Goal: Transaction & Acquisition: Purchase product/service

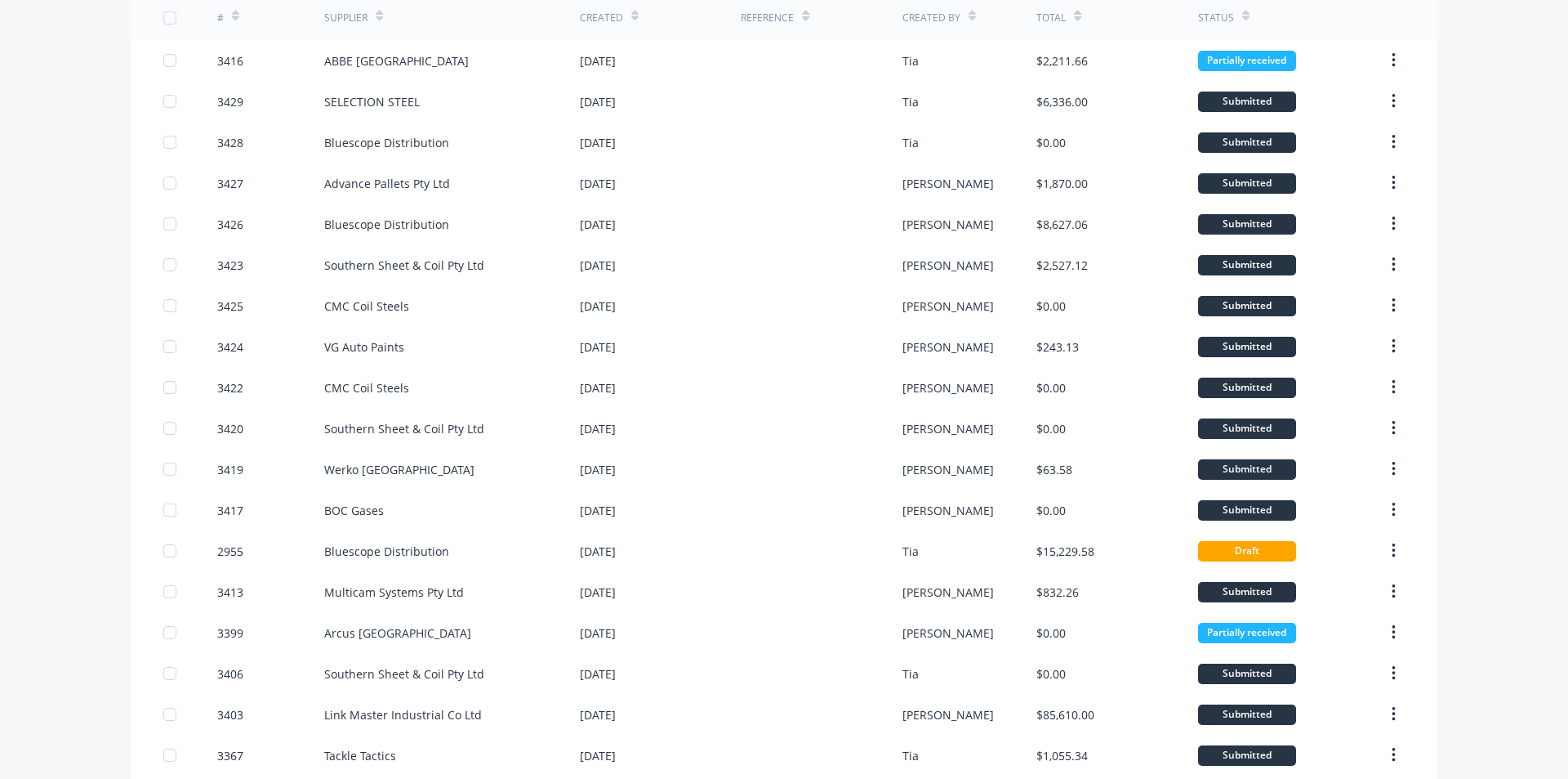
scroll to position [164, 0]
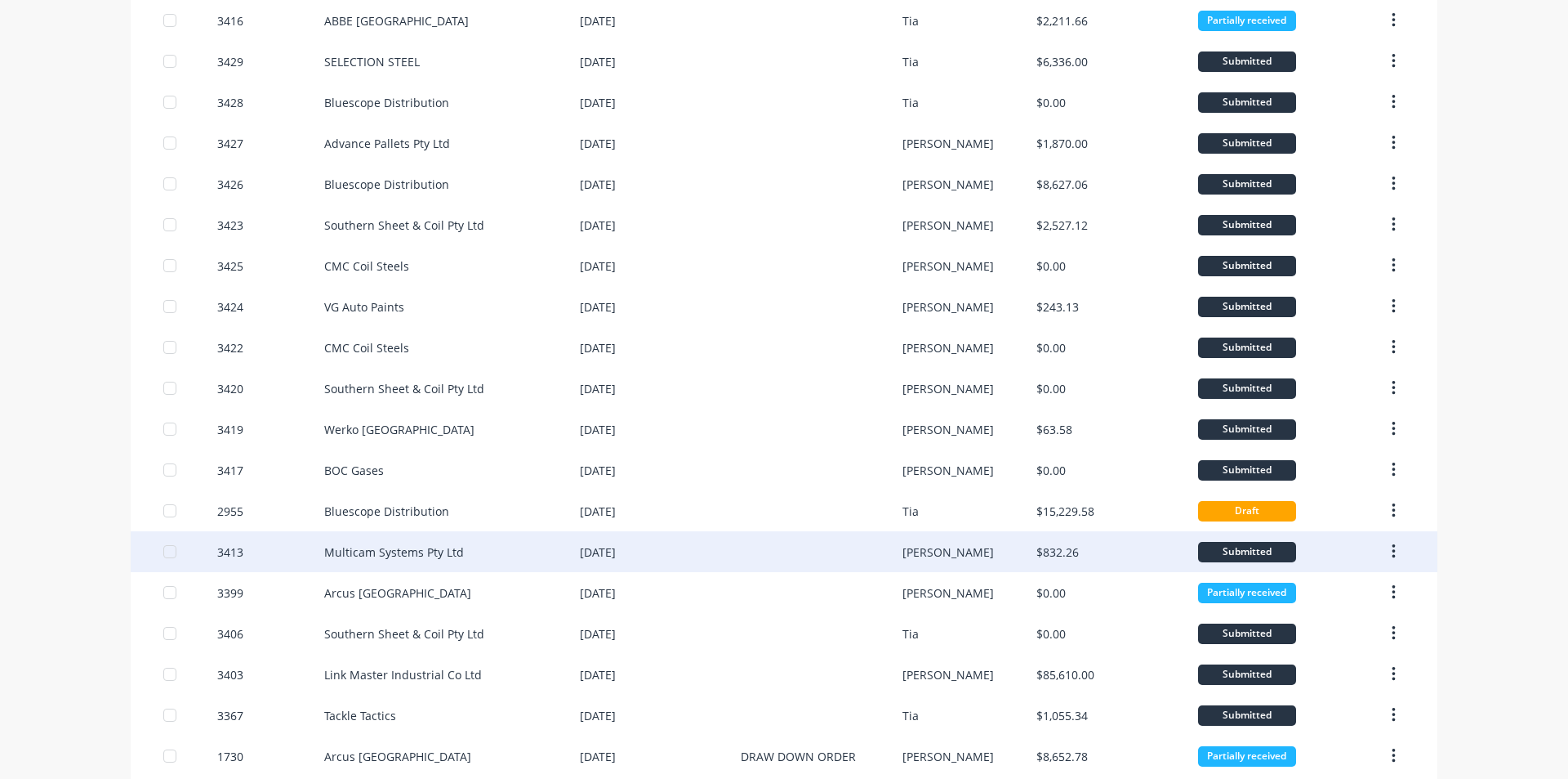
click at [741, 531] on div at bounding box center [821, 551] width 160 height 41
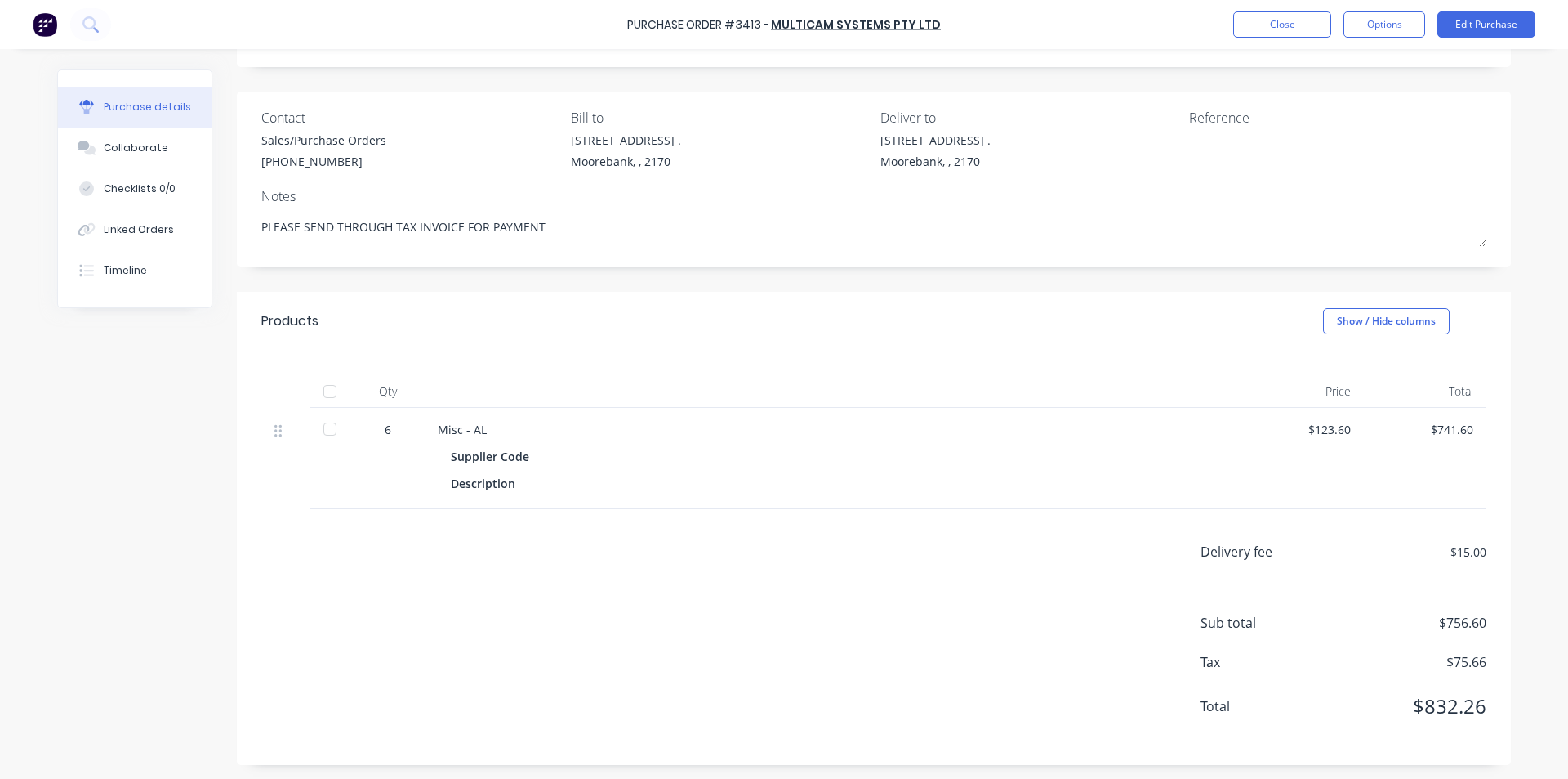
scroll to position [91, 0]
click at [338, 413] on div at bounding box center [330, 426] width 33 height 33
click at [1295, 31] on button "Close" at bounding box center [1282, 25] width 98 height 26
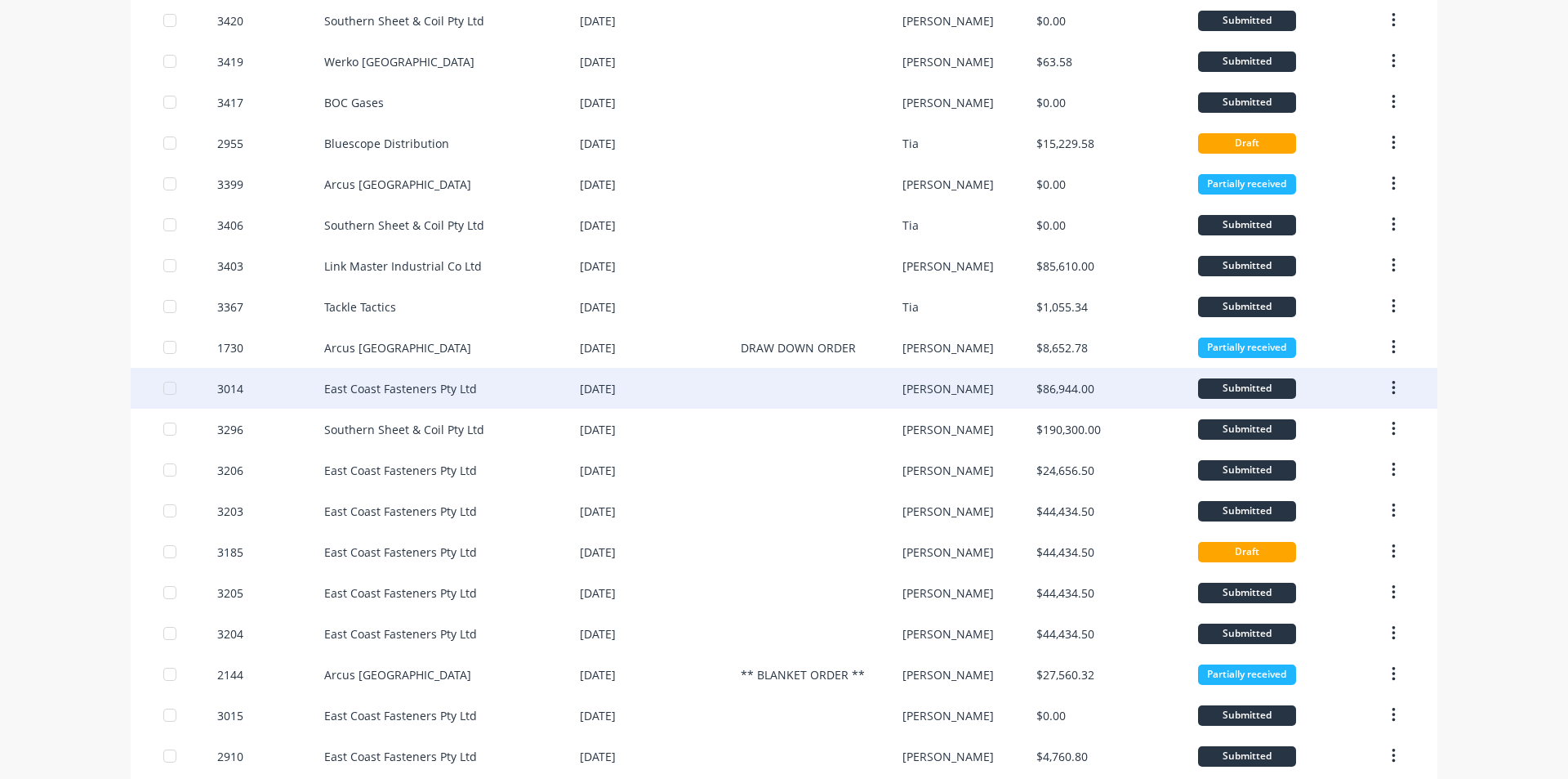
scroll to position [408, 0]
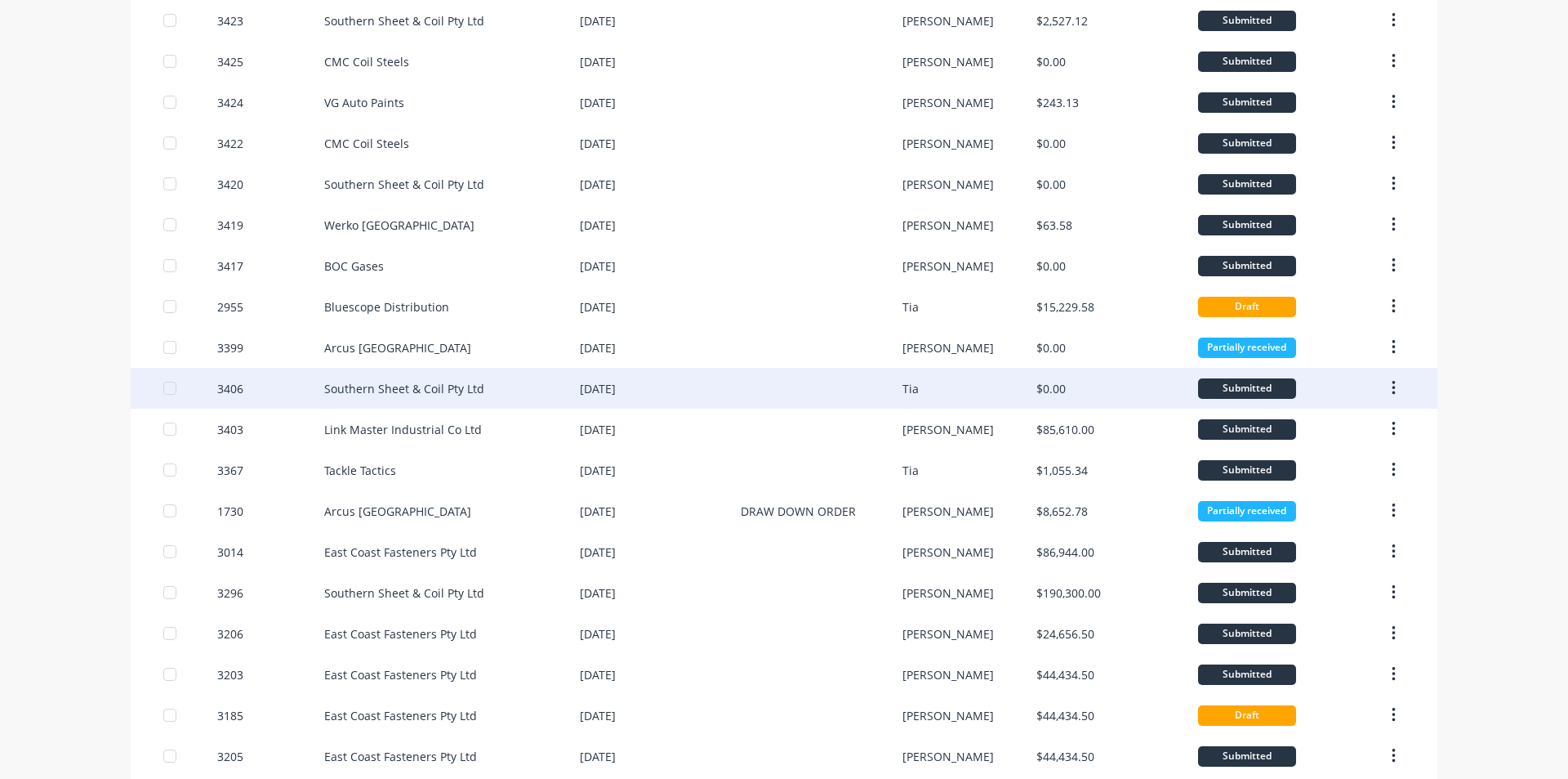
click at [984, 393] on div "Tia" at bounding box center [970, 388] width 135 height 41
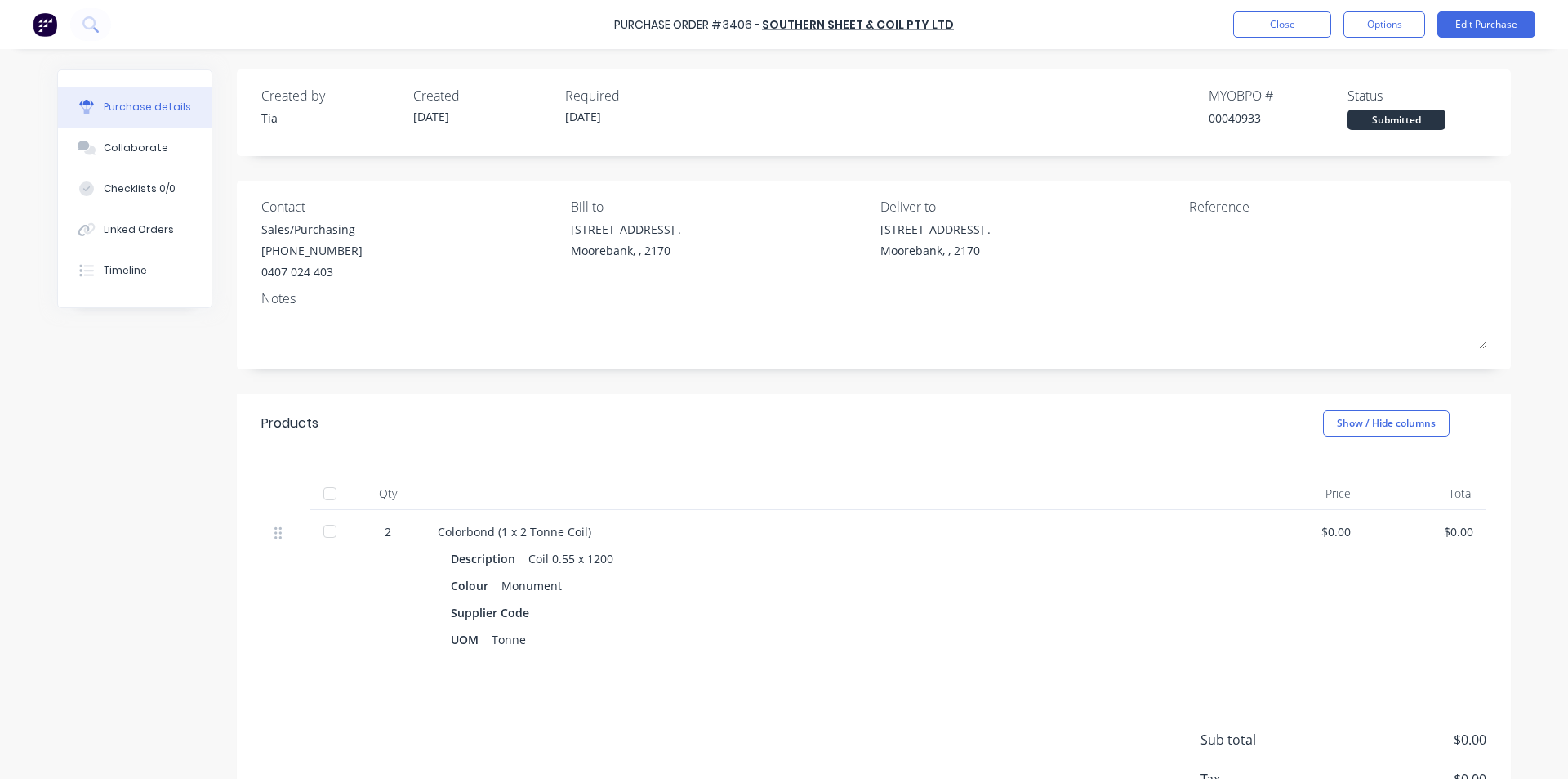
click at [324, 531] on div at bounding box center [330, 531] width 33 height 33
click at [1280, 31] on button "Close" at bounding box center [1282, 25] width 98 height 26
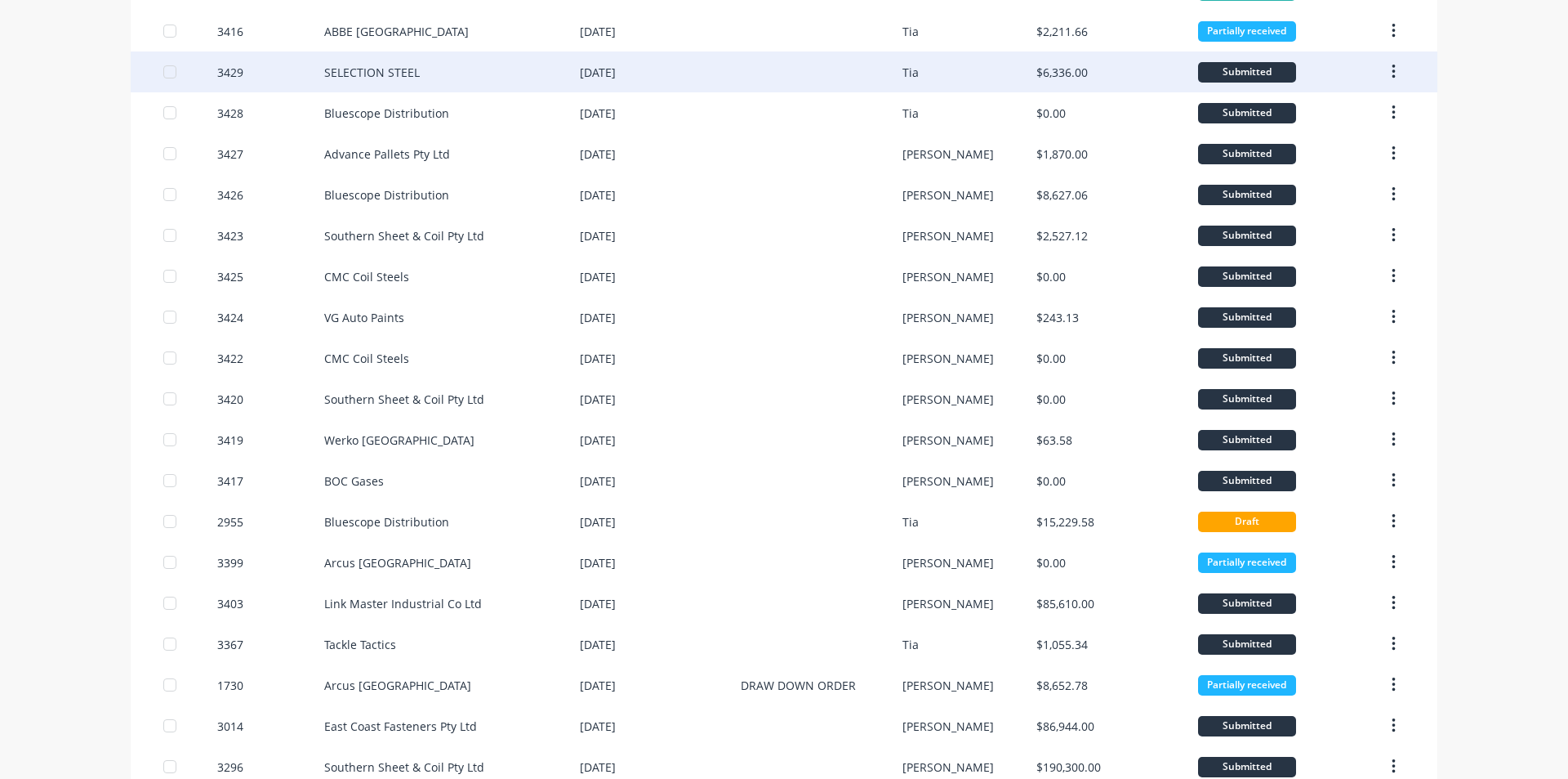
scroll to position [245, 0]
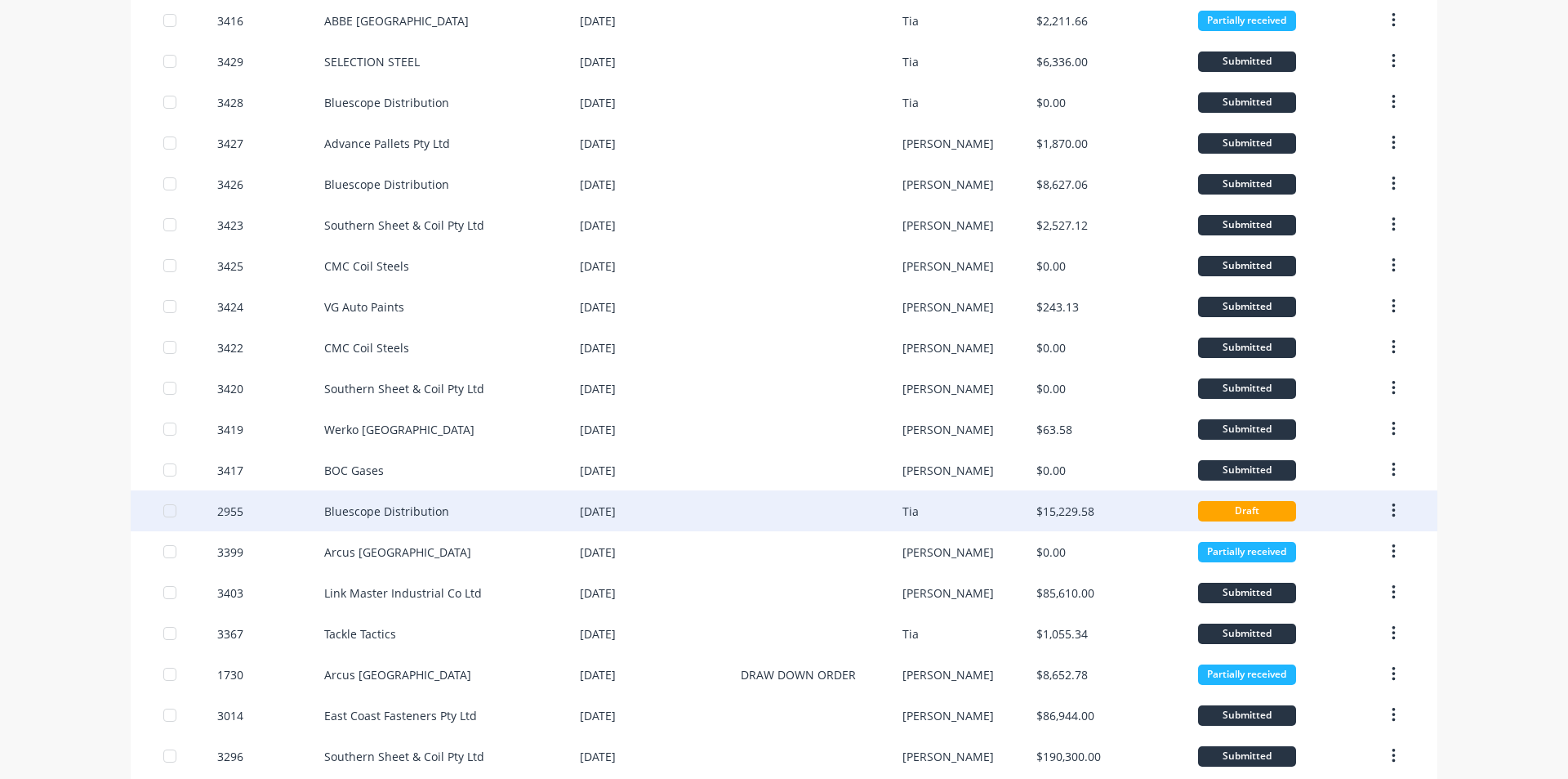
click at [954, 501] on div "Tia" at bounding box center [970, 510] width 135 height 41
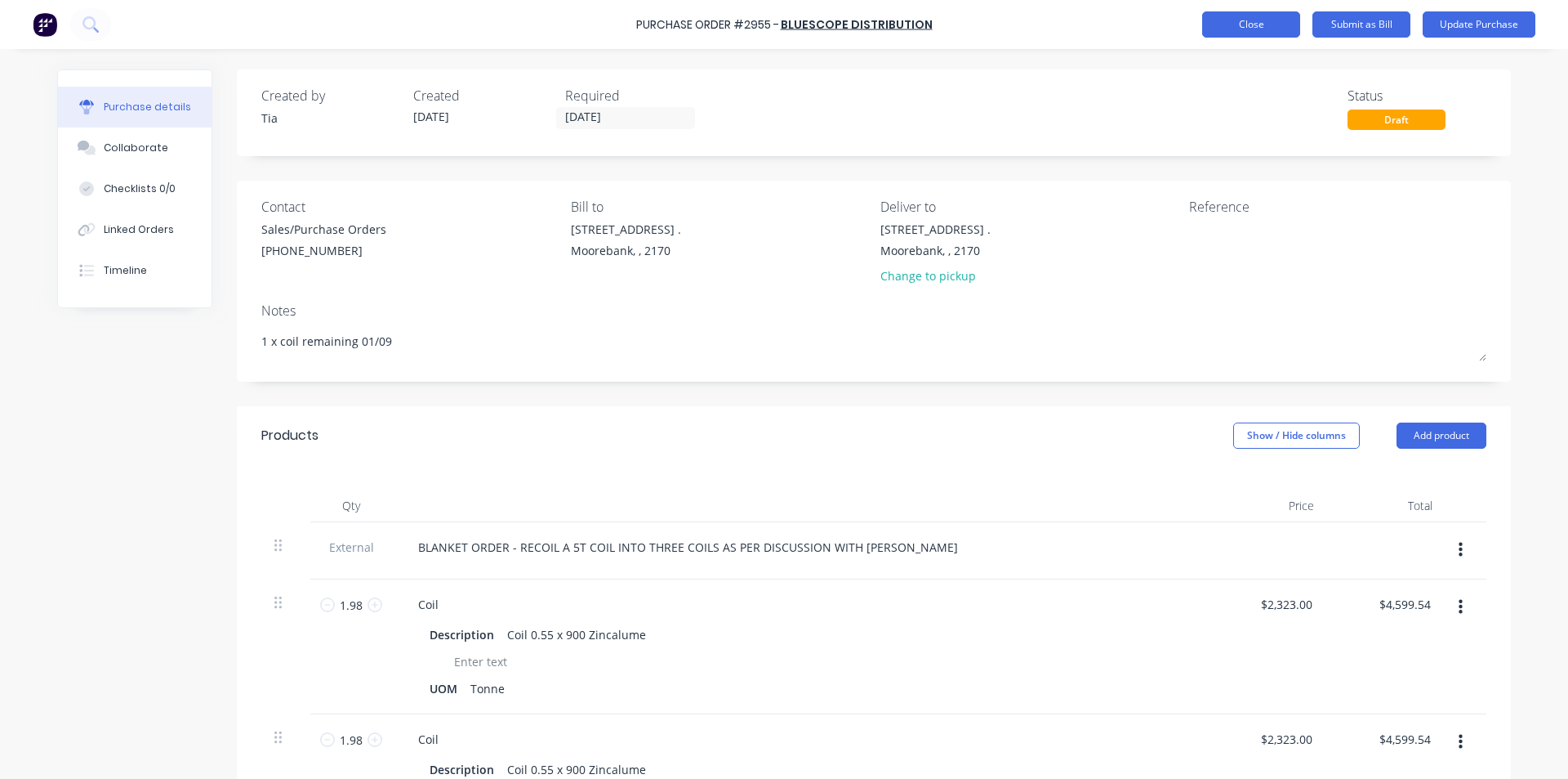
type textarea "x"
click at [1273, 30] on button "Close" at bounding box center [1251, 25] width 98 height 26
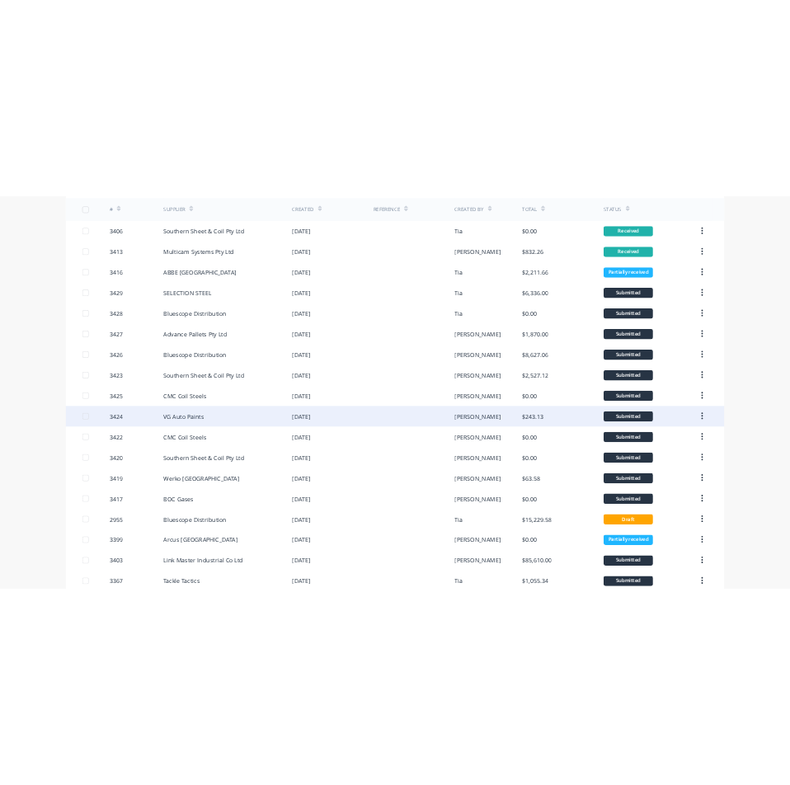
scroll to position [165, 0]
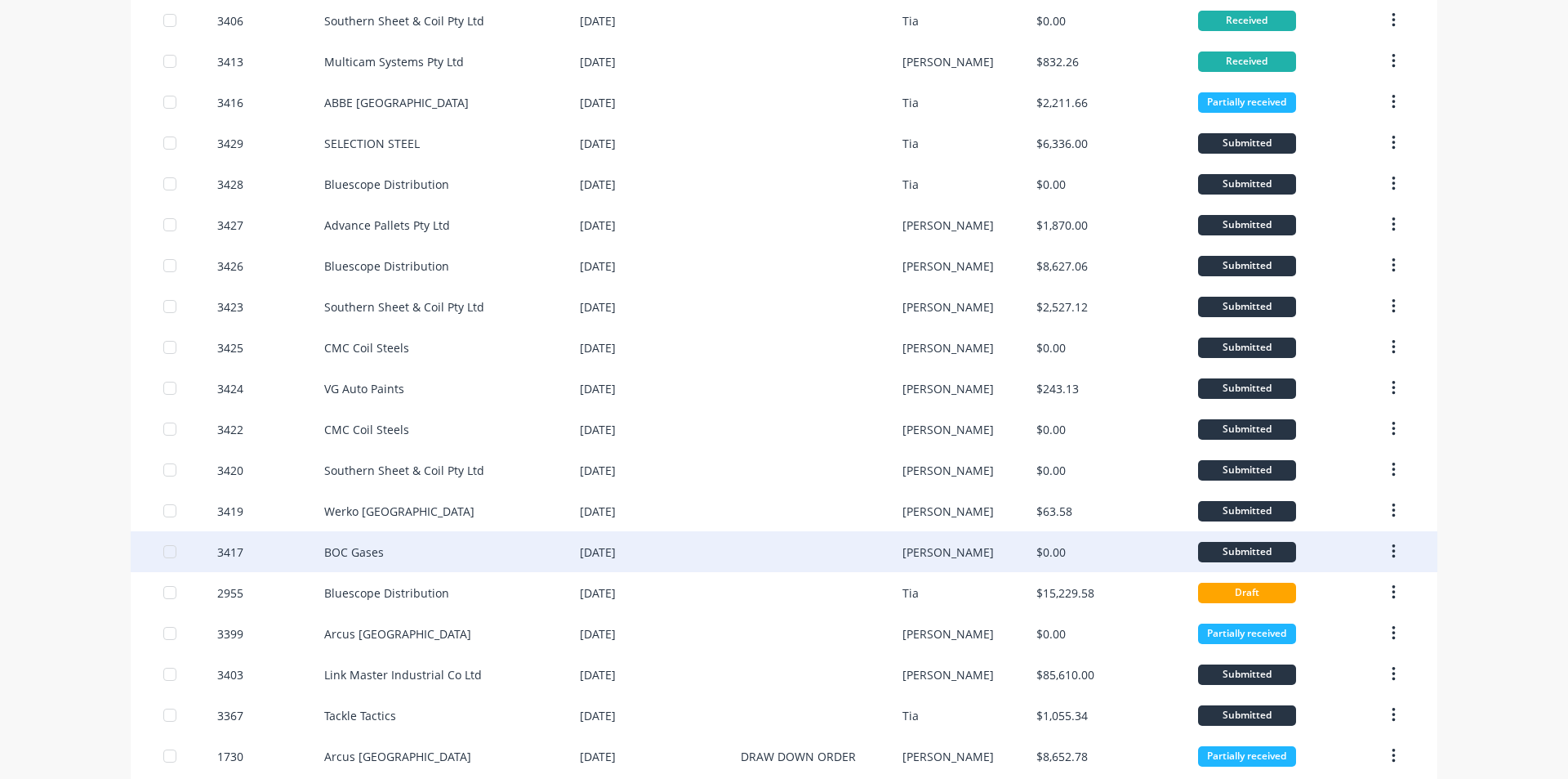
click at [352, 552] on div "BOC Gases" at bounding box center [354, 551] width 59 height 17
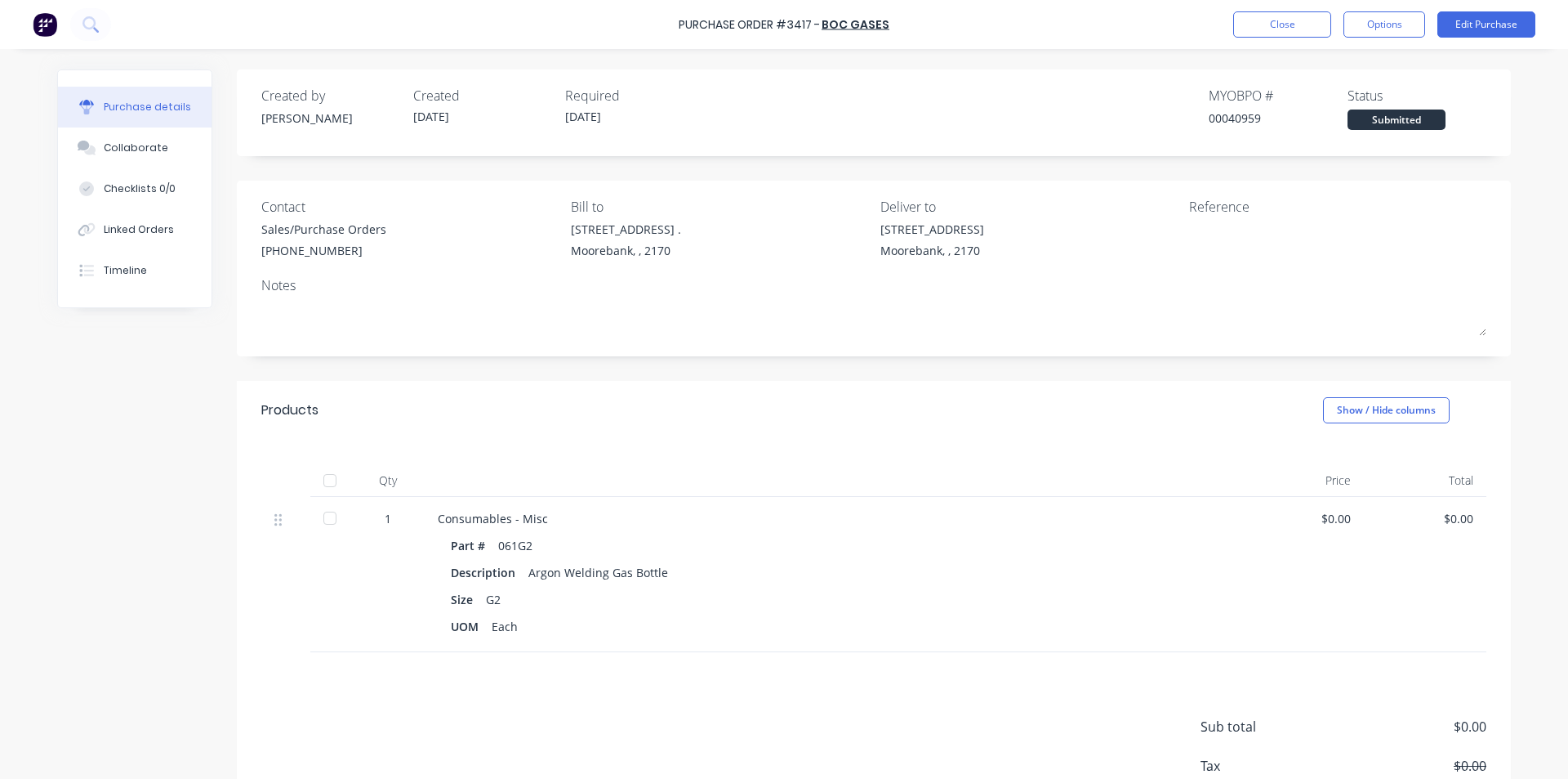
click at [1289, 8] on div "Purchase Order #3417 - BOC Gases Close Options Edit Purchase" at bounding box center [784, 24] width 1568 height 49
click at [1293, 23] on button "Close" at bounding box center [1282, 25] width 98 height 26
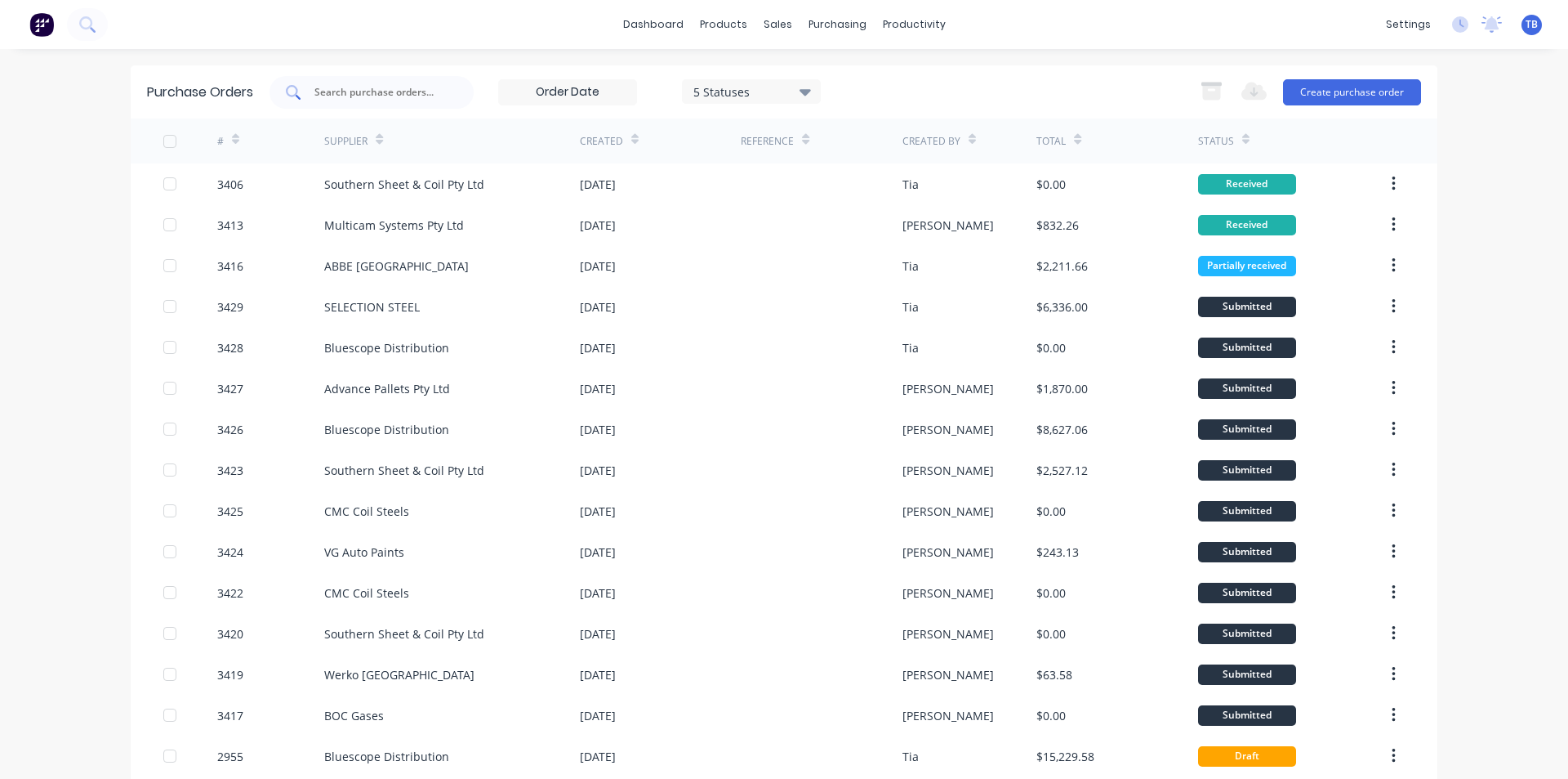
click at [389, 85] on input "text" at bounding box center [380, 92] width 136 height 16
click at [232, 142] on icon at bounding box center [235, 142] width 7 height 5
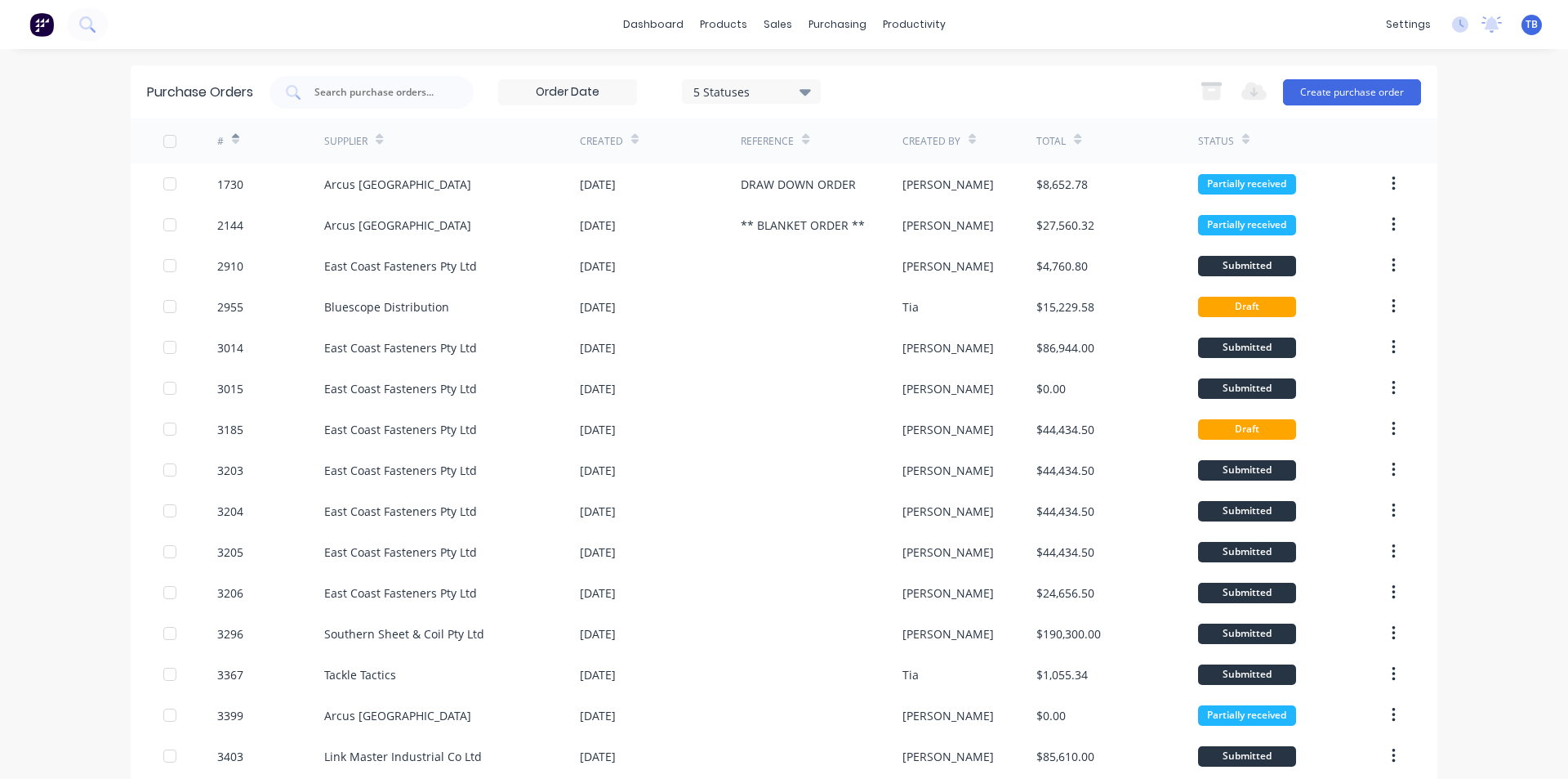
click at [232, 140] on icon at bounding box center [235, 142] width 7 height 5
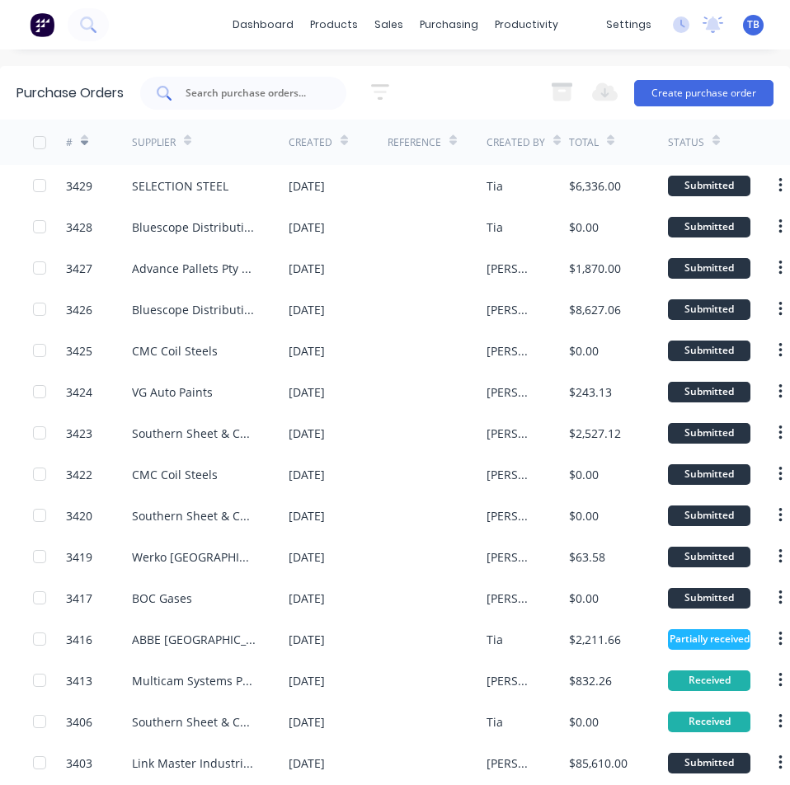
click at [234, 79] on div at bounding box center [243, 93] width 206 height 33
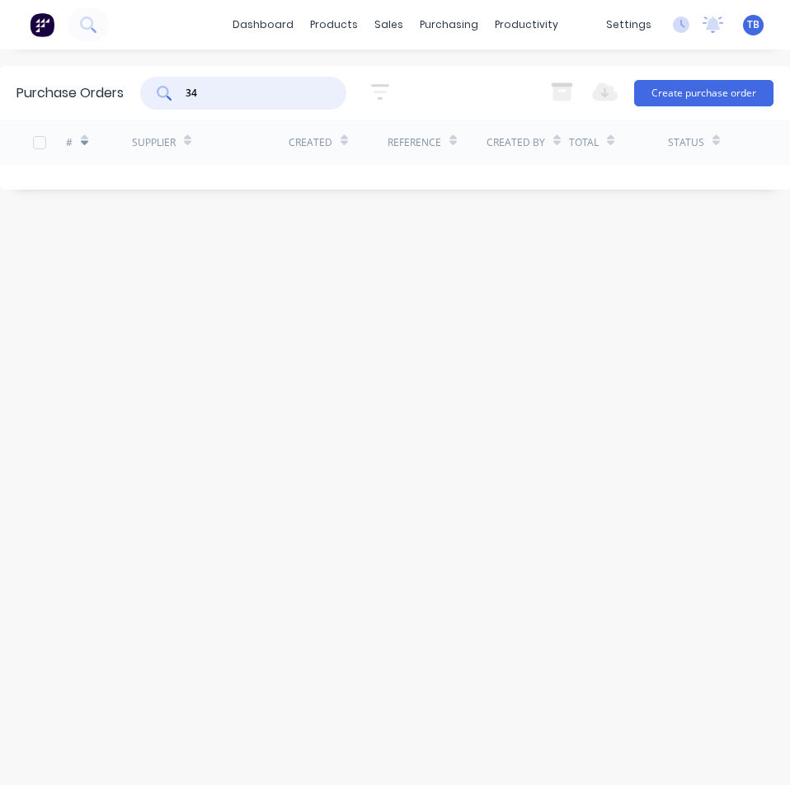
type input "3"
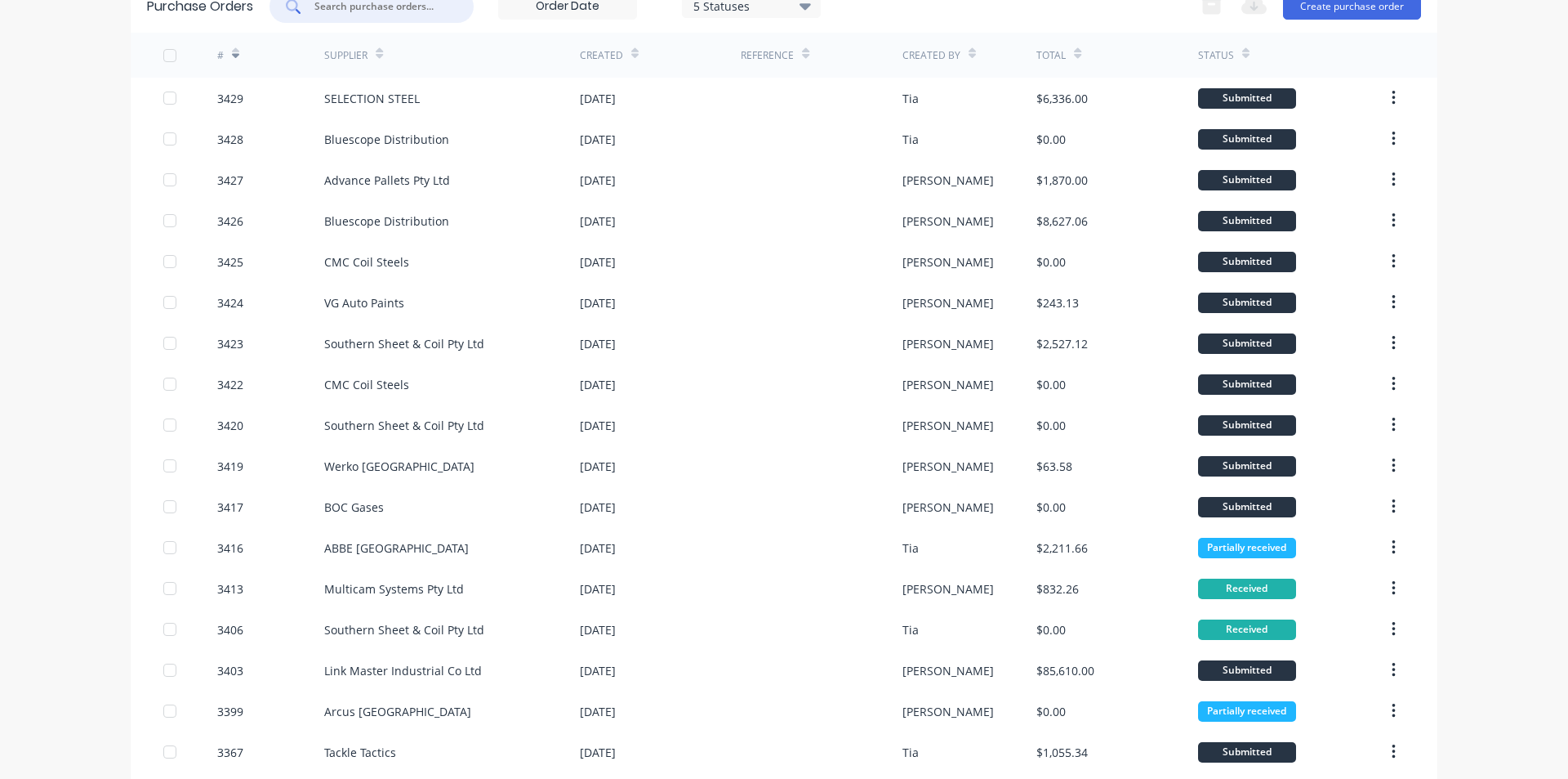
scroll to position [327, 0]
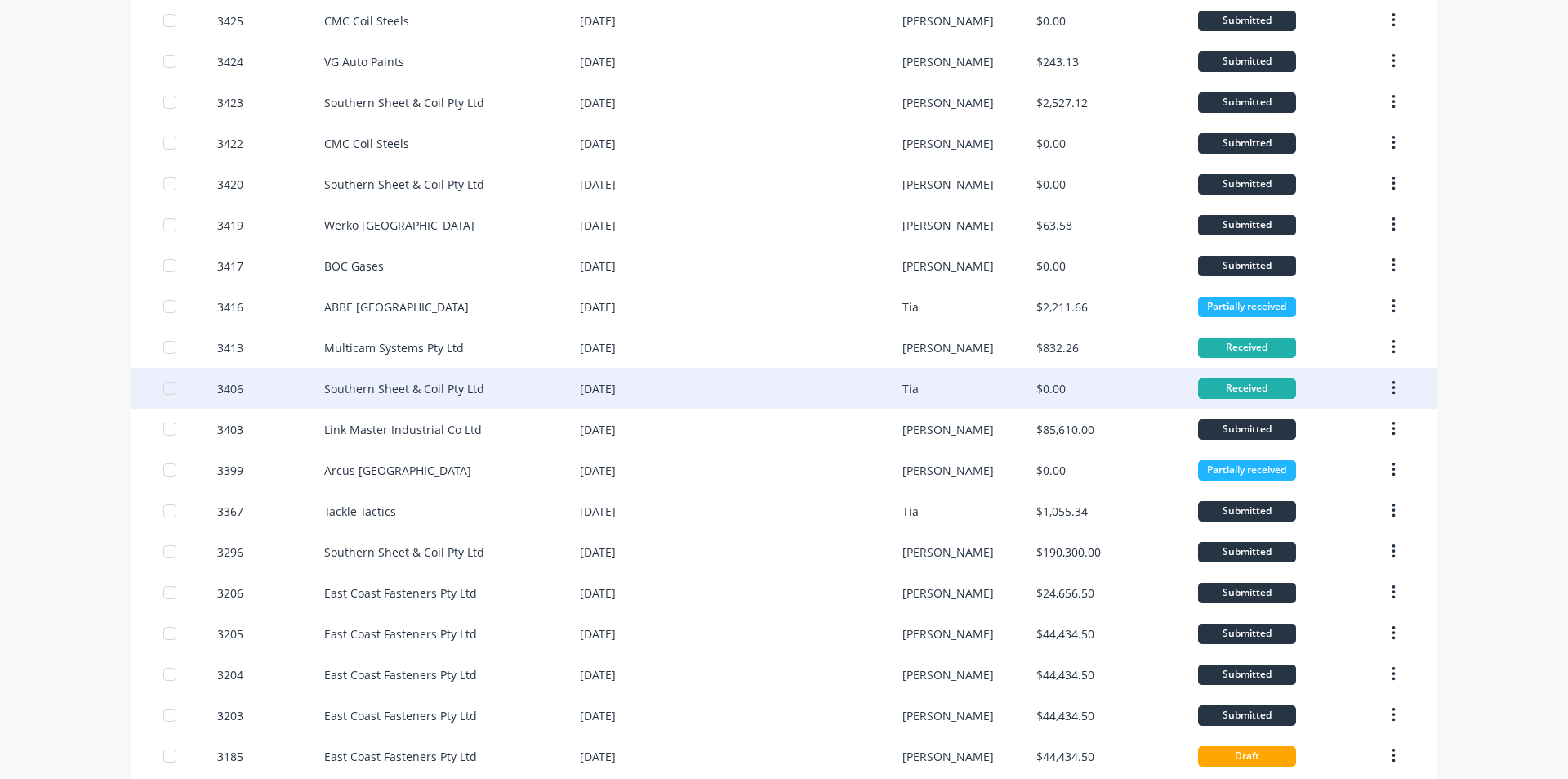
click at [1392, 383] on icon "button" at bounding box center [1393, 388] width 3 height 15
click at [1360, 426] on div "Archive" at bounding box center [1335, 431] width 126 height 24
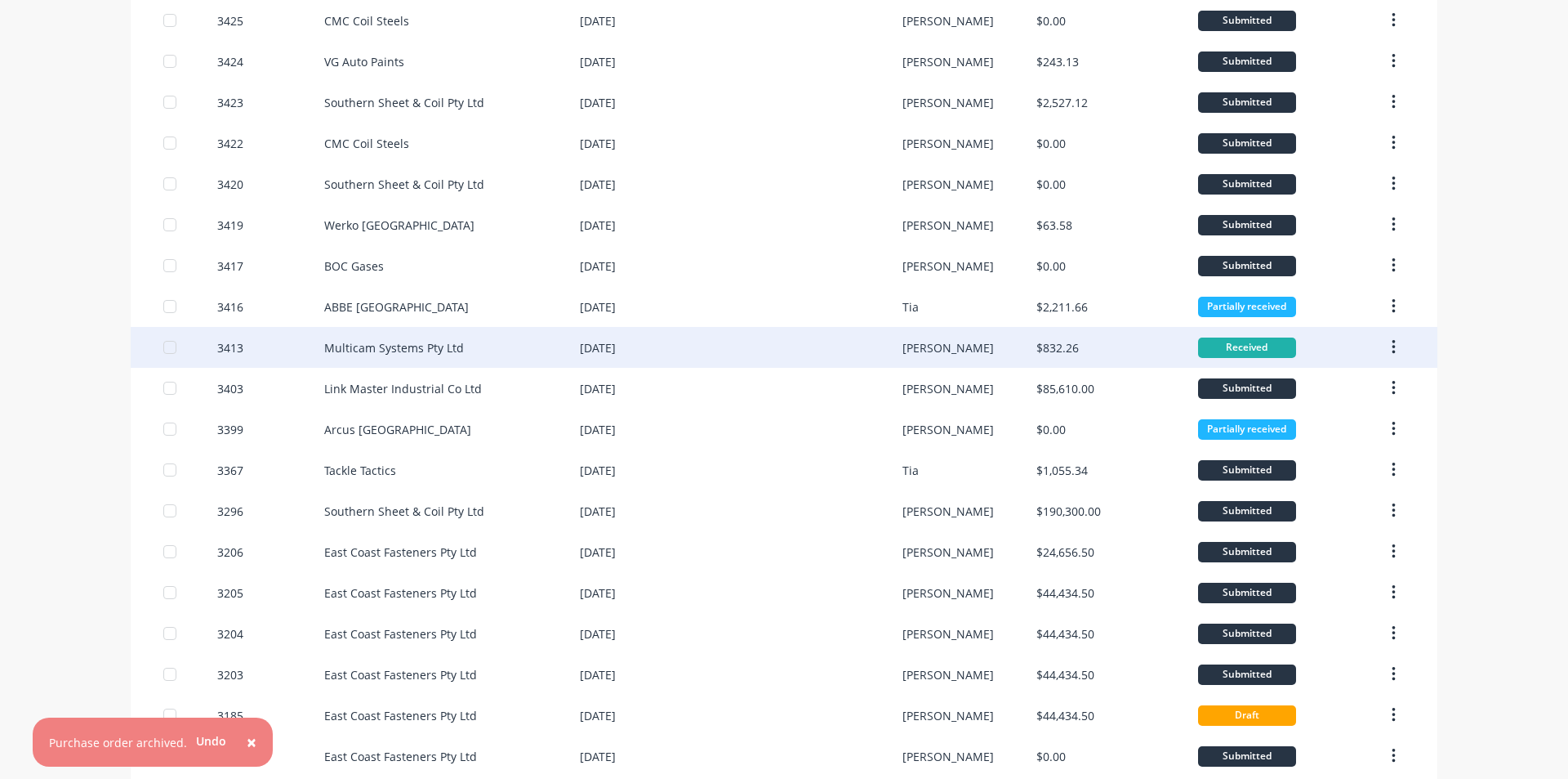
click at [1391, 337] on button "button" at bounding box center [1394, 348] width 39 height 30
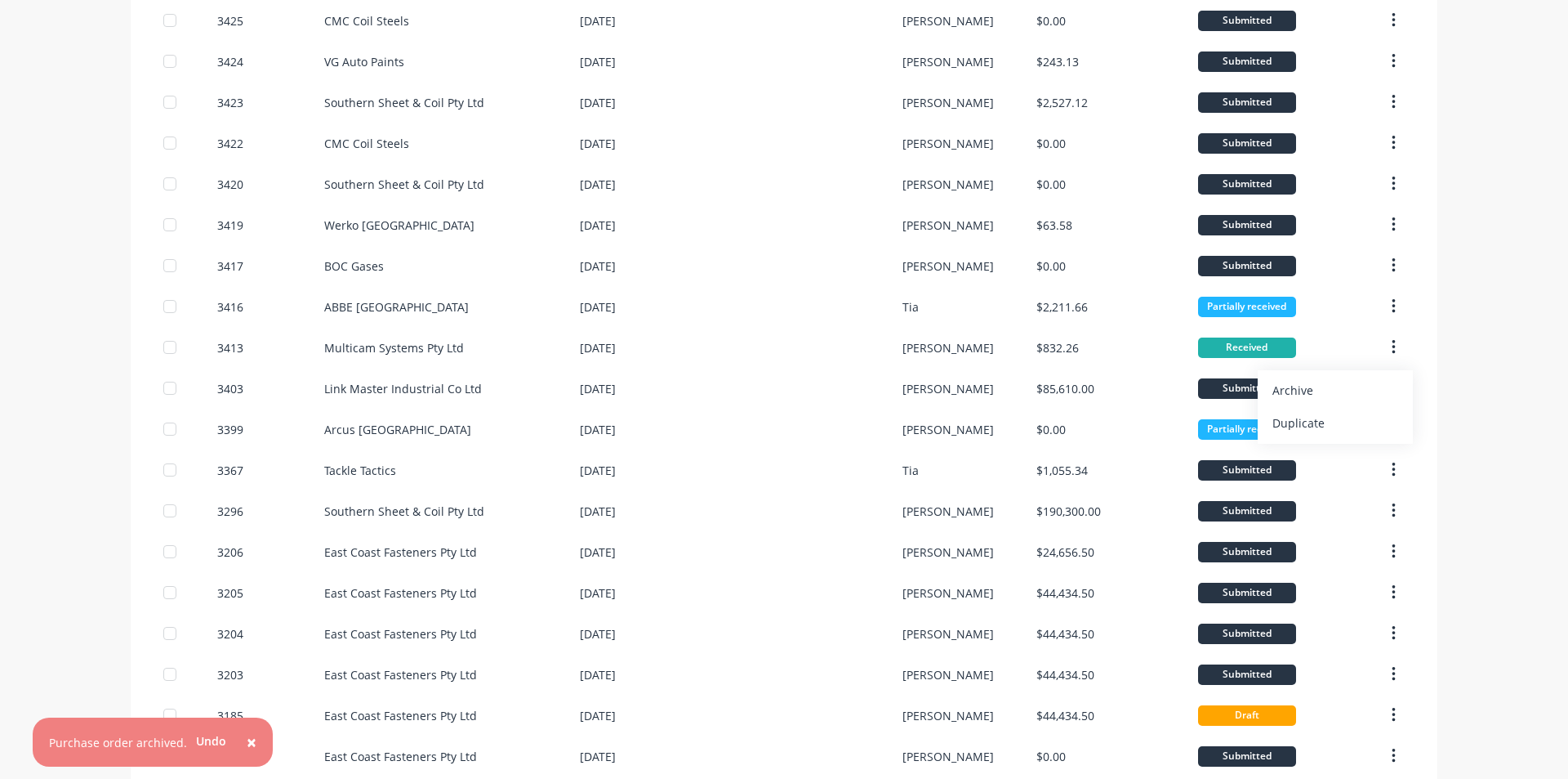
click at [1370, 387] on div "Archive" at bounding box center [1335, 390] width 126 height 24
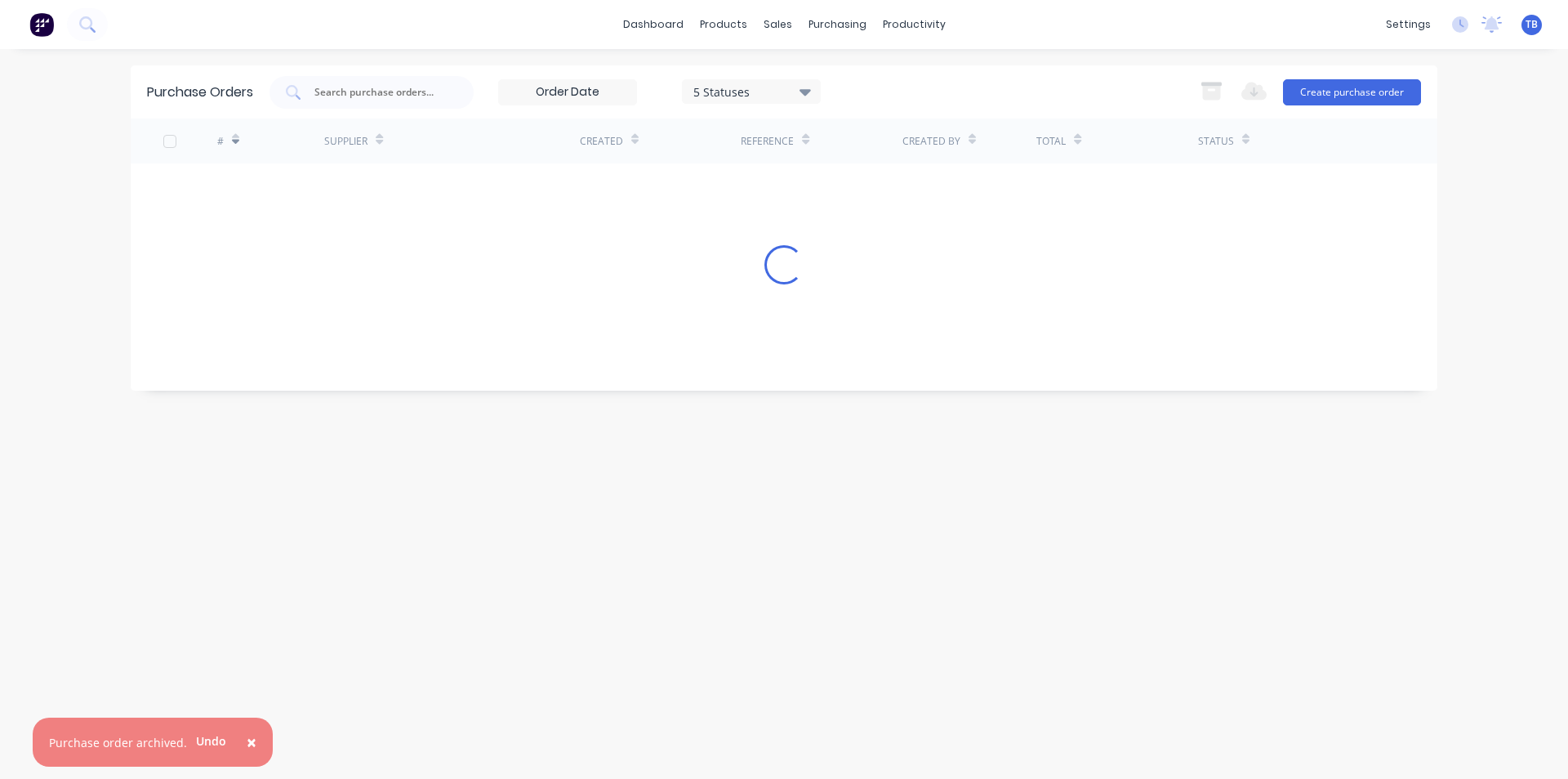
scroll to position [0, 0]
click at [247, 739] on span "×" at bounding box center [252, 741] width 10 height 23
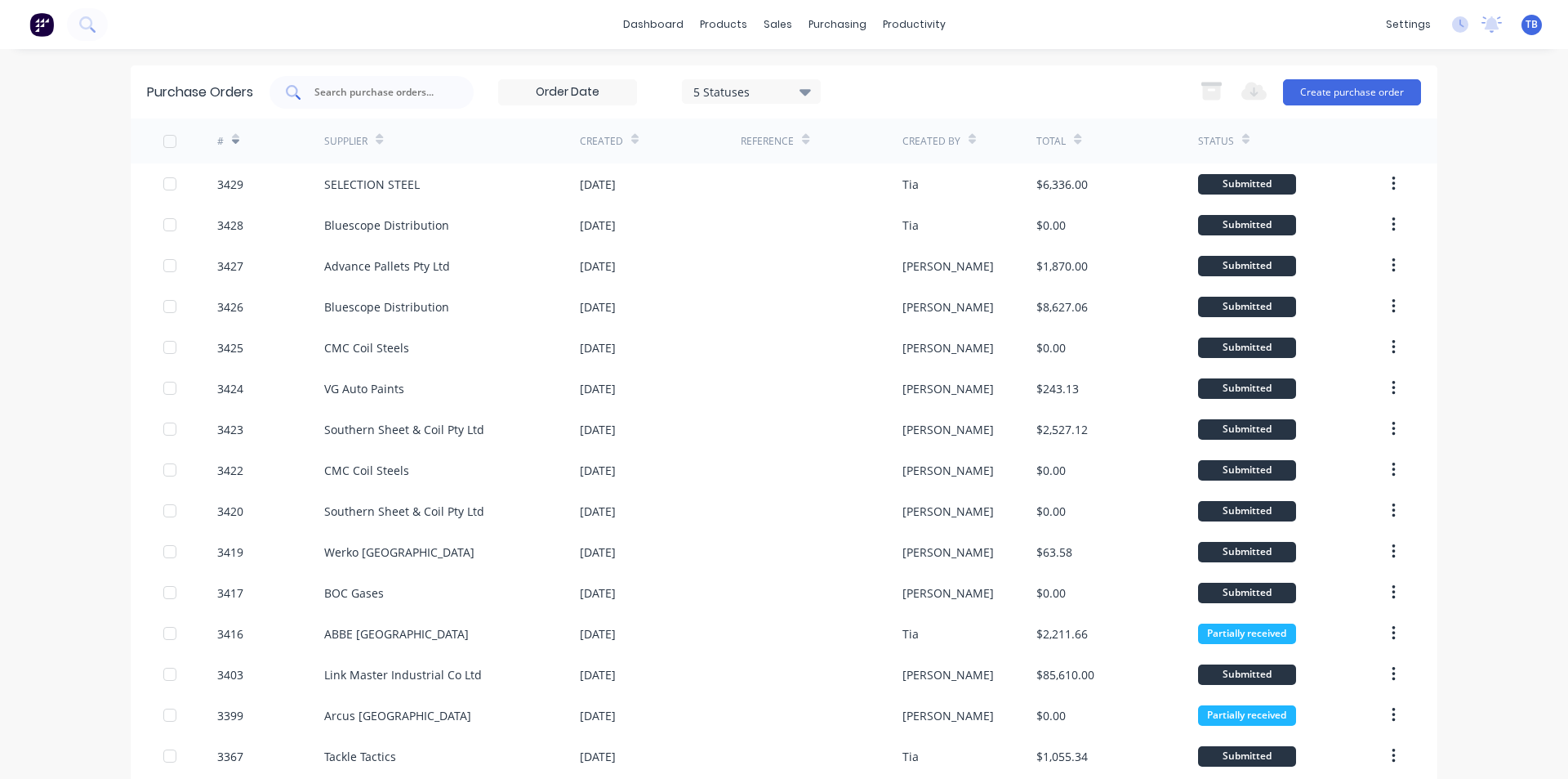
click at [398, 98] on input "text" at bounding box center [380, 92] width 136 height 16
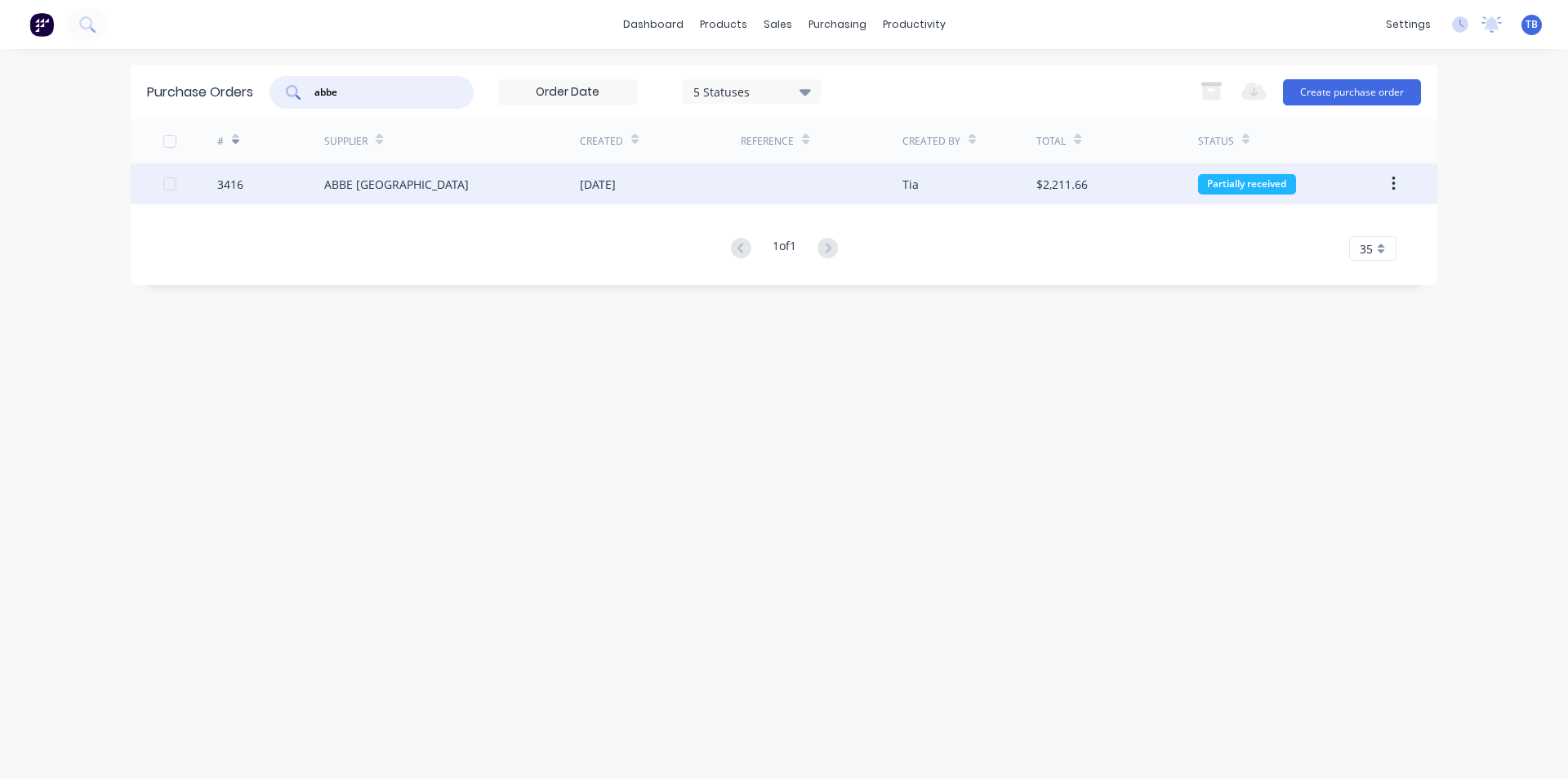
type input "abbe"
click at [344, 185] on div "ABBE NSW" at bounding box center [396, 183] width 145 height 17
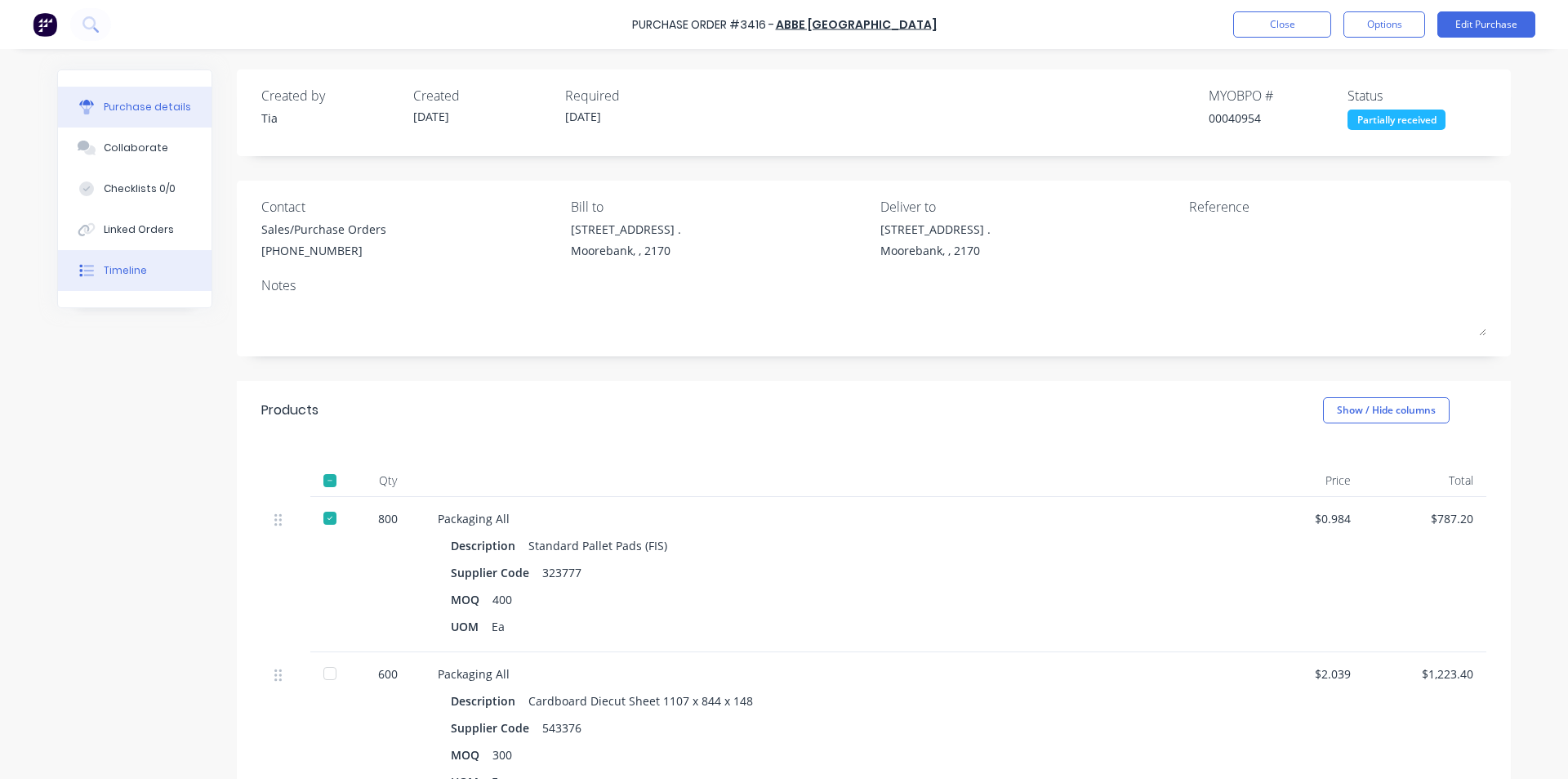
click at [124, 273] on div "Timeline" at bounding box center [126, 271] width 44 height 15
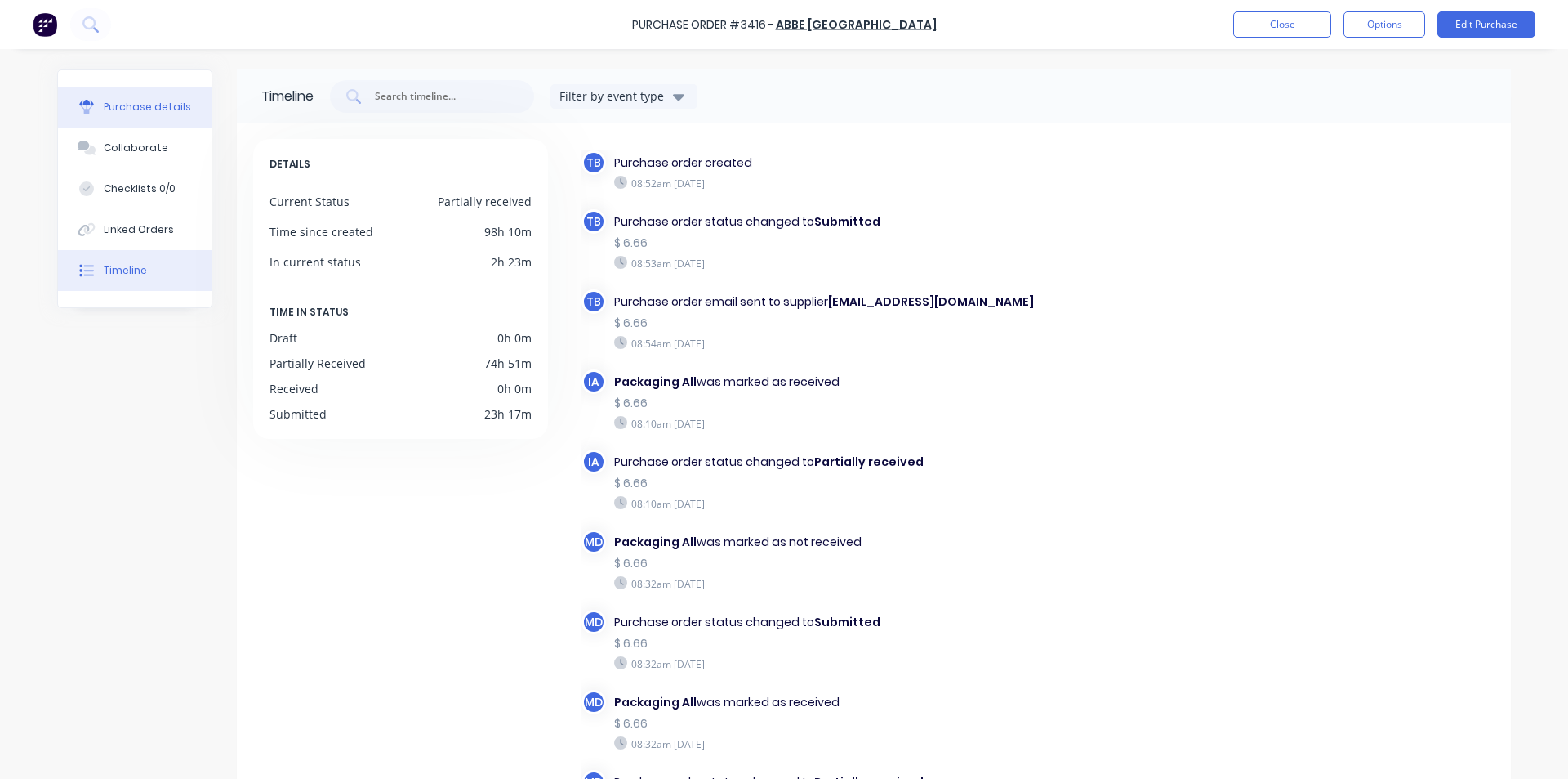
click at [166, 114] on div "Purchase details" at bounding box center [148, 107] width 87 height 15
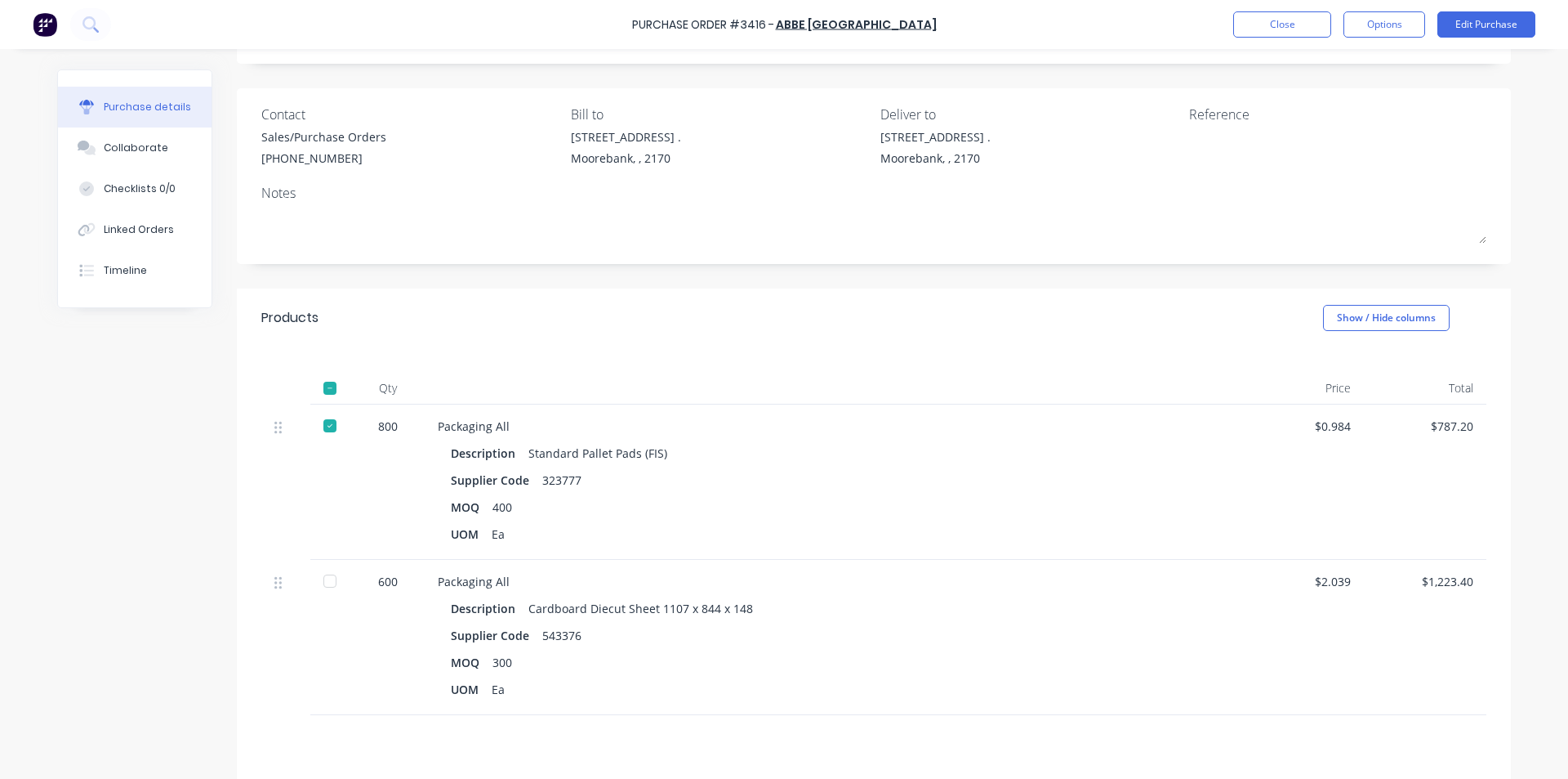
scroll to position [245, 0]
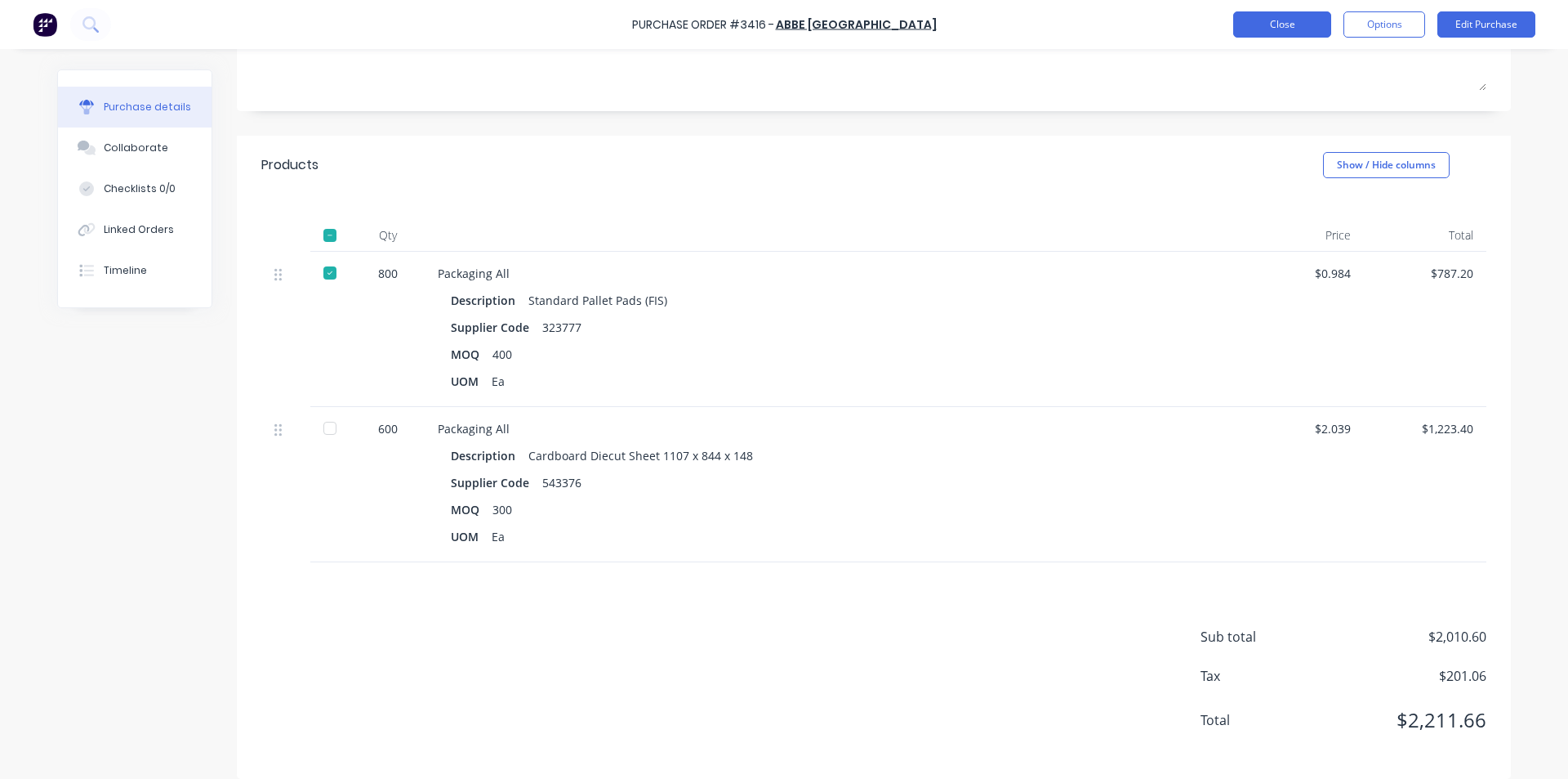
click at [1293, 19] on button "Close" at bounding box center [1282, 25] width 98 height 26
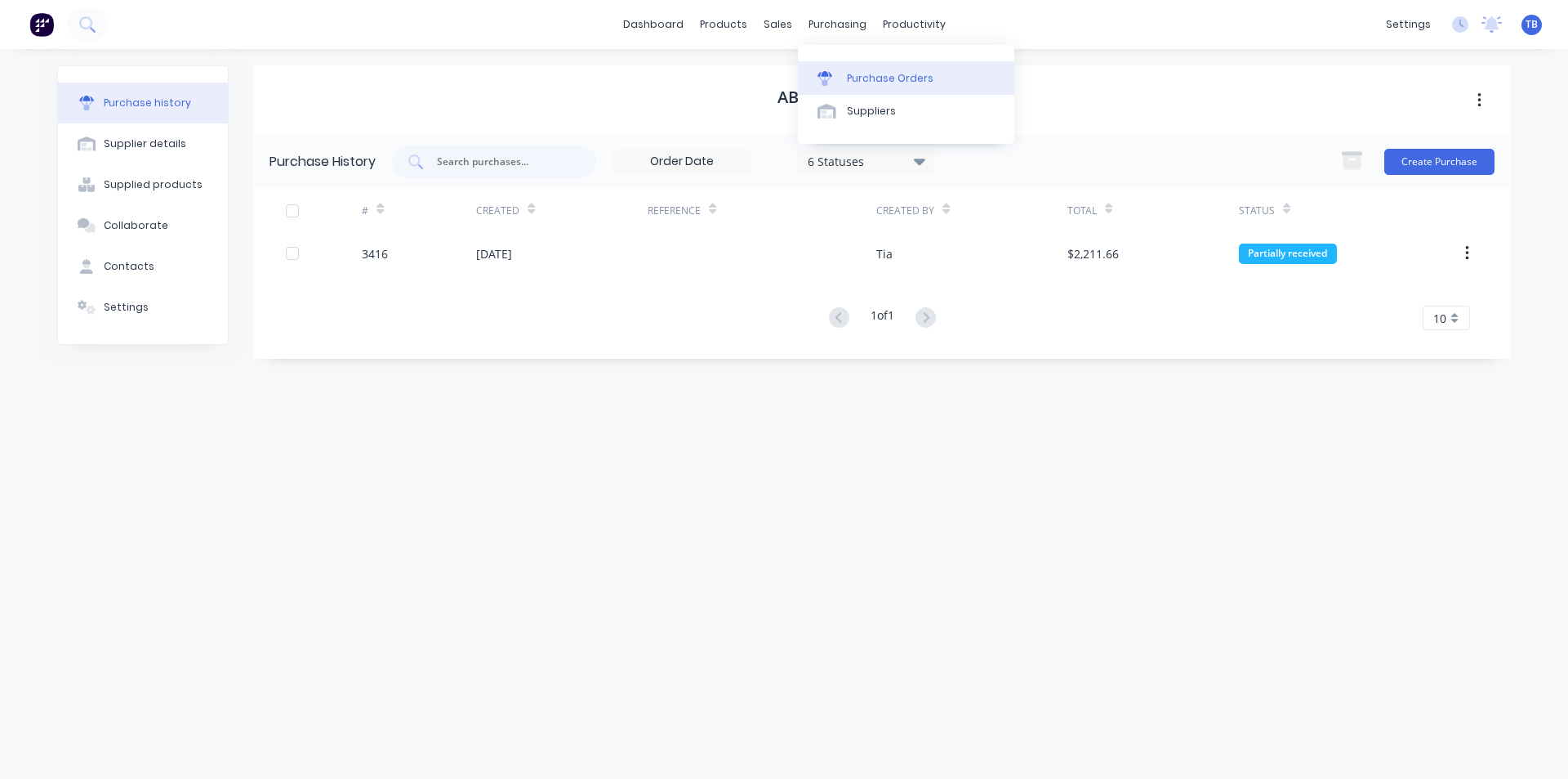
click at [840, 65] on link "Purchase Orders" at bounding box center [906, 77] width 217 height 33
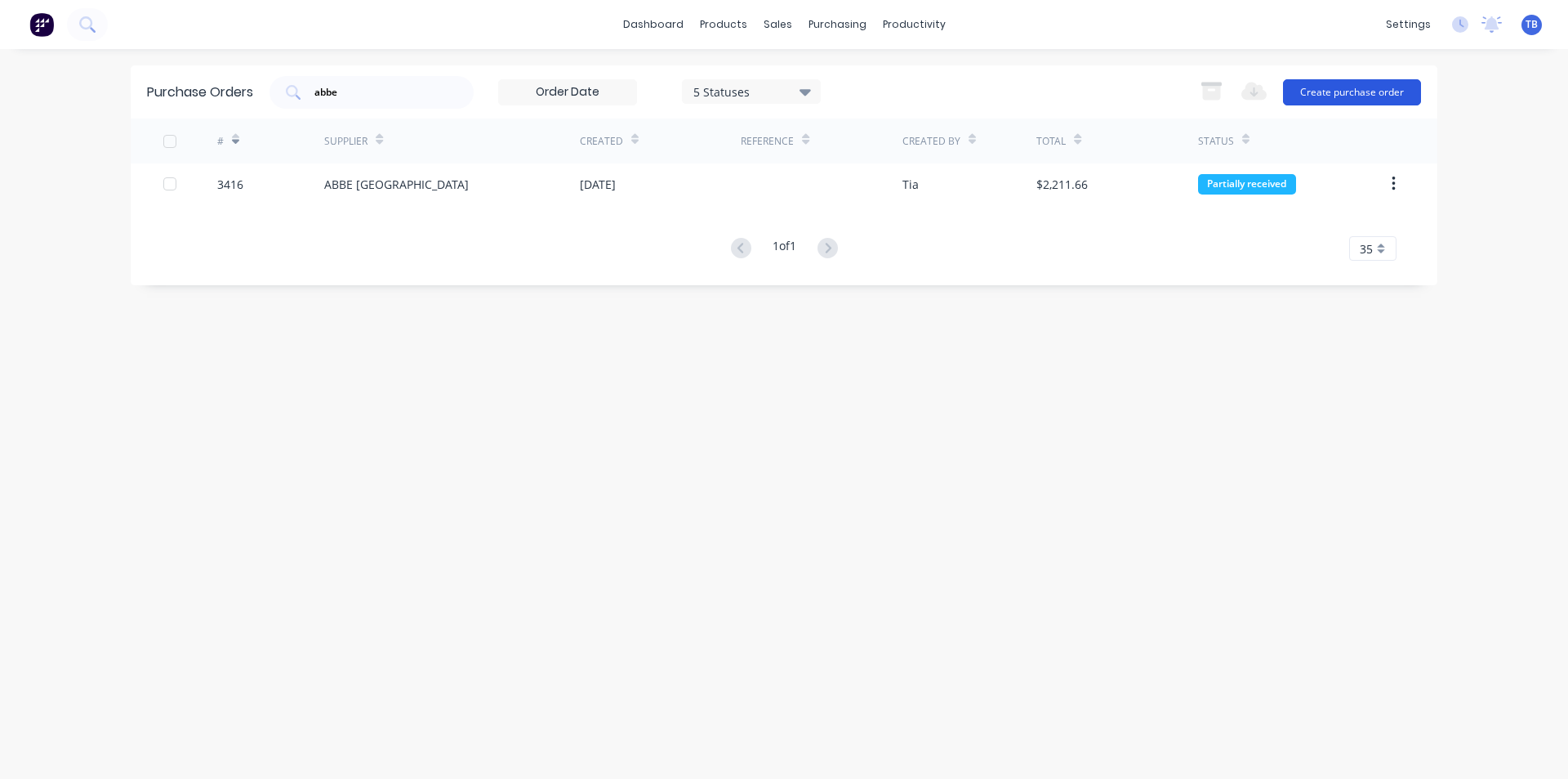
click at [1353, 94] on button "Create purchase order" at bounding box center [1352, 92] width 138 height 26
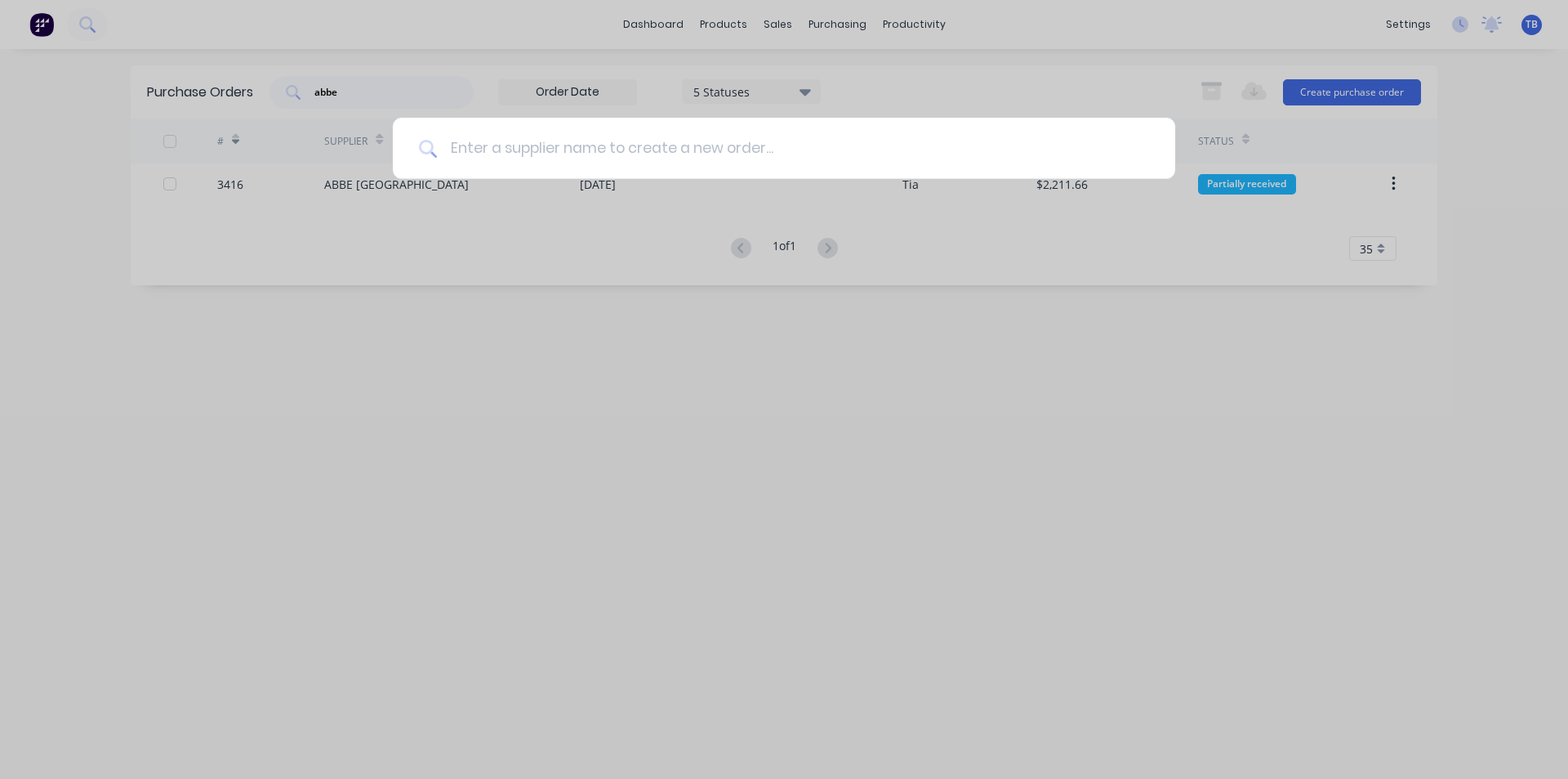
click at [518, 147] on input at bounding box center [792, 149] width 712 height 61
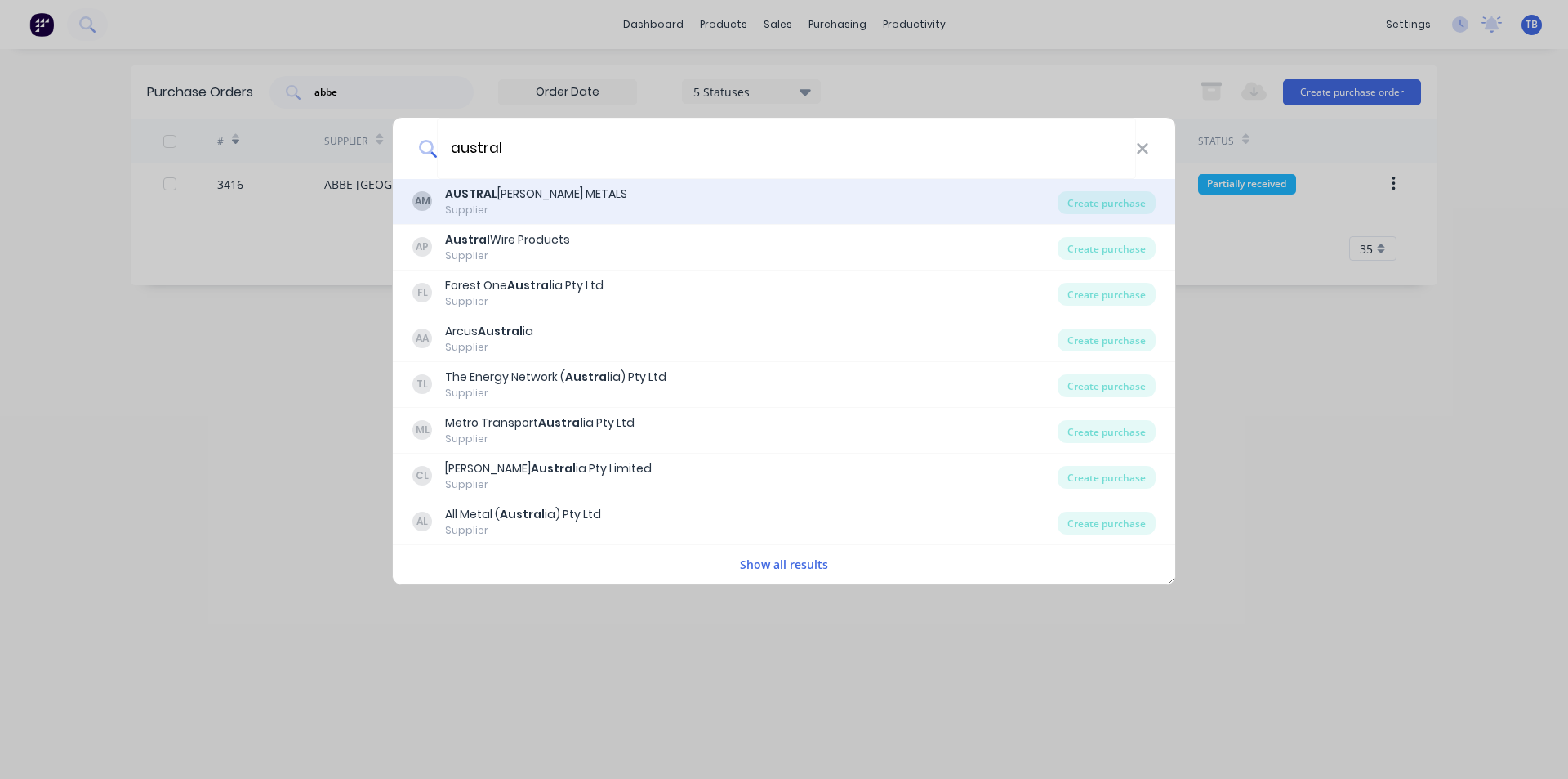
type input "austral"
click at [544, 199] on div "AUSTRAL WRIGHT METALS" at bounding box center [536, 193] width 182 height 17
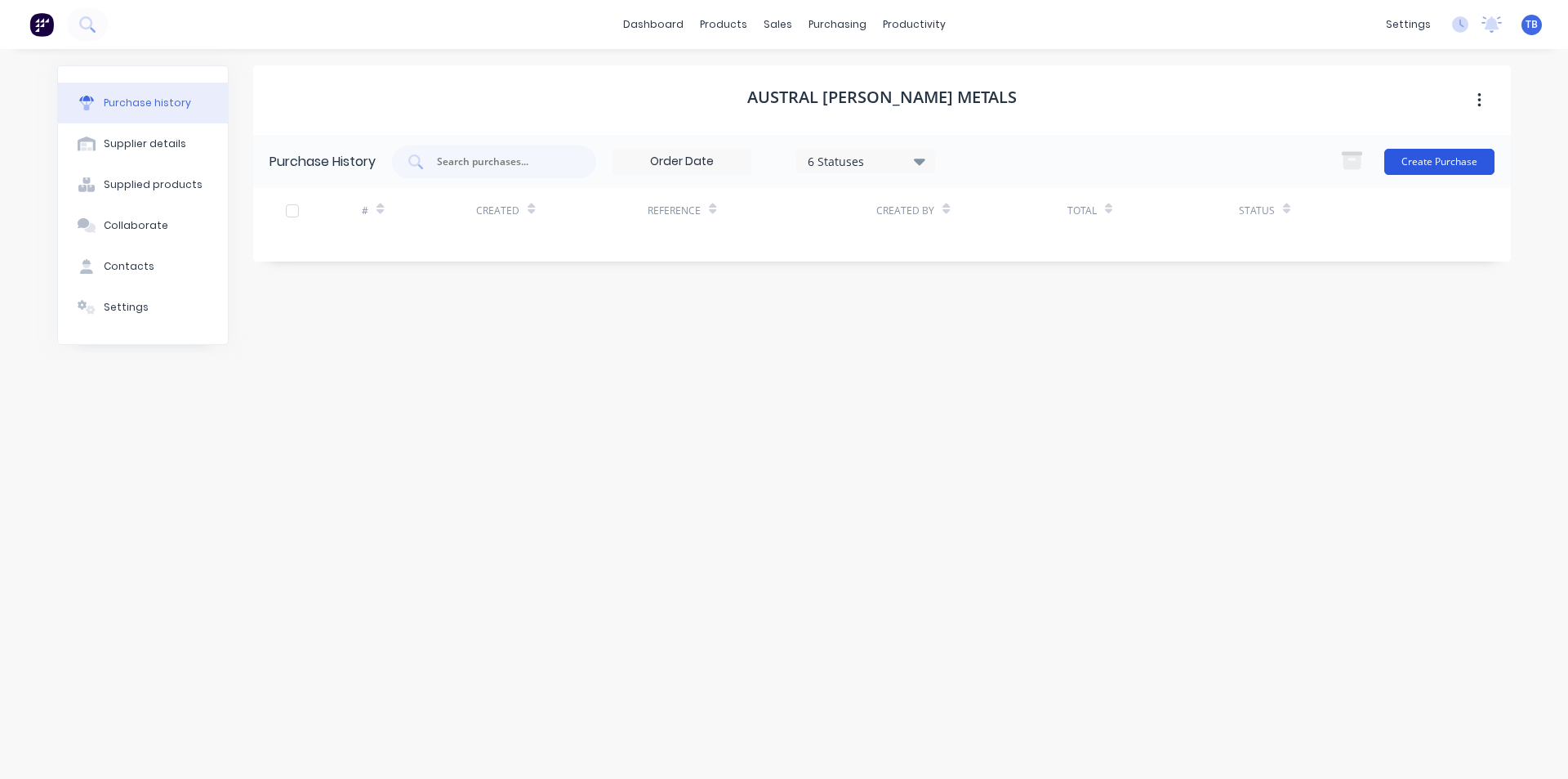
click at [1437, 158] on button "Create Purchase" at bounding box center [1439, 162] width 110 height 26
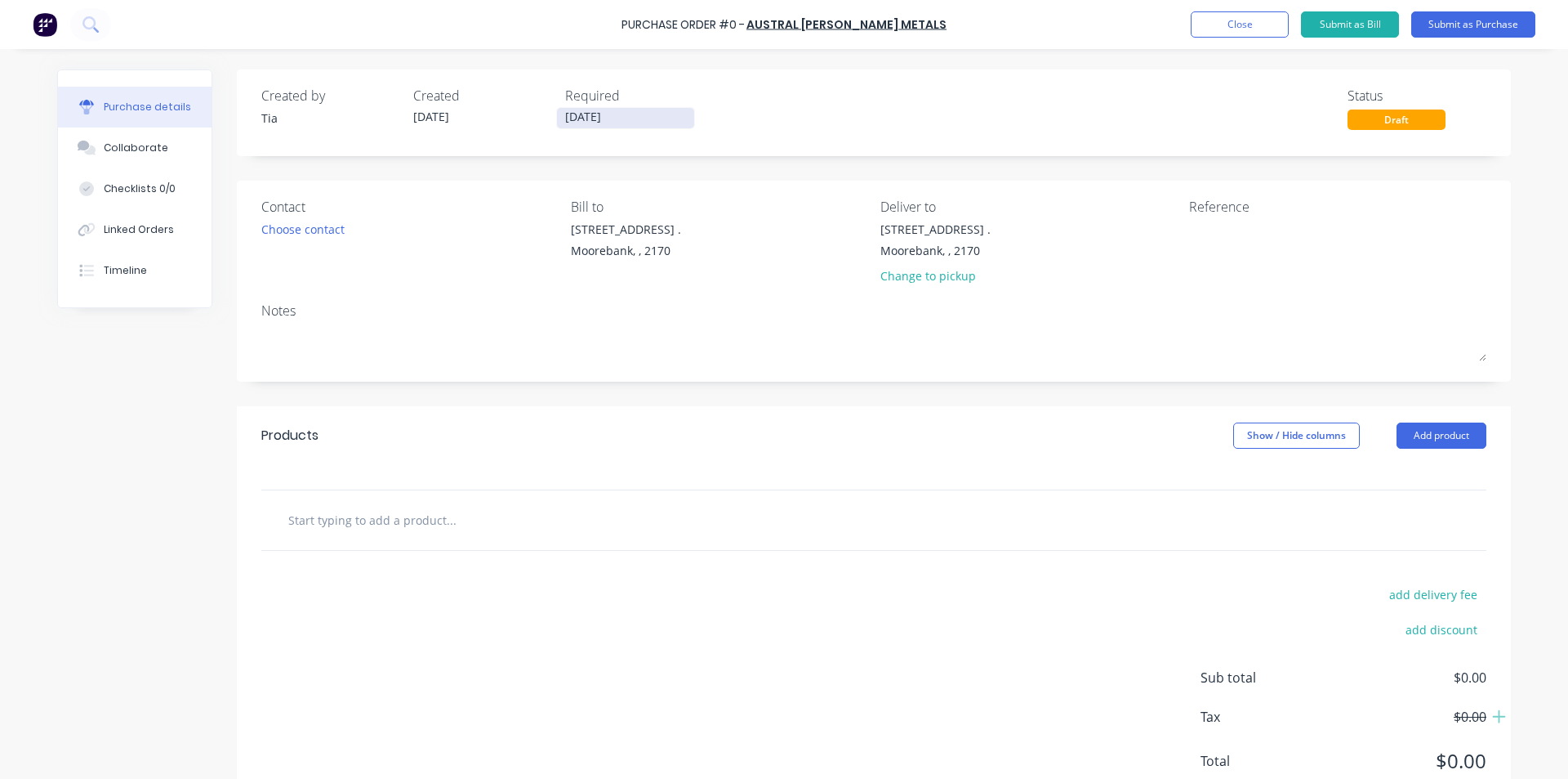
click at [634, 119] on input "08/09/25" at bounding box center [625, 118] width 138 height 21
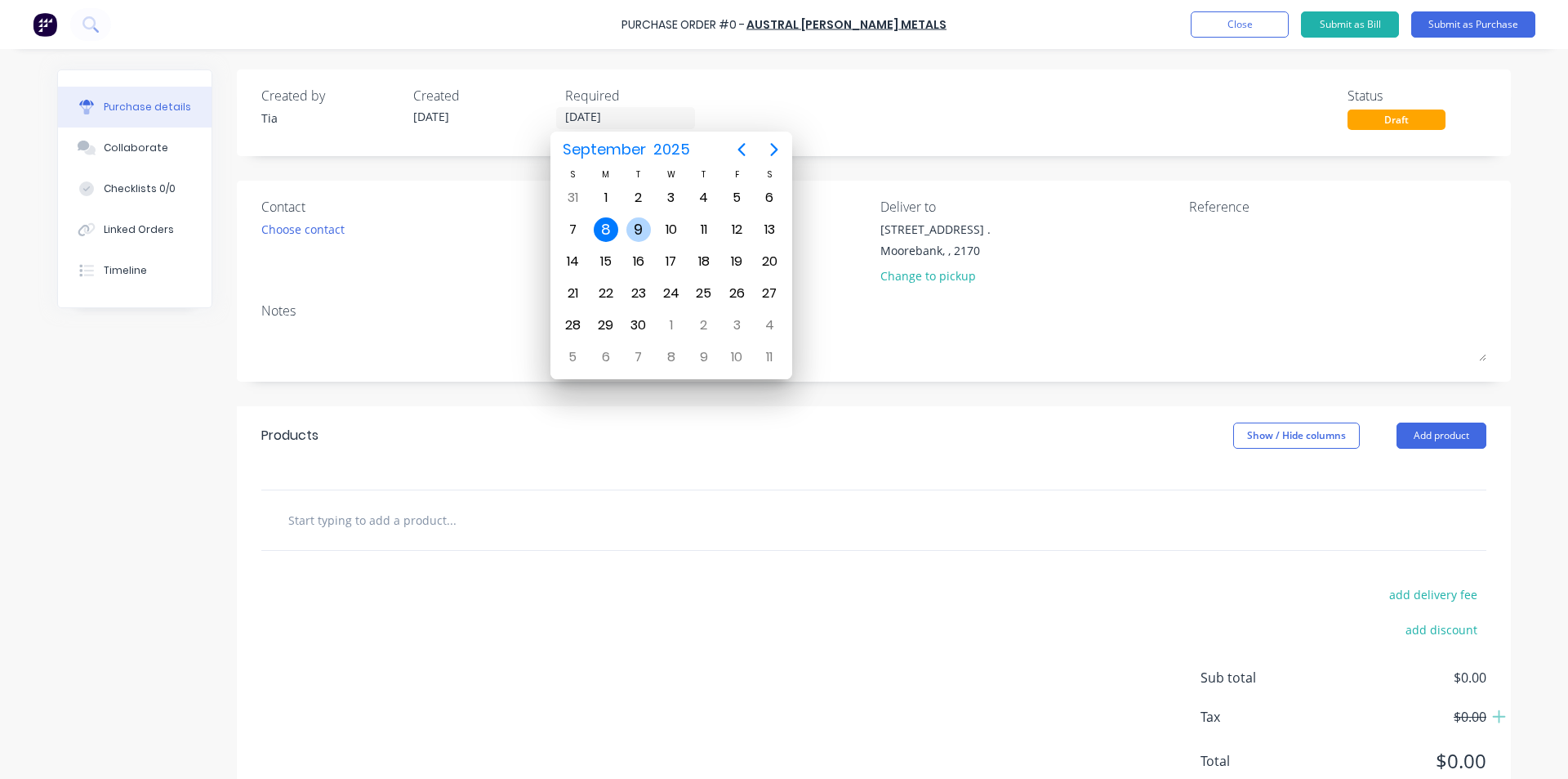
drag, startPoint x: 643, startPoint y: 231, endPoint x: 634, endPoint y: 245, distance: 16.6
click at [643, 231] on div "9" at bounding box center [639, 229] width 25 height 25
type input "09/09/25"
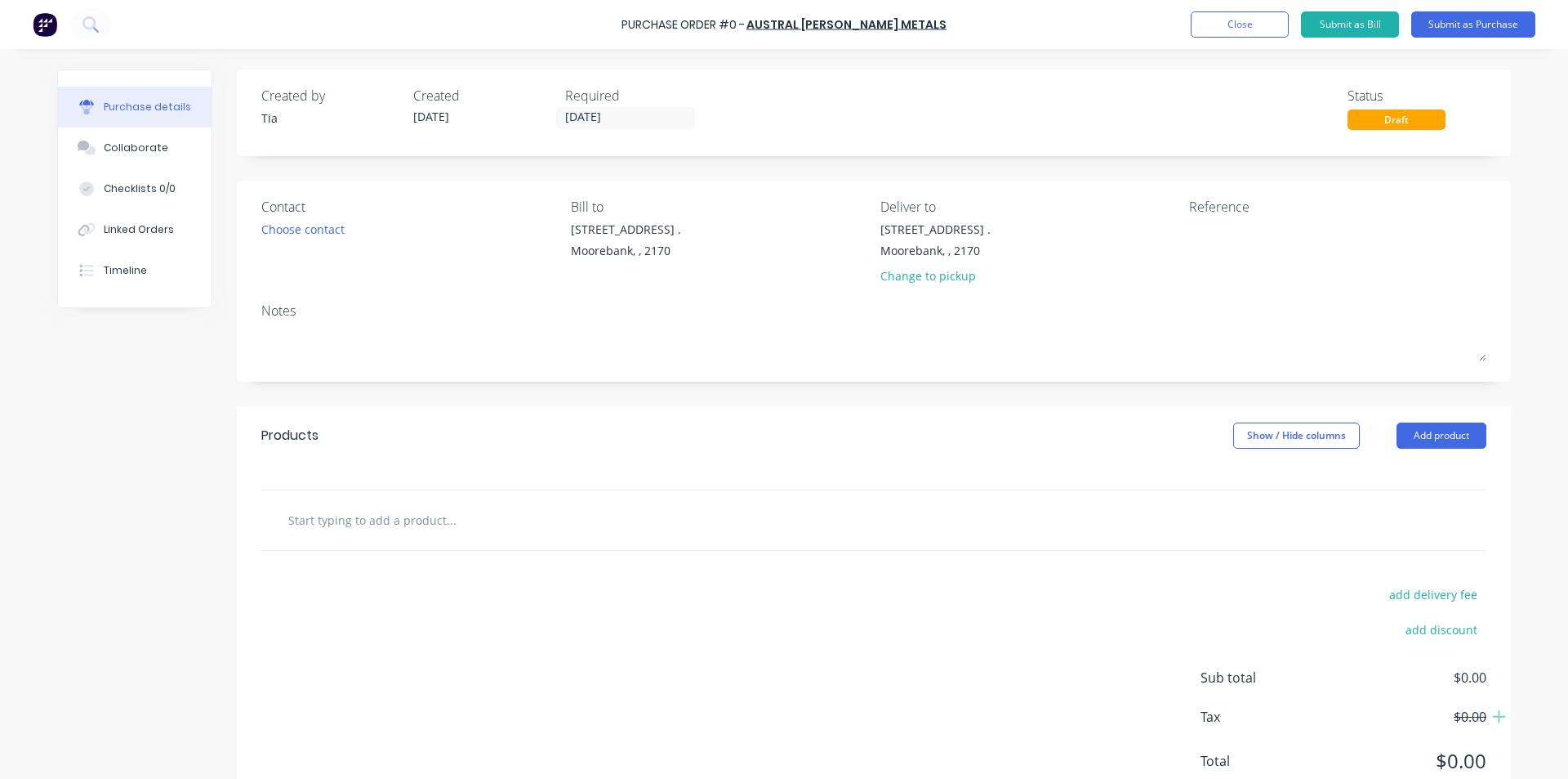
click at [310, 214] on div "Contact" at bounding box center [410, 207] width 297 height 20
click at [309, 234] on div "Choose contact" at bounding box center [303, 229] width 83 height 17
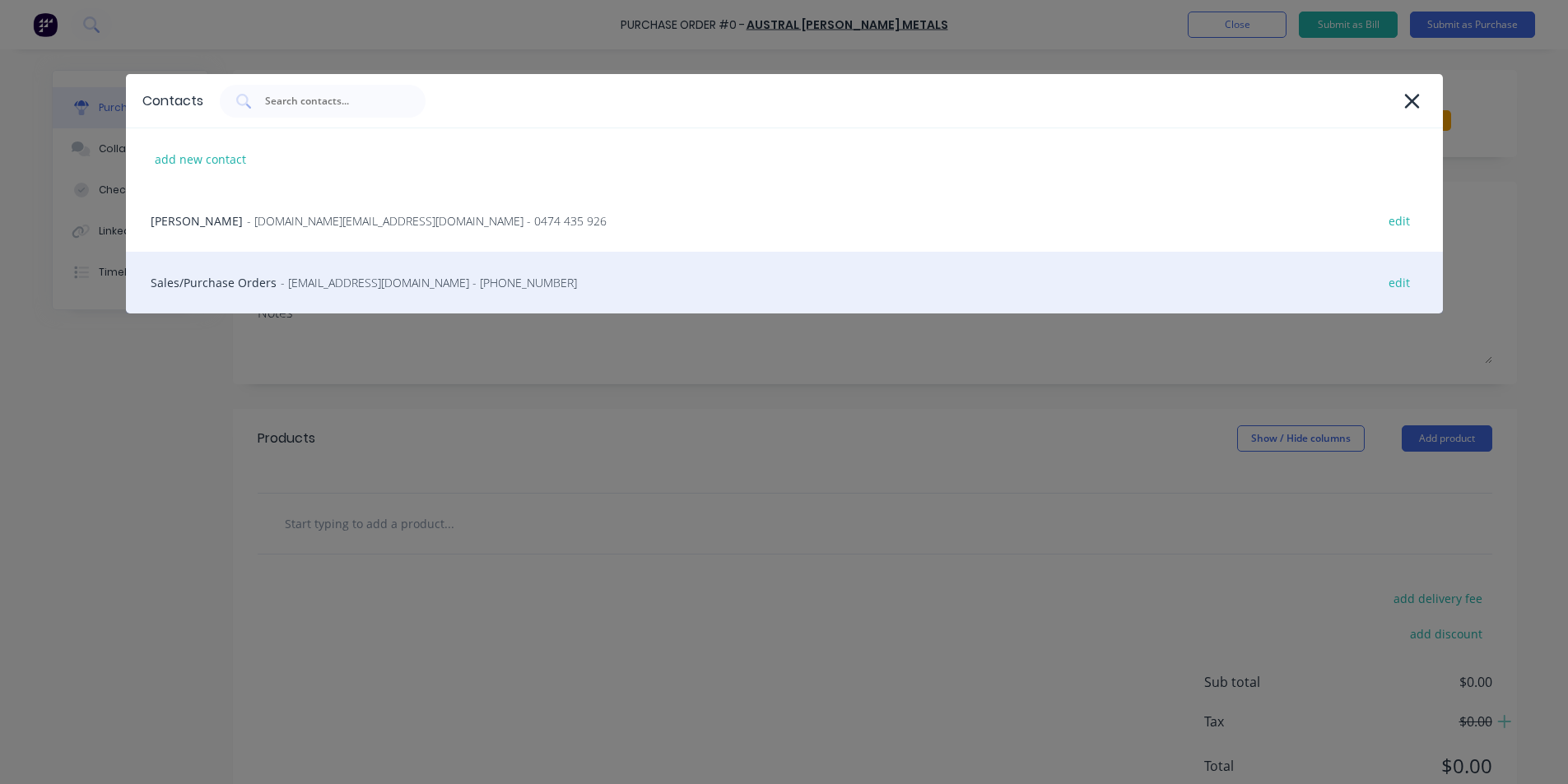
click at [295, 277] on span "- nswsales@australwright.com.au - (02) 9827 0790" at bounding box center [428, 282] width 296 height 17
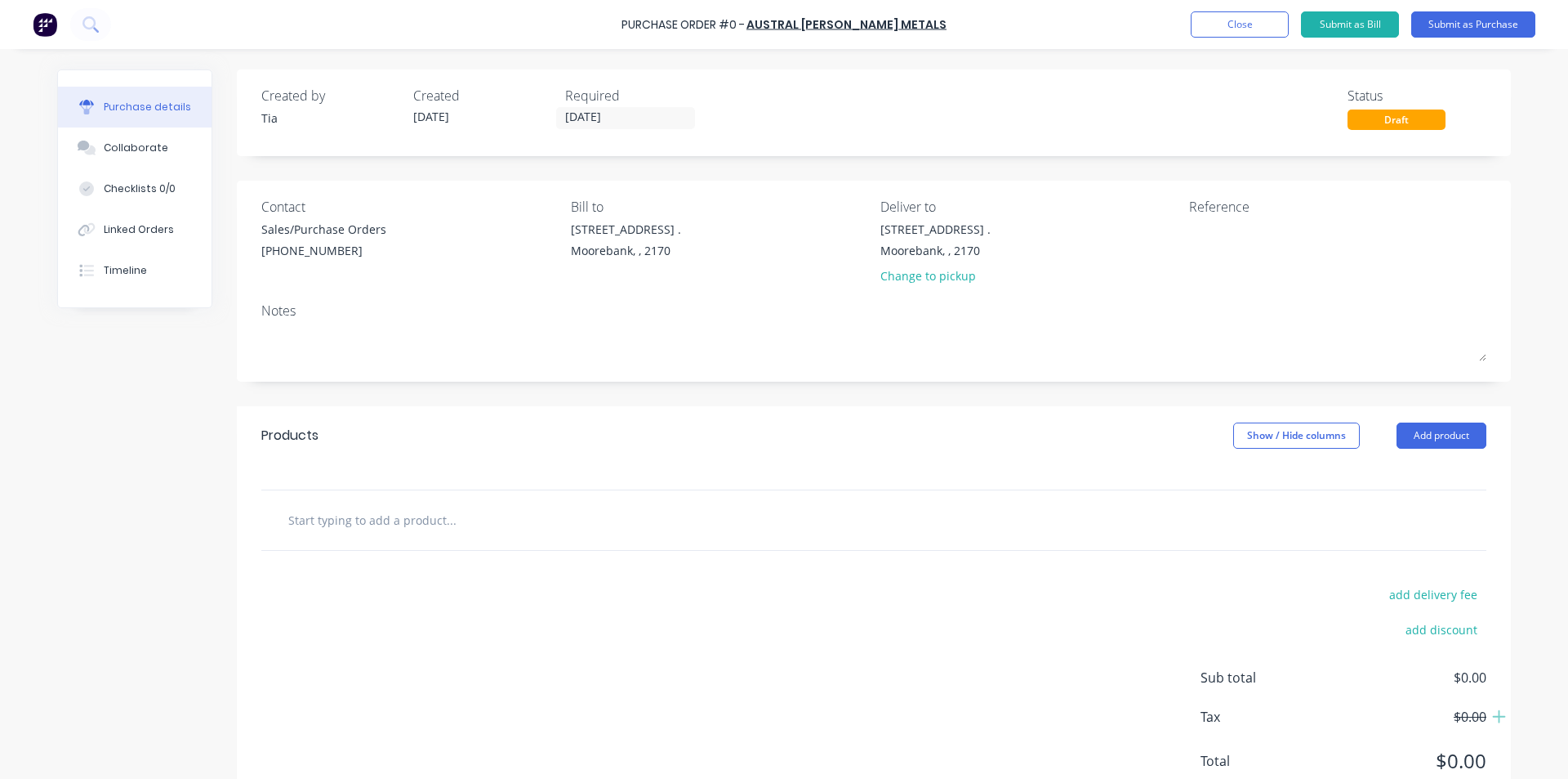
click at [1442, 414] on div "Products Show / Hide columns Add product" at bounding box center [874, 435] width 1275 height 58
click at [1437, 433] on button "Add product" at bounding box center [1441, 435] width 90 height 26
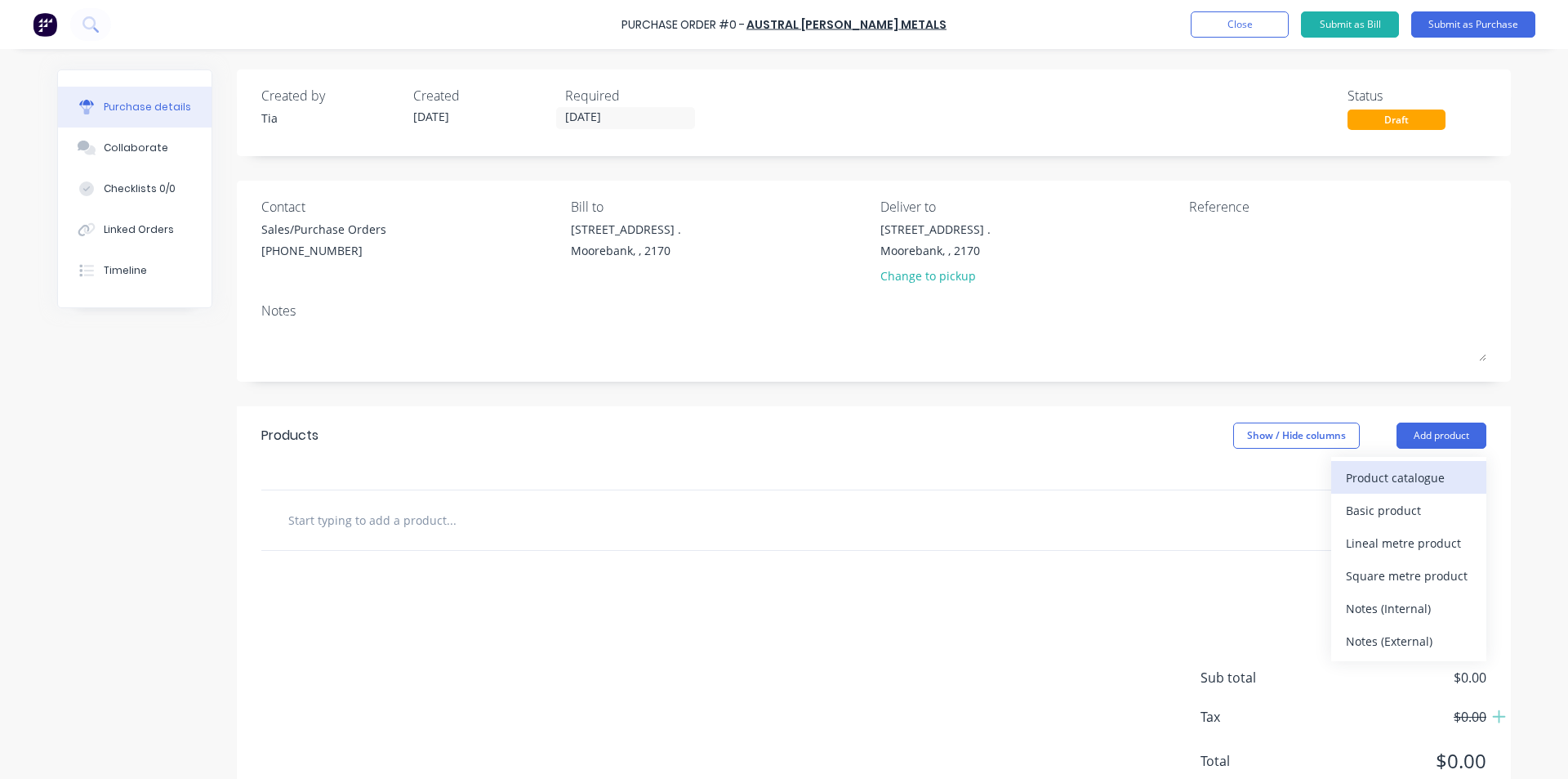
click at [1411, 471] on div "Product catalogue" at bounding box center [1409, 478] width 126 height 24
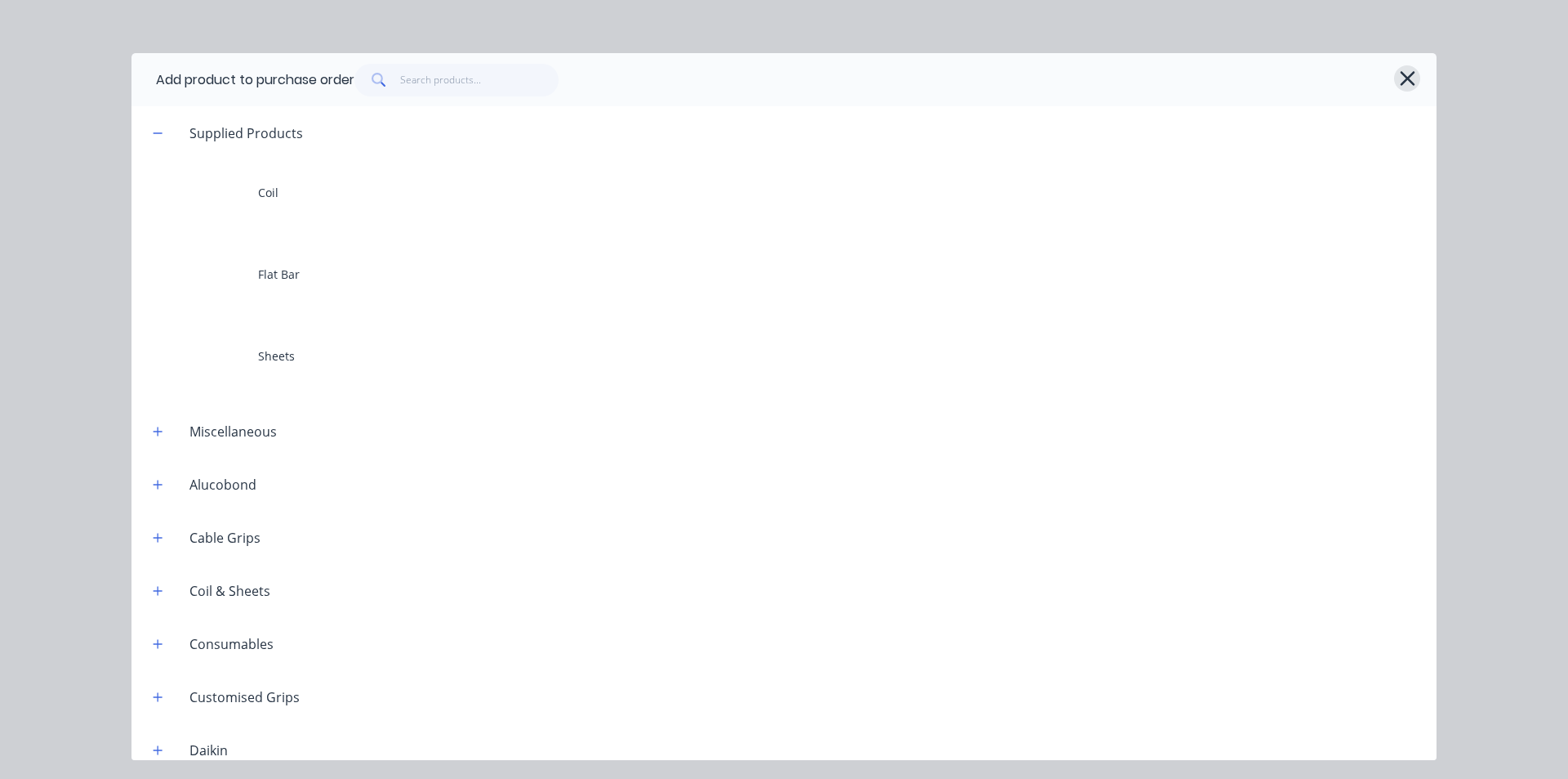
click at [1397, 77] on button "button" at bounding box center [1408, 78] width 26 height 26
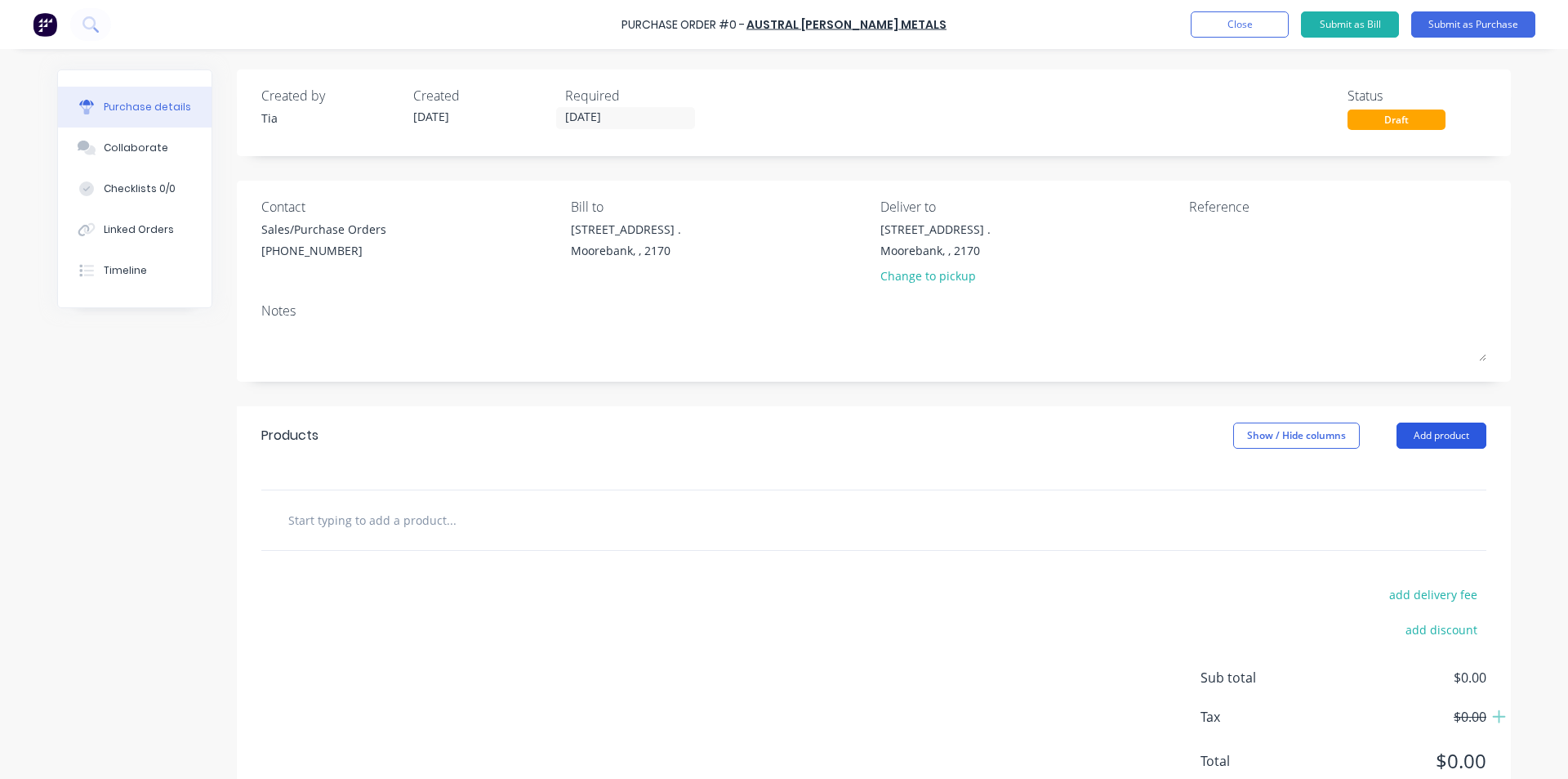
click at [1471, 440] on button "Add product" at bounding box center [1441, 435] width 90 height 26
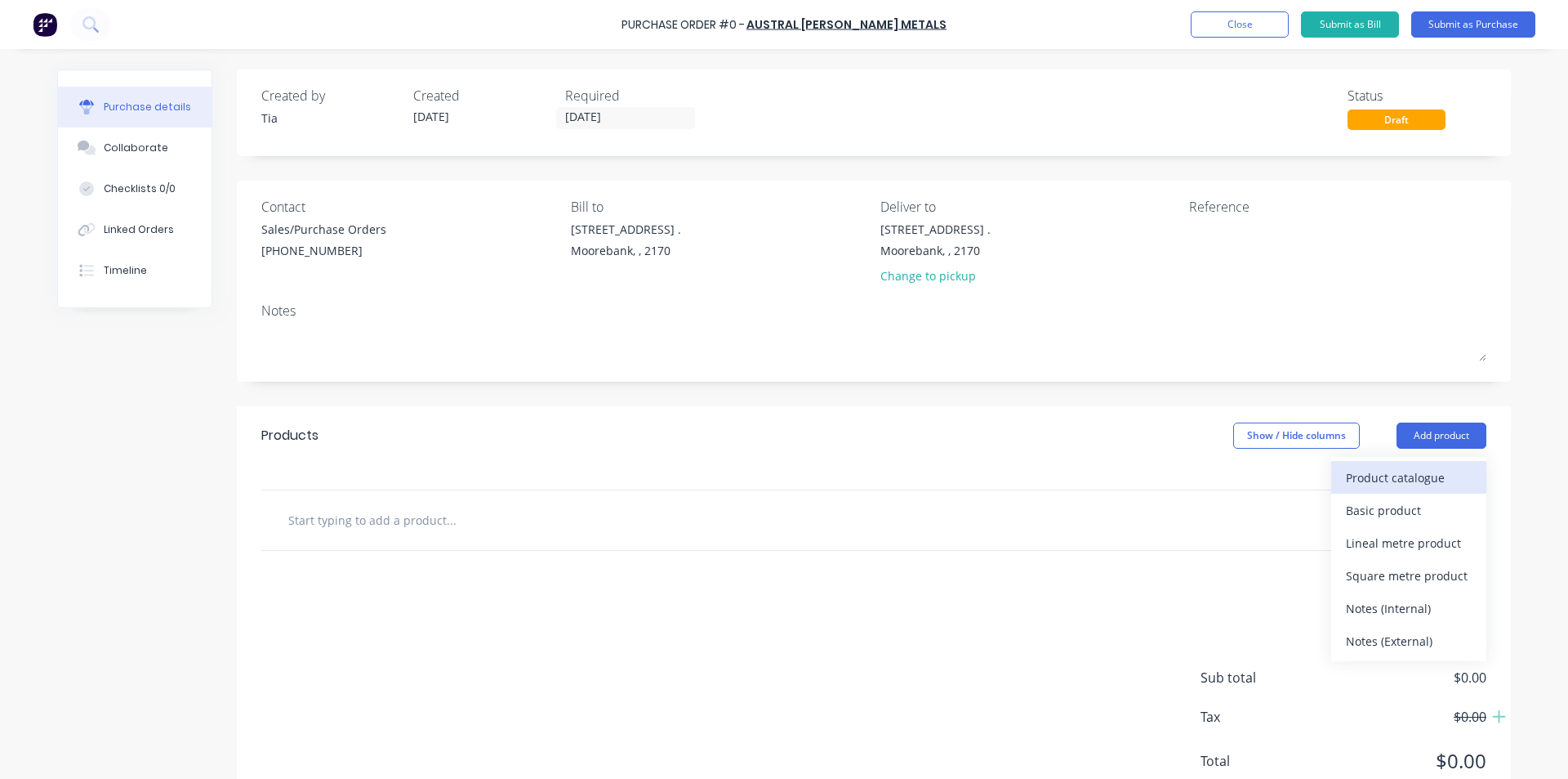
click at [1403, 492] on div "Product catalogue Basic product Lineal metre product Square metre product Notes…" at bounding box center [1409, 559] width 156 height 204
click at [1405, 490] on button "Product catalogue" at bounding box center [1409, 477] width 156 height 33
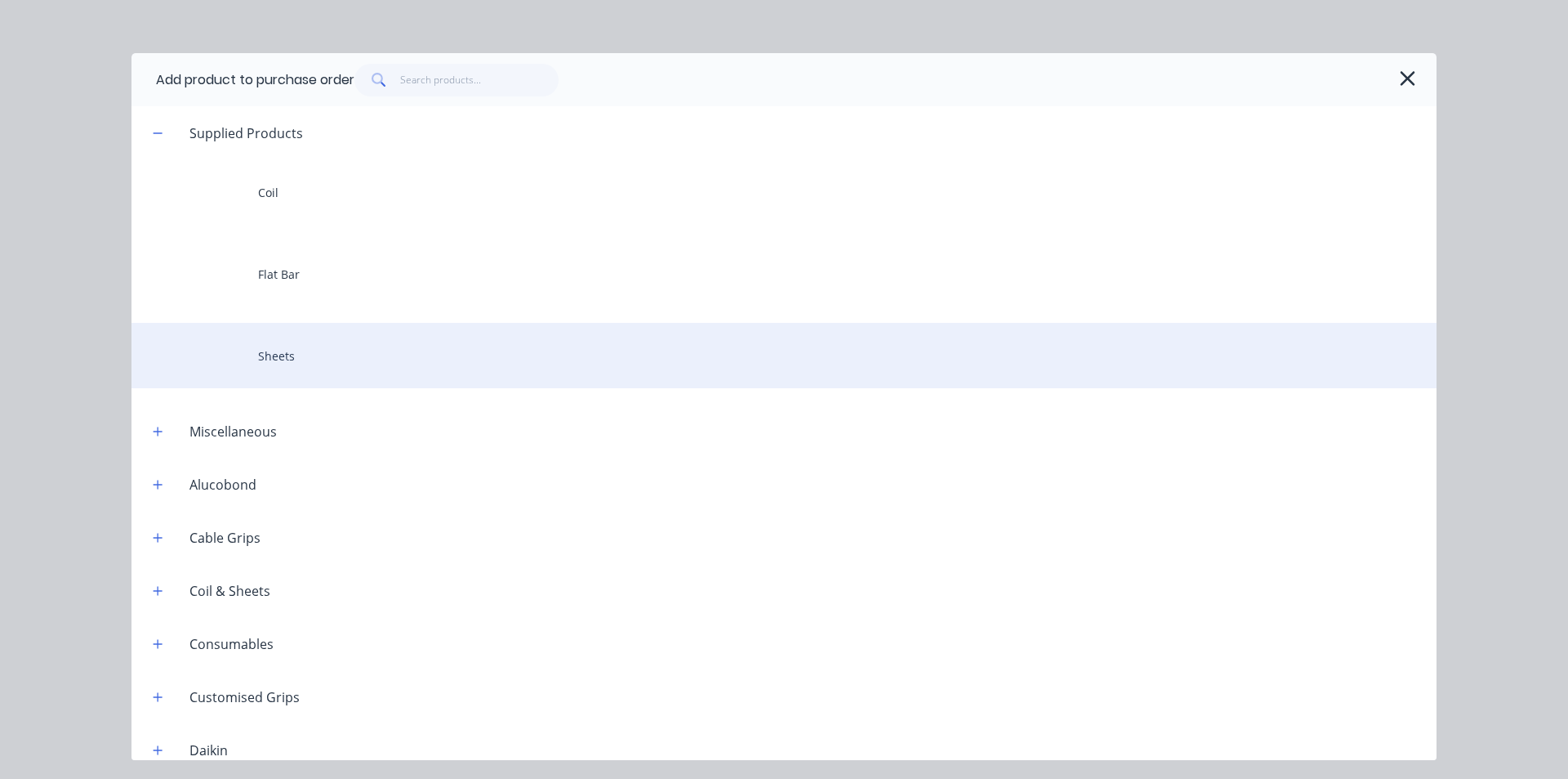
click at [389, 351] on div "Sheets" at bounding box center [784, 356] width 1306 height 65
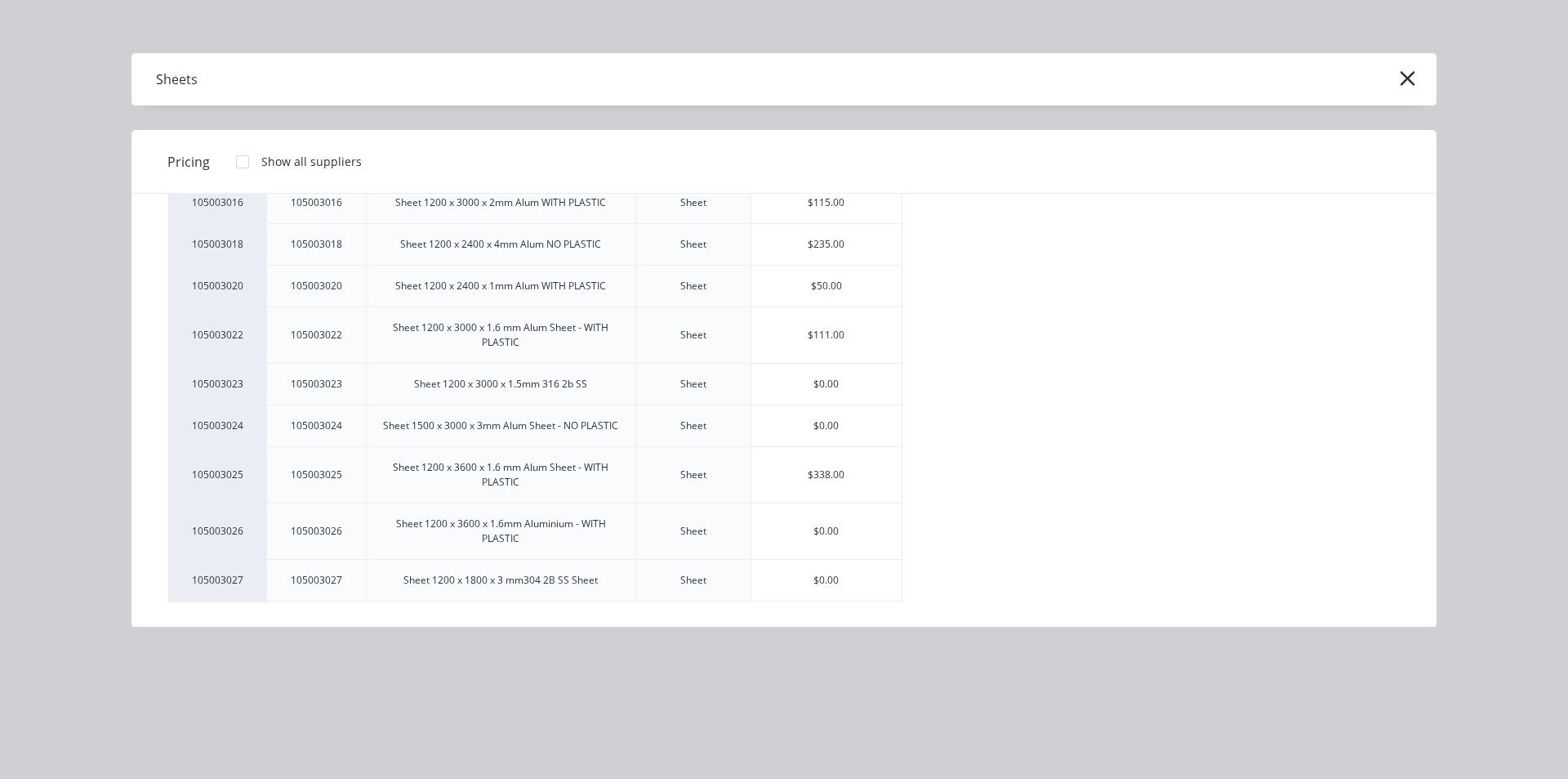
scroll to position [654, 0]
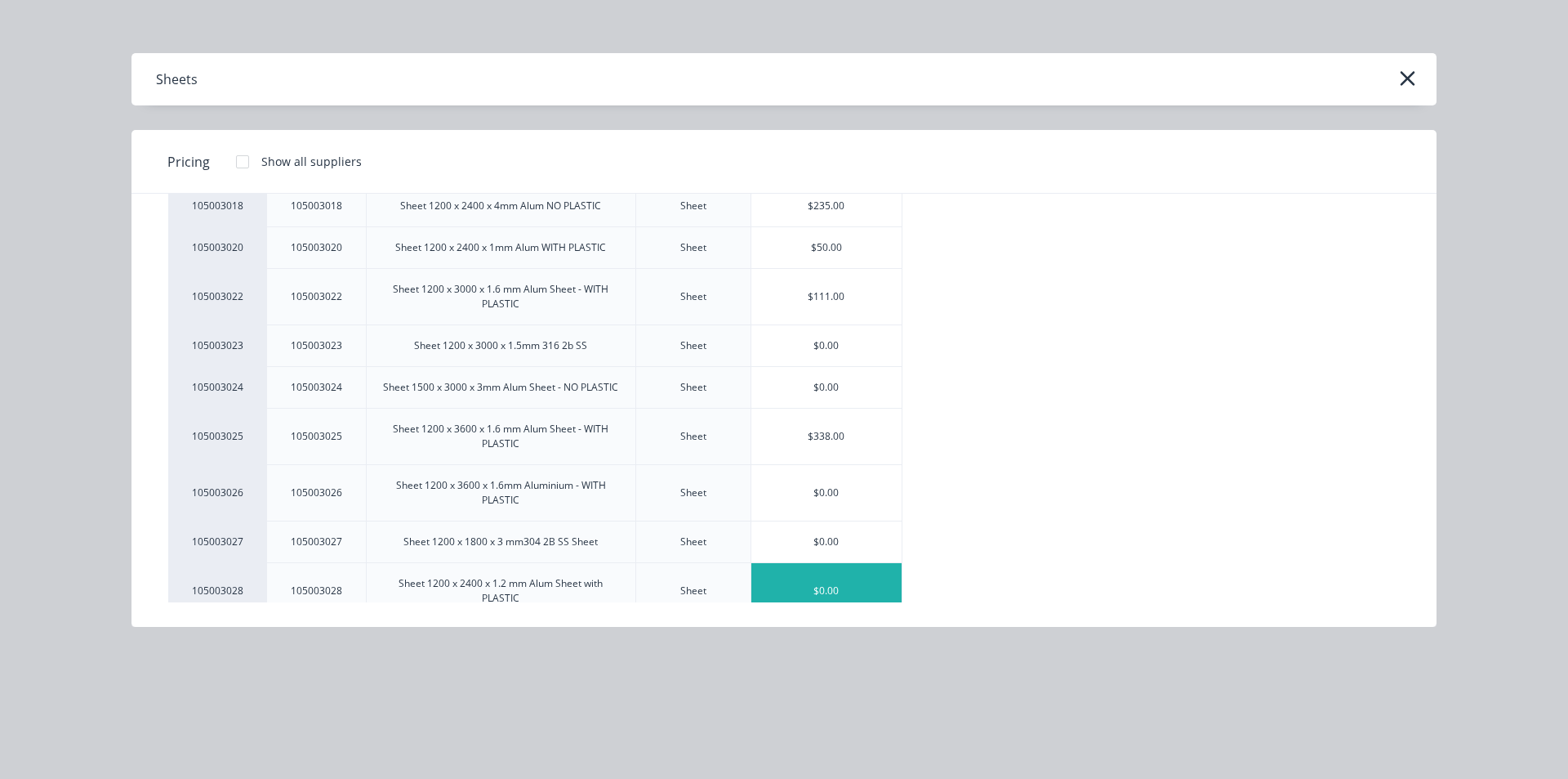
click at [808, 587] on div "$0.00" at bounding box center [827, 591] width 152 height 56
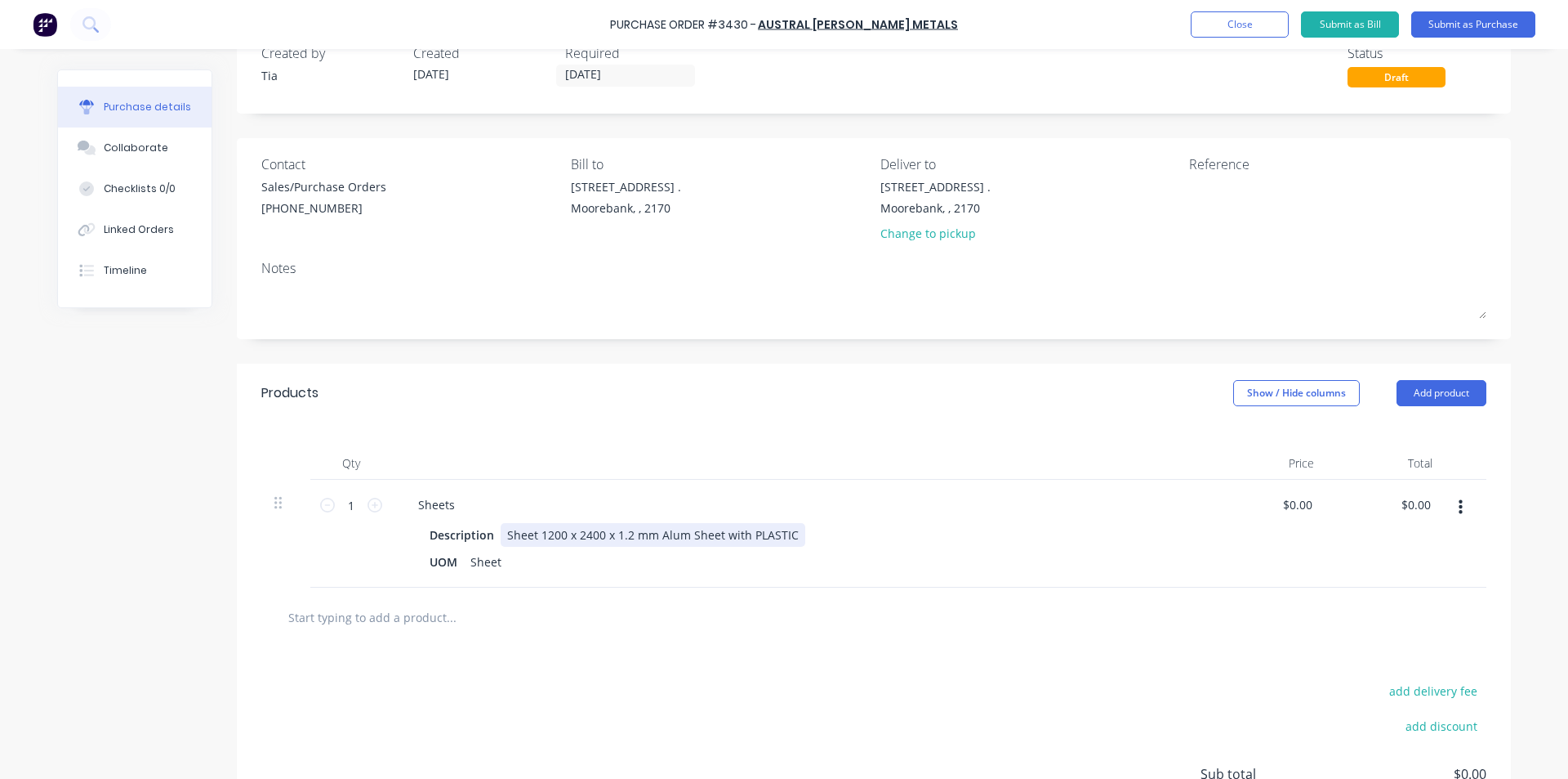
scroll to position [81, 0]
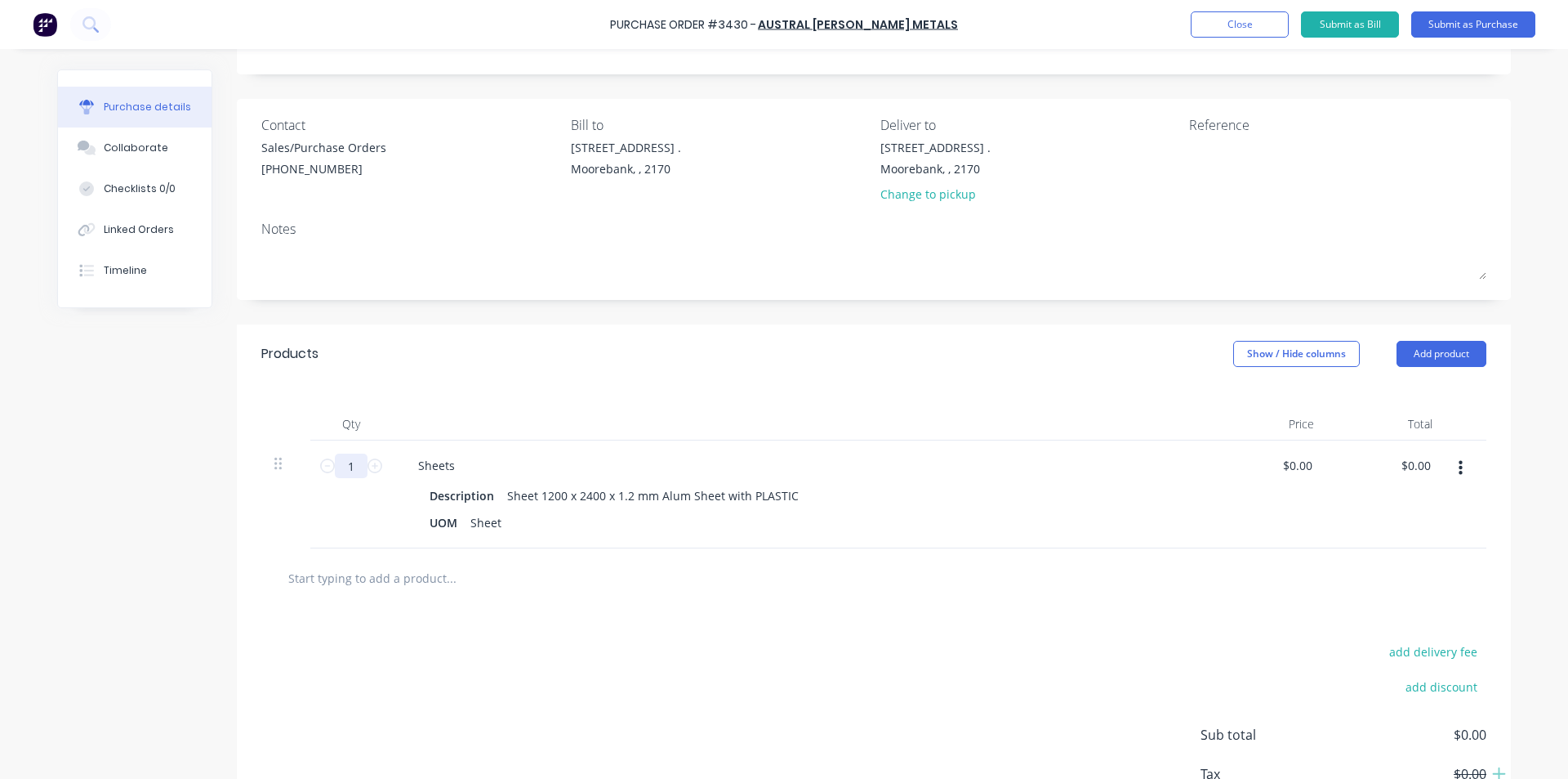
drag, startPoint x: 356, startPoint y: 472, endPoint x: 310, endPoint y: 481, distance: 46.9
click at [310, 481] on div "1 1" at bounding box center [351, 495] width 81 height 108
type input "5"
click at [1307, 469] on input "0.0000" at bounding box center [1298, 466] width 38 height 24
drag, startPoint x: 1310, startPoint y: 466, endPoint x: 1186, endPoint y: 473, distance: 124.2
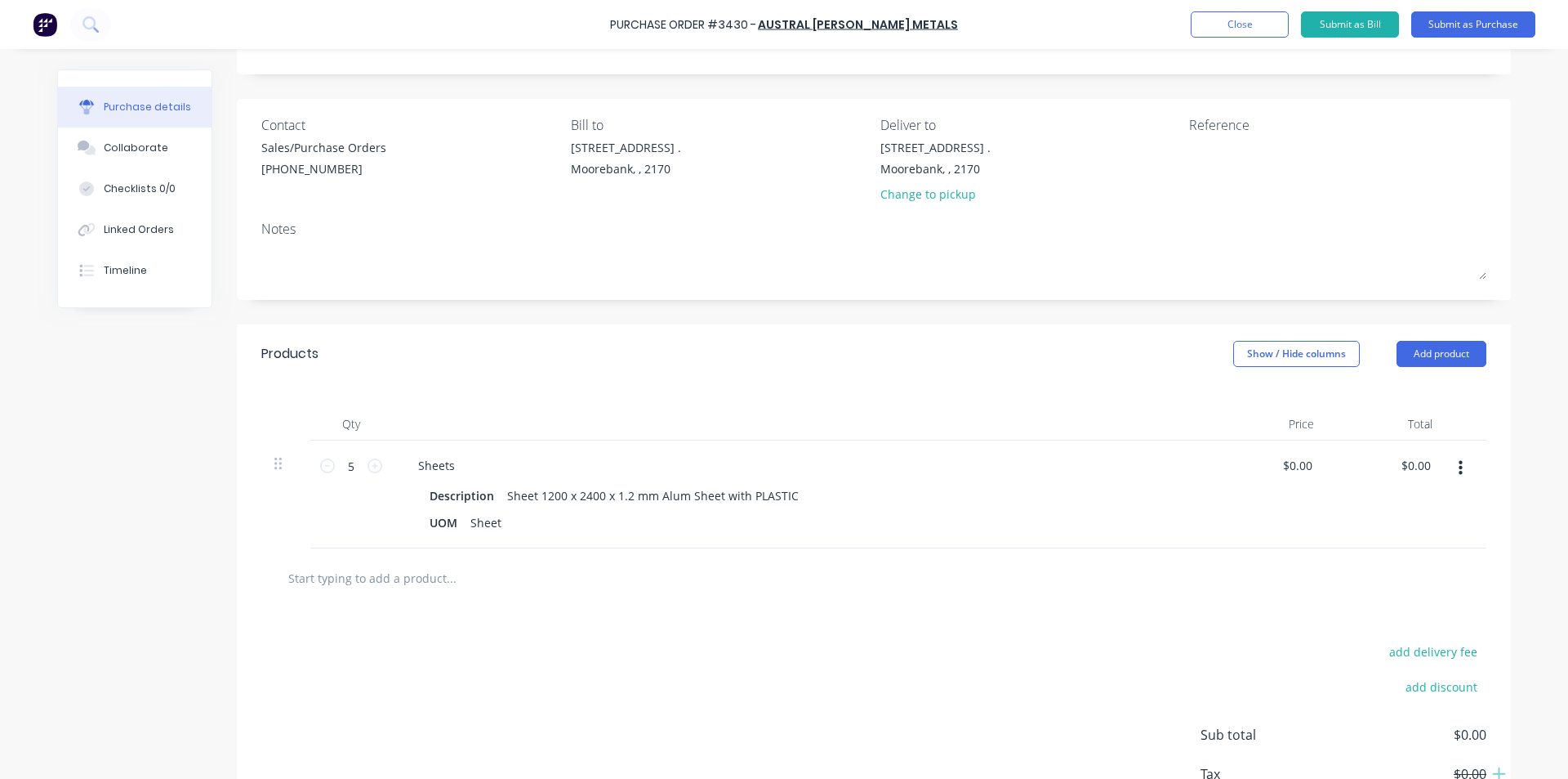
click at [1186, 473] on div "5 5 Sheets Description Sheet 1200 x 2400 x 1.2 mm Alum Sheet with PLASTIC UOM S…" at bounding box center [874, 495] width 1225 height 108
type input "0"
click at [1285, 458] on div "0 $0.00" at bounding box center [1269, 495] width 119 height 108
type input "3"
type input "$62.00"
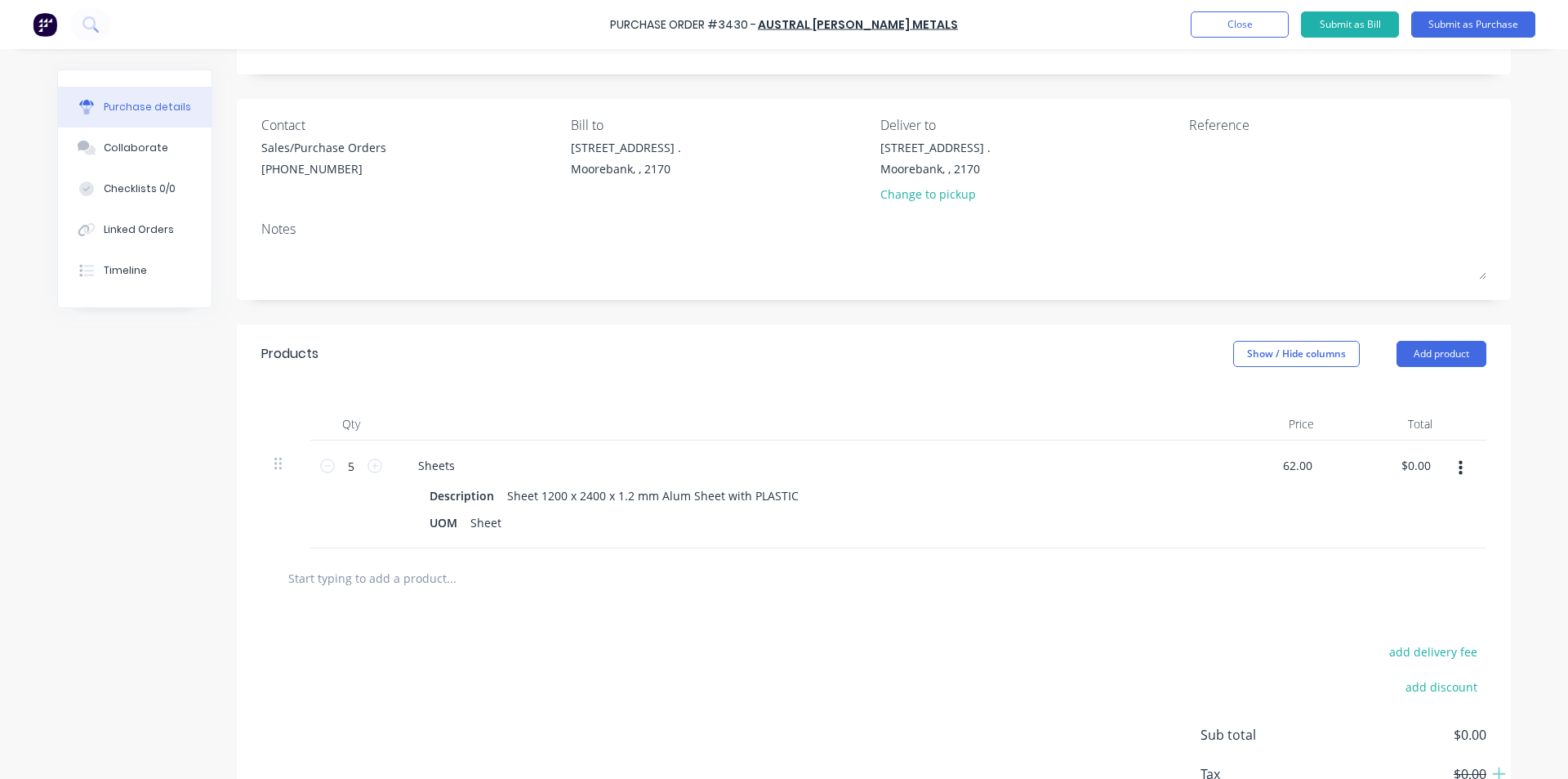
type input "$310.00"
click at [1110, 612] on div "add delivery fee add discount Sub total $0.00 Tax $0.00 Total $0.00" at bounding box center [874, 742] width 1275 height 269
click at [1433, 366] on button "Add product" at bounding box center [1441, 354] width 90 height 26
click at [1414, 399] on div "Product catalogue" at bounding box center [1409, 396] width 126 height 24
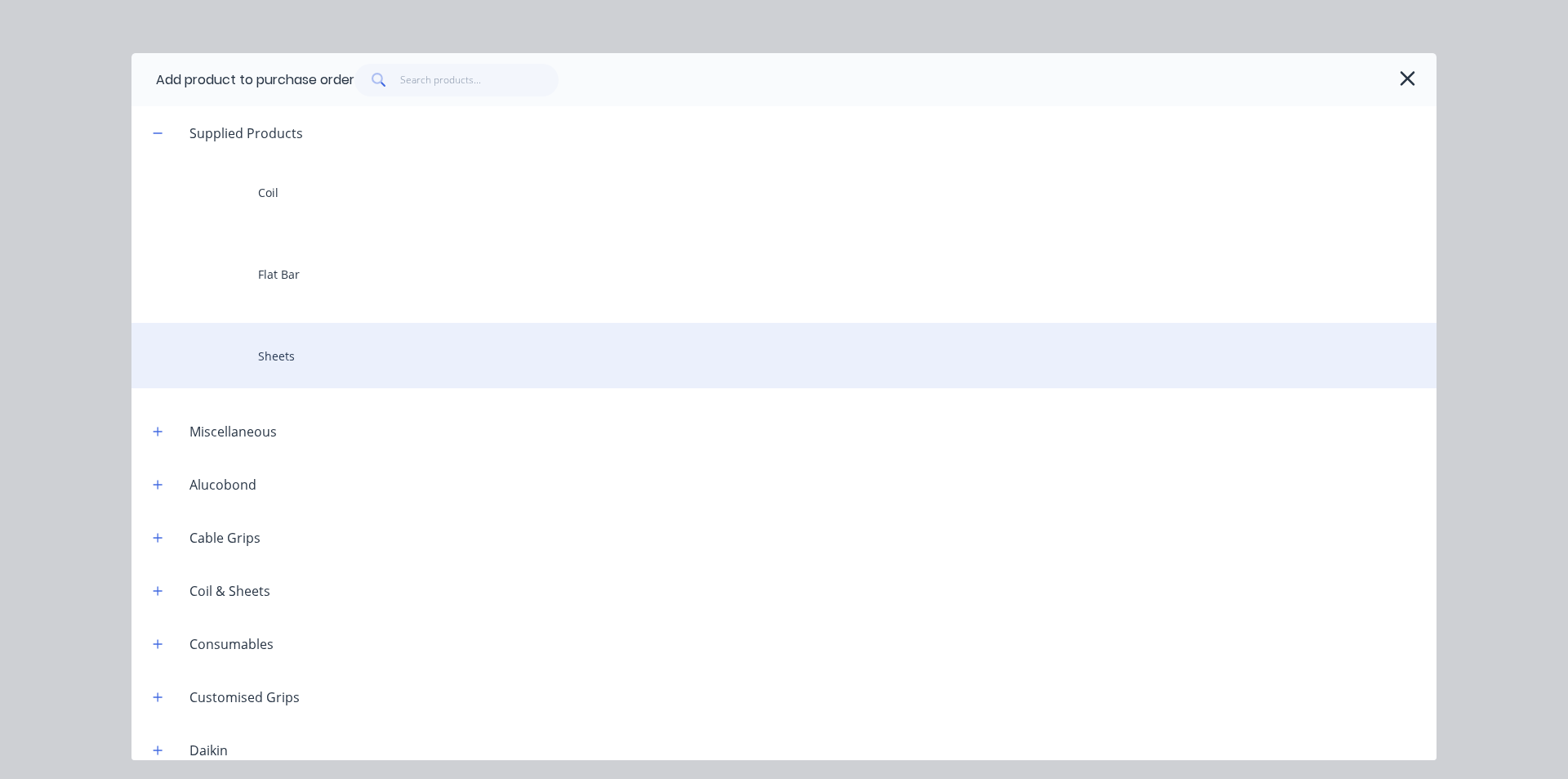
click at [408, 350] on div "Sheets" at bounding box center [784, 356] width 1306 height 65
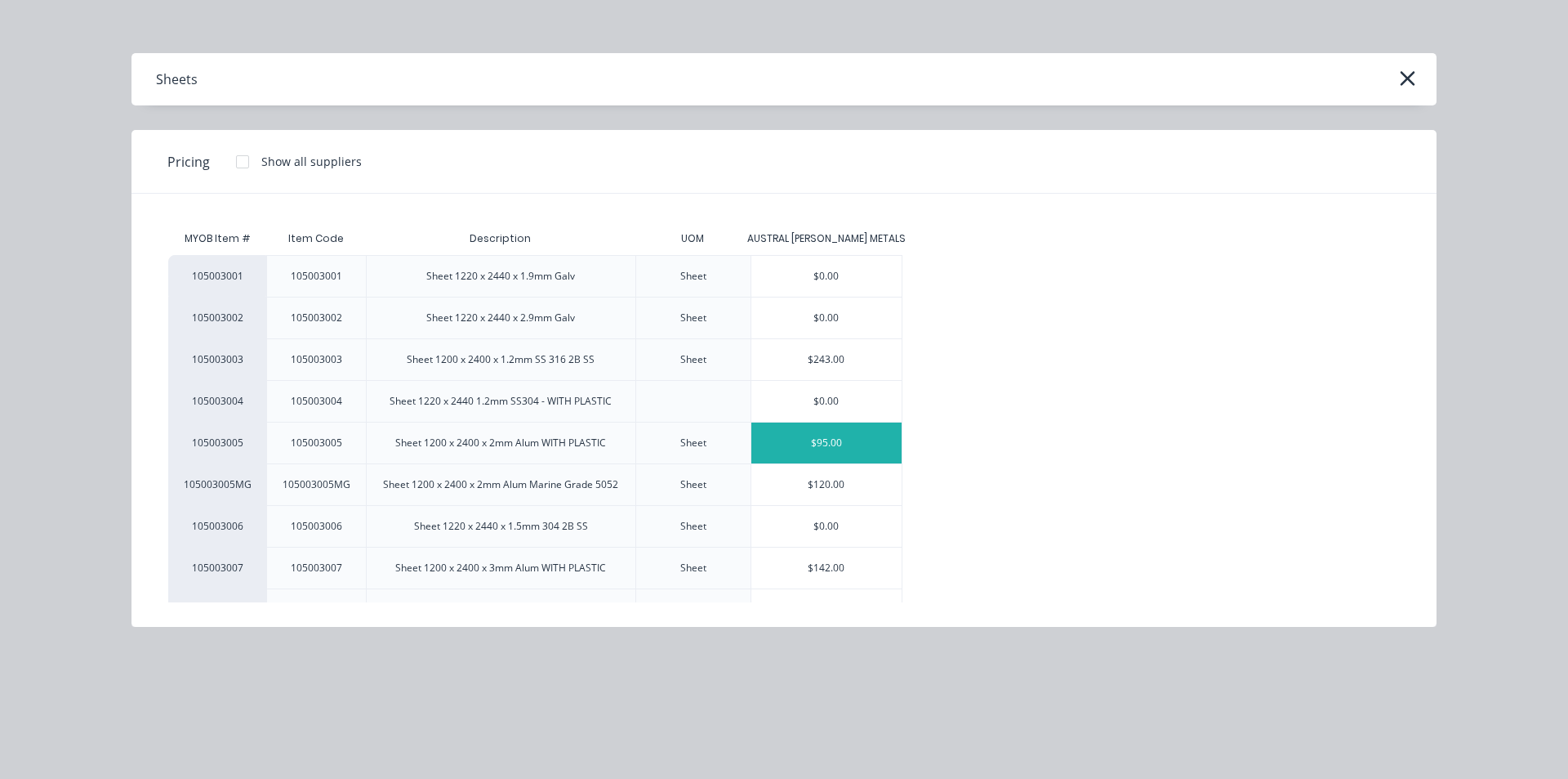
click at [794, 444] on div "$95.00" at bounding box center [827, 442] width 152 height 41
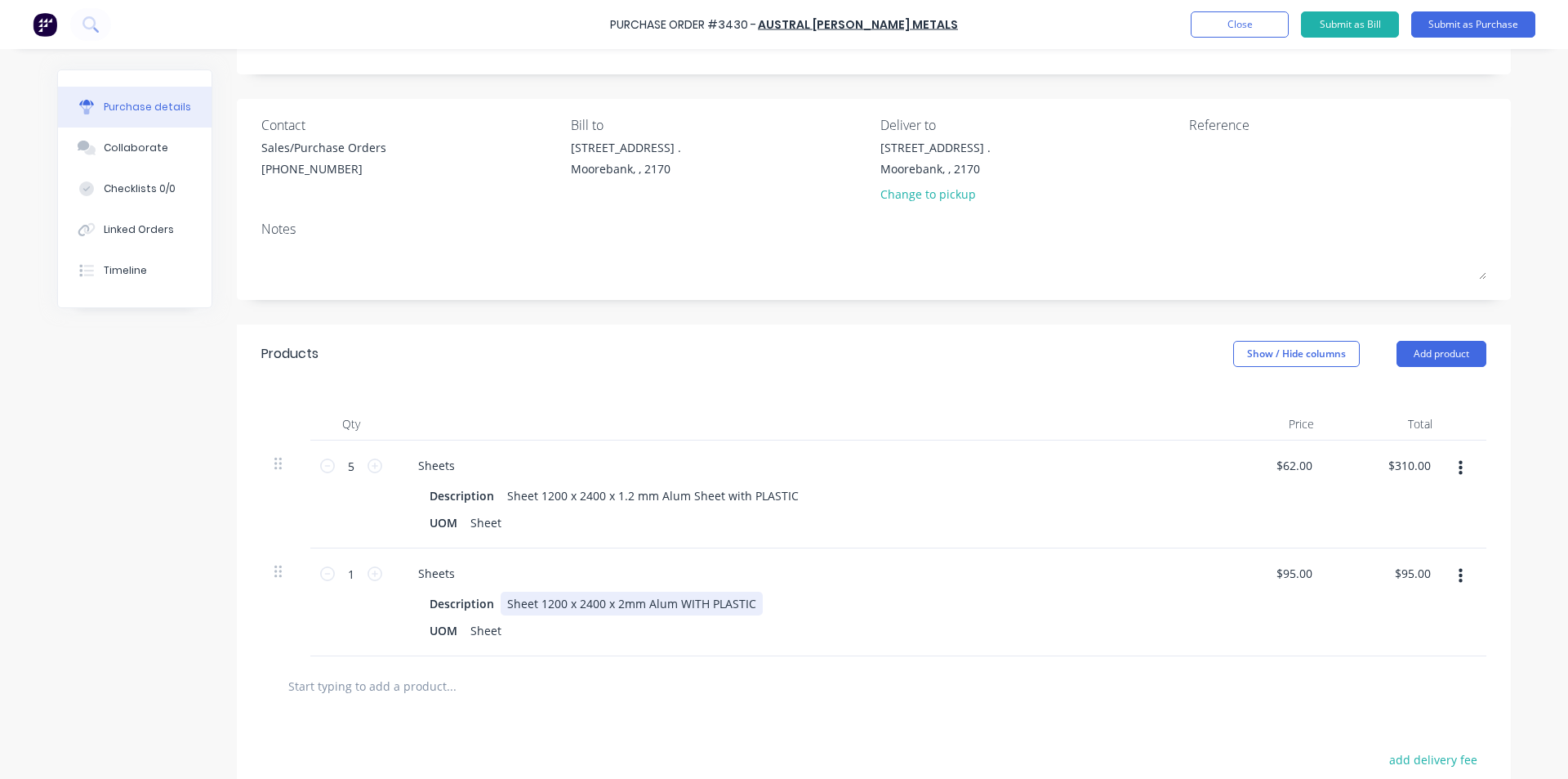
click at [703, 610] on div "Sheet 1200 x 2400 x 2mm Alum WITH PLASTIC" at bounding box center [632, 604] width 262 height 24
click at [690, 673] on div at bounding box center [519, 685] width 490 height 33
drag, startPoint x: 353, startPoint y: 580, endPoint x: 317, endPoint y: 584, distance: 36.2
click at [314, 584] on div "1 1" at bounding box center [351, 602] width 81 height 108
type input "15"
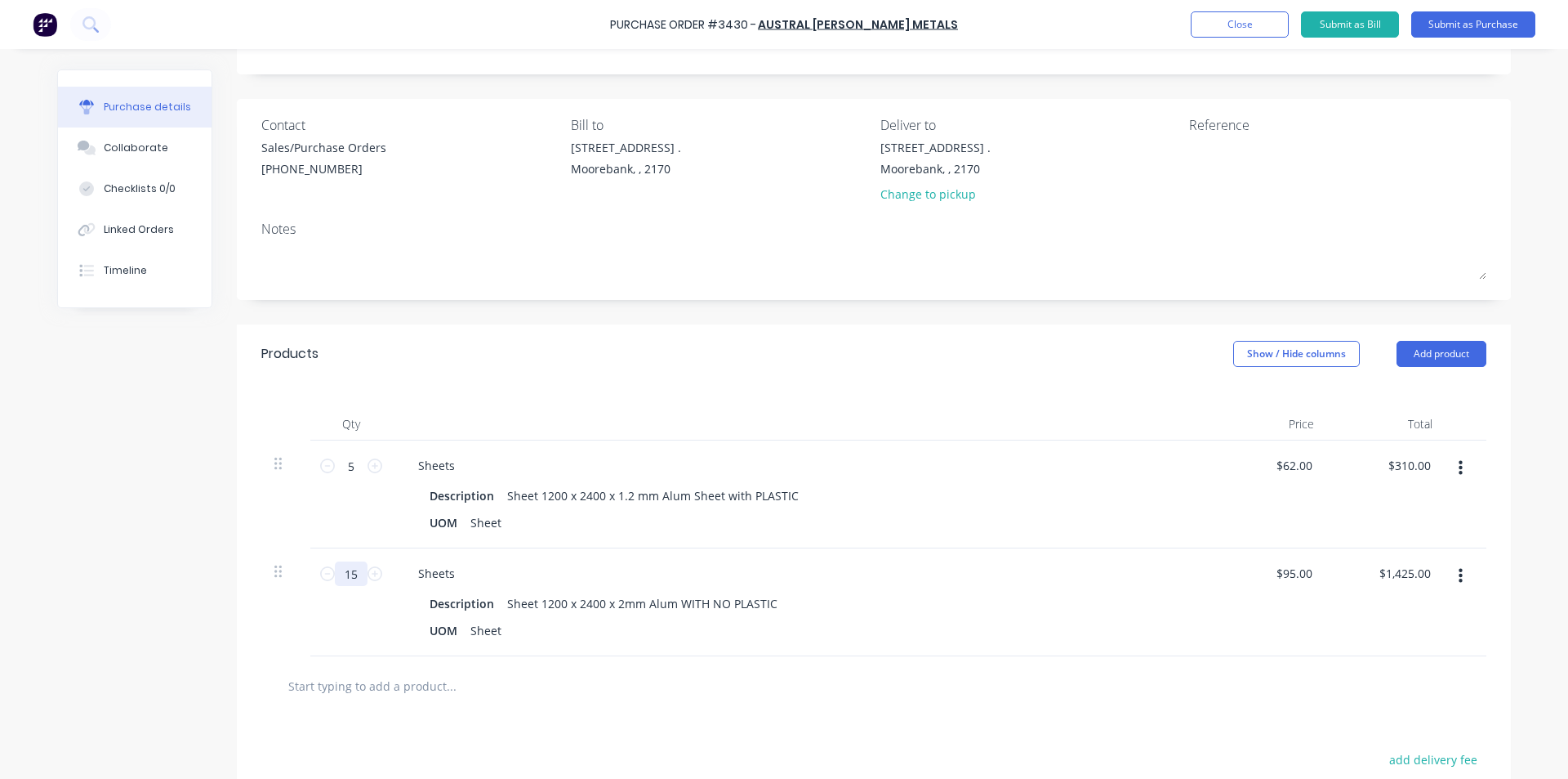
type input "$1,425.00"
type input "15"
click at [581, 691] on input "text" at bounding box center [451, 685] width 327 height 33
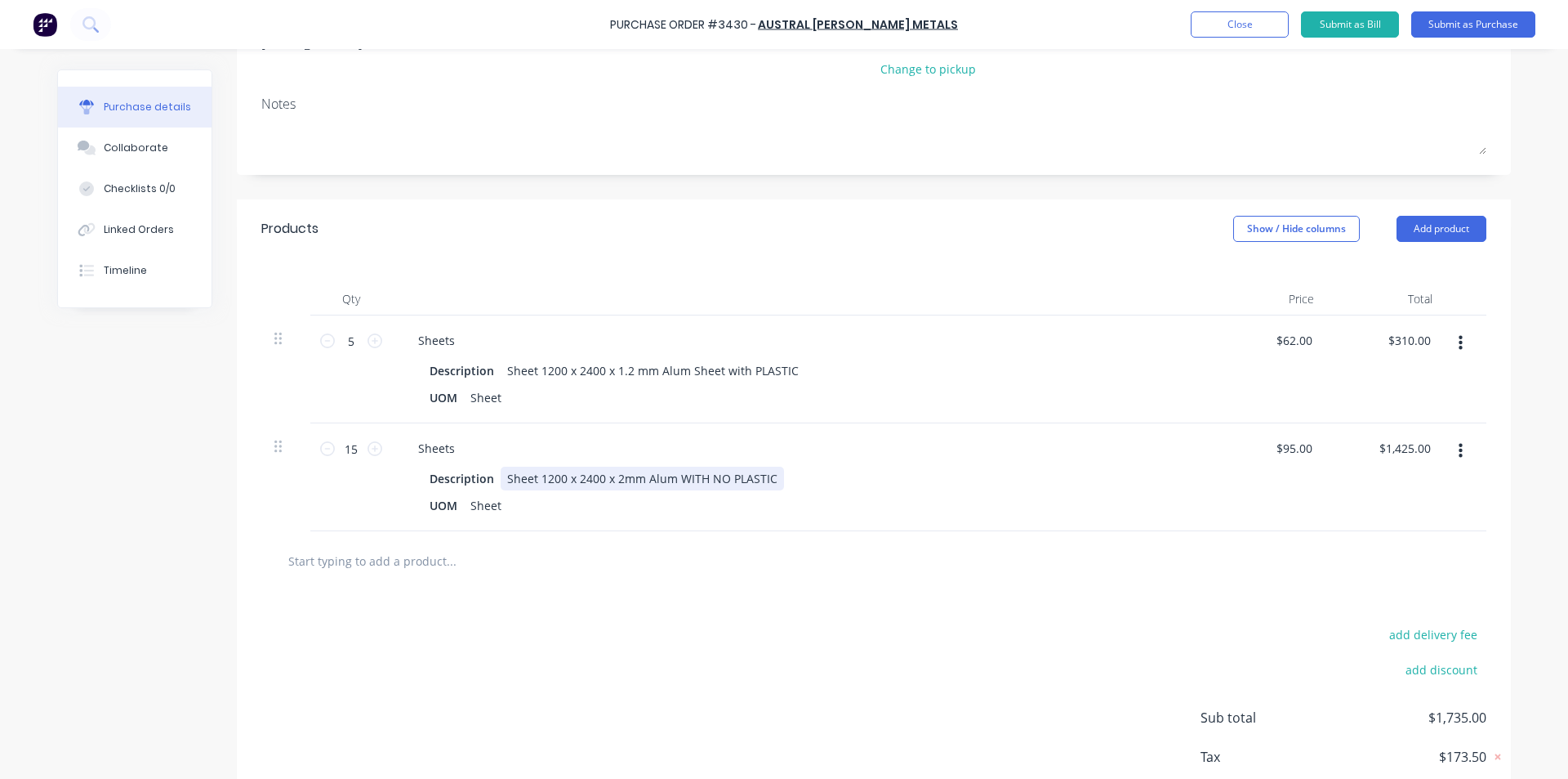
scroll to position [245, 0]
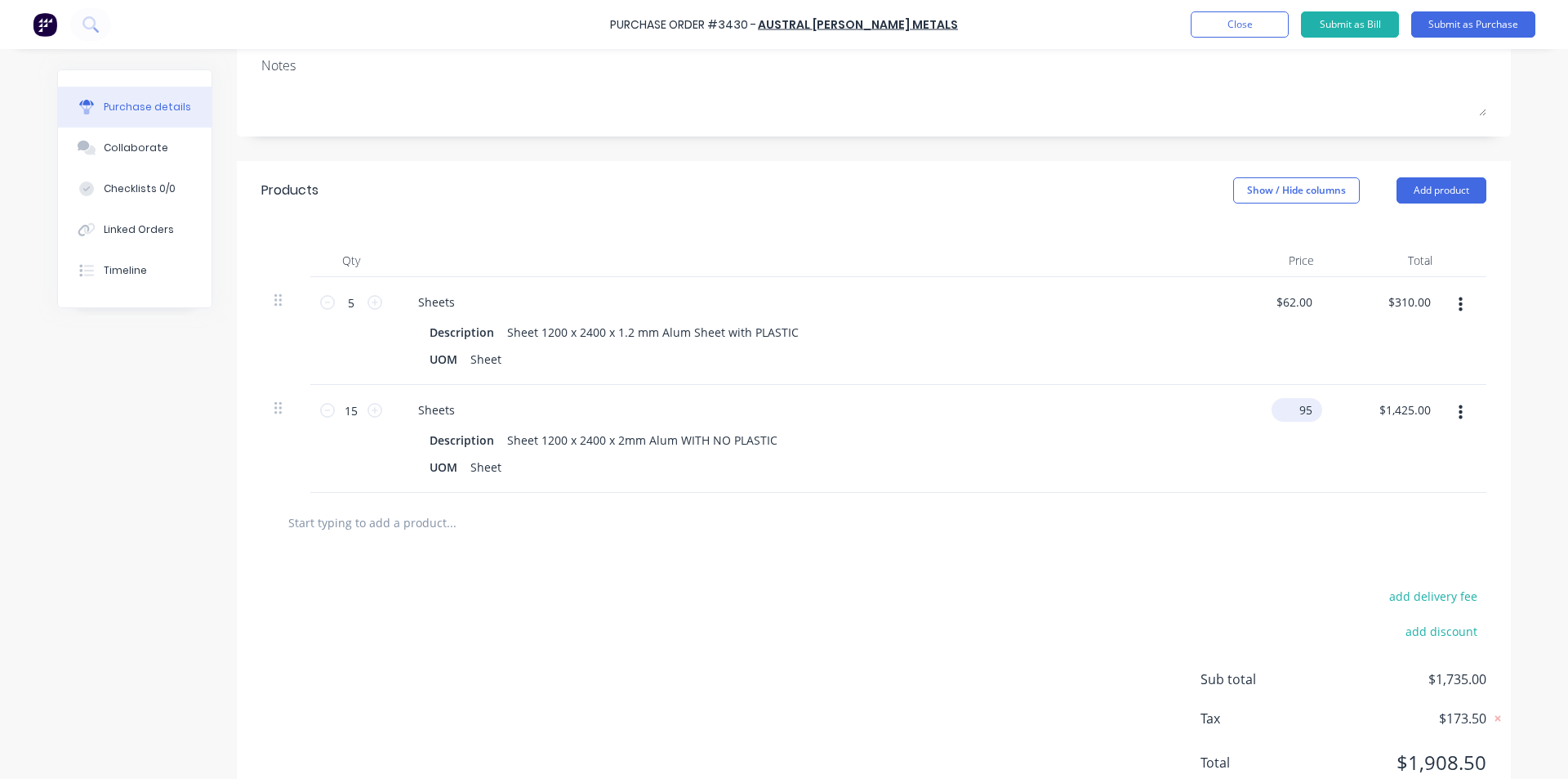
click at [1293, 409] on input "95" at bounding box center [1294, 410] width 45 height 24
click at [768, 593] on div "add delivery fee add discount Sub total $1,735.00 Tax $173.50 Total $1,908.50" at bounding box center [874, 686] width 1275 height 269
type input "95"
click at [1293, 412] on input "95" at bounding box center [1304, 410] width 23 height 24
type input "$102.00"
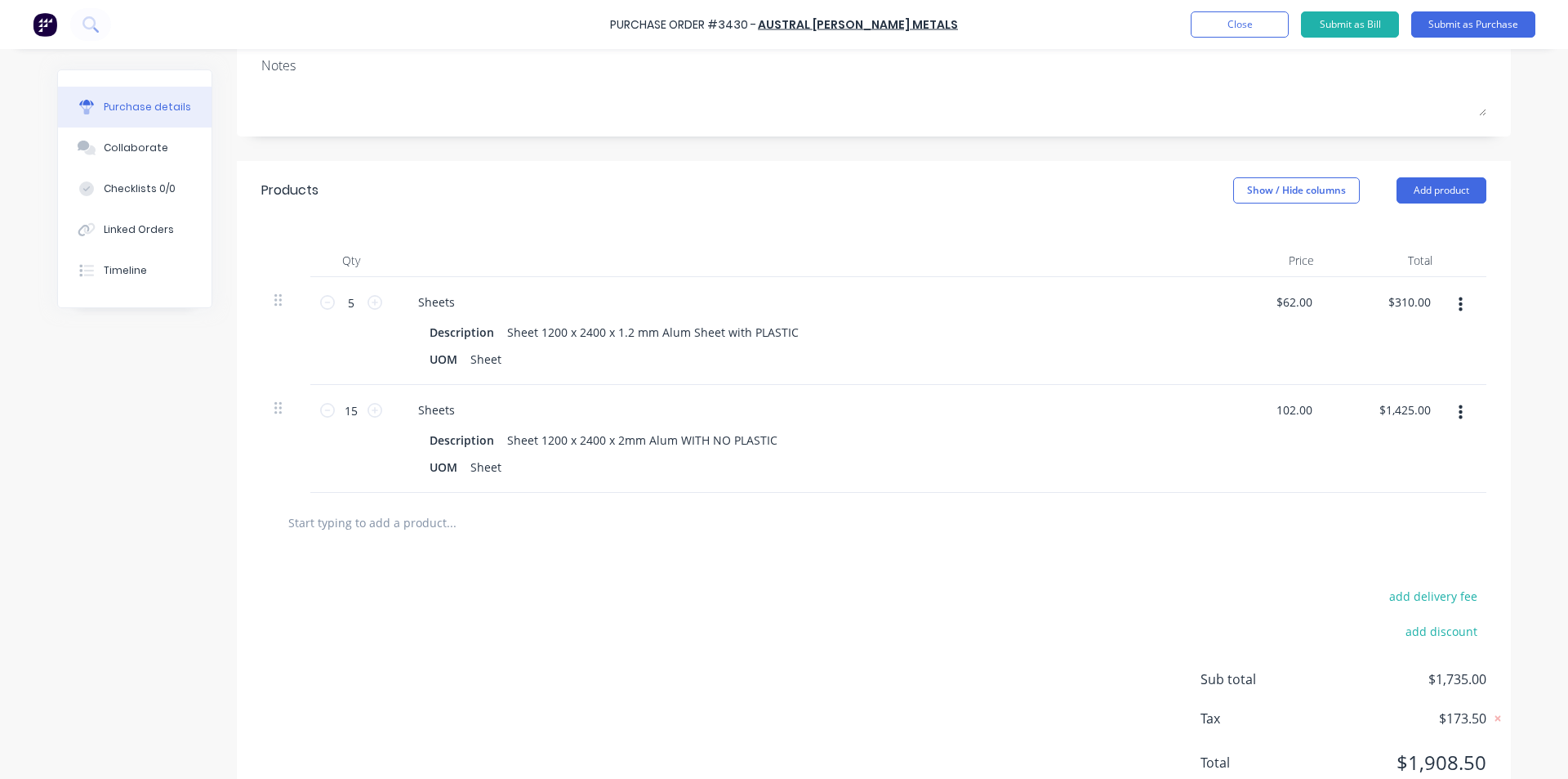
type input "$1,530.00"
click at [783, 608] on div "add delivery fee add discount Sub total $1,840.00 Tax $184.00 Total $2,024.00" at bounding box center [874, 686] width 1275 height 269
click at [562, 521] on input "text" at bounding box center [451, 521] width 327 height 33
click at [1459, 412] on icon "button" at bounding box center [1461, 412] width 4 height 15
click at [1407, 548] on button "Delete" at bounding box center [1411, 554] width 139 height 33
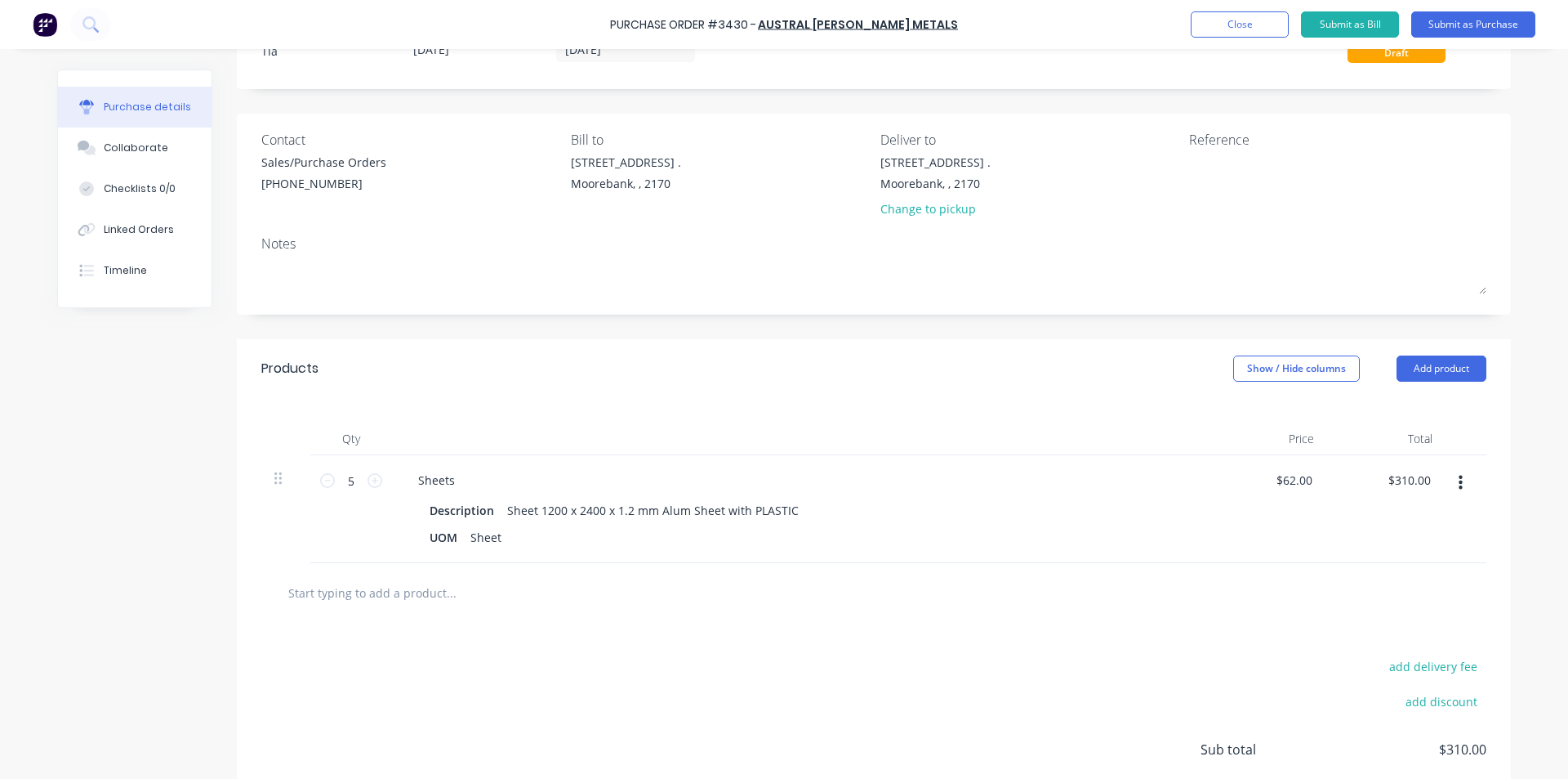
scroll to position [164, 0]
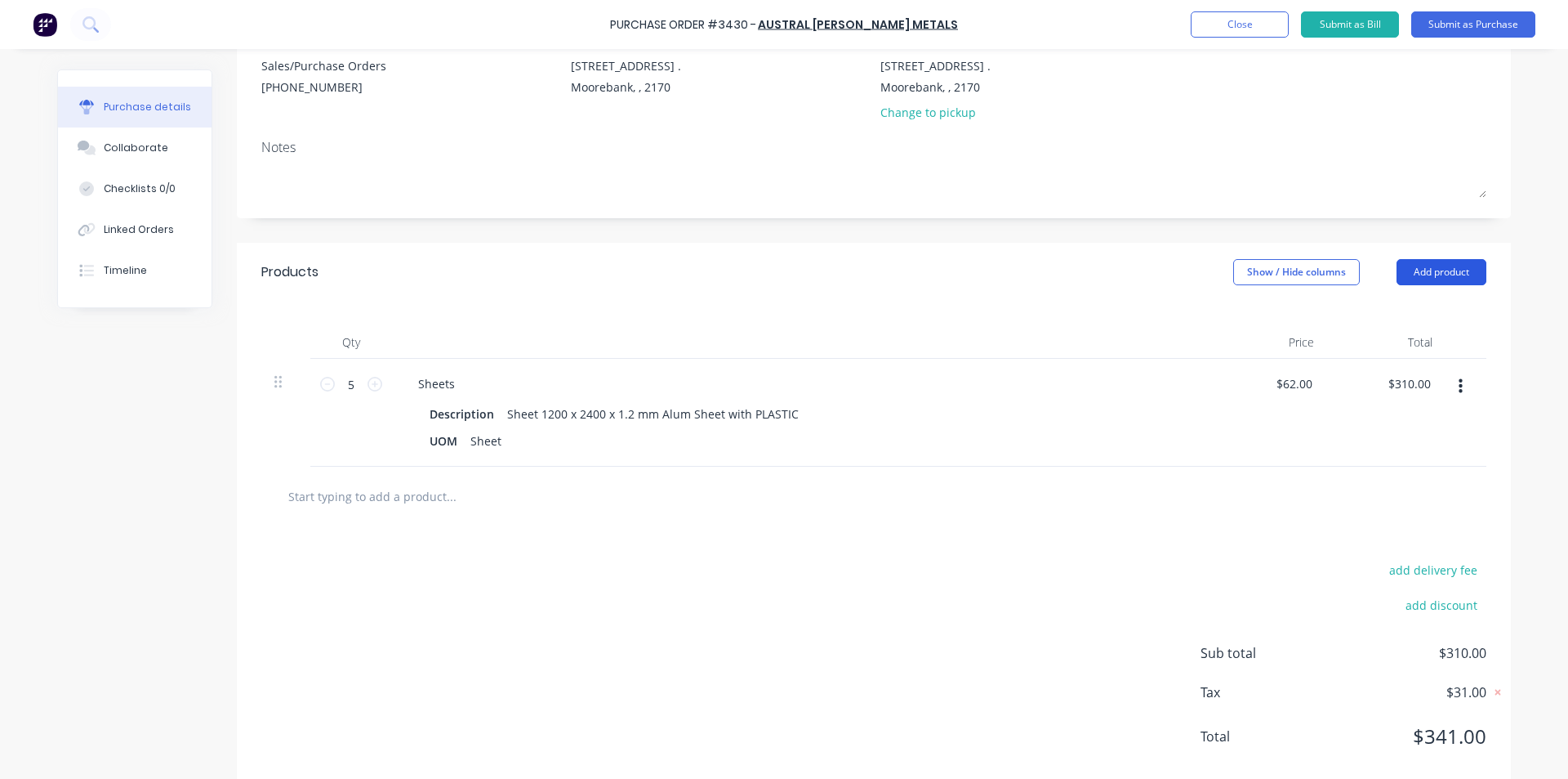
click at [1446, 278] on button "Add product" at bounding box center [1441, 272] width 90 height 26
click at [1353, 319] on div "Product catalogue" at bounding box center [1409, 314] width 126 height 24
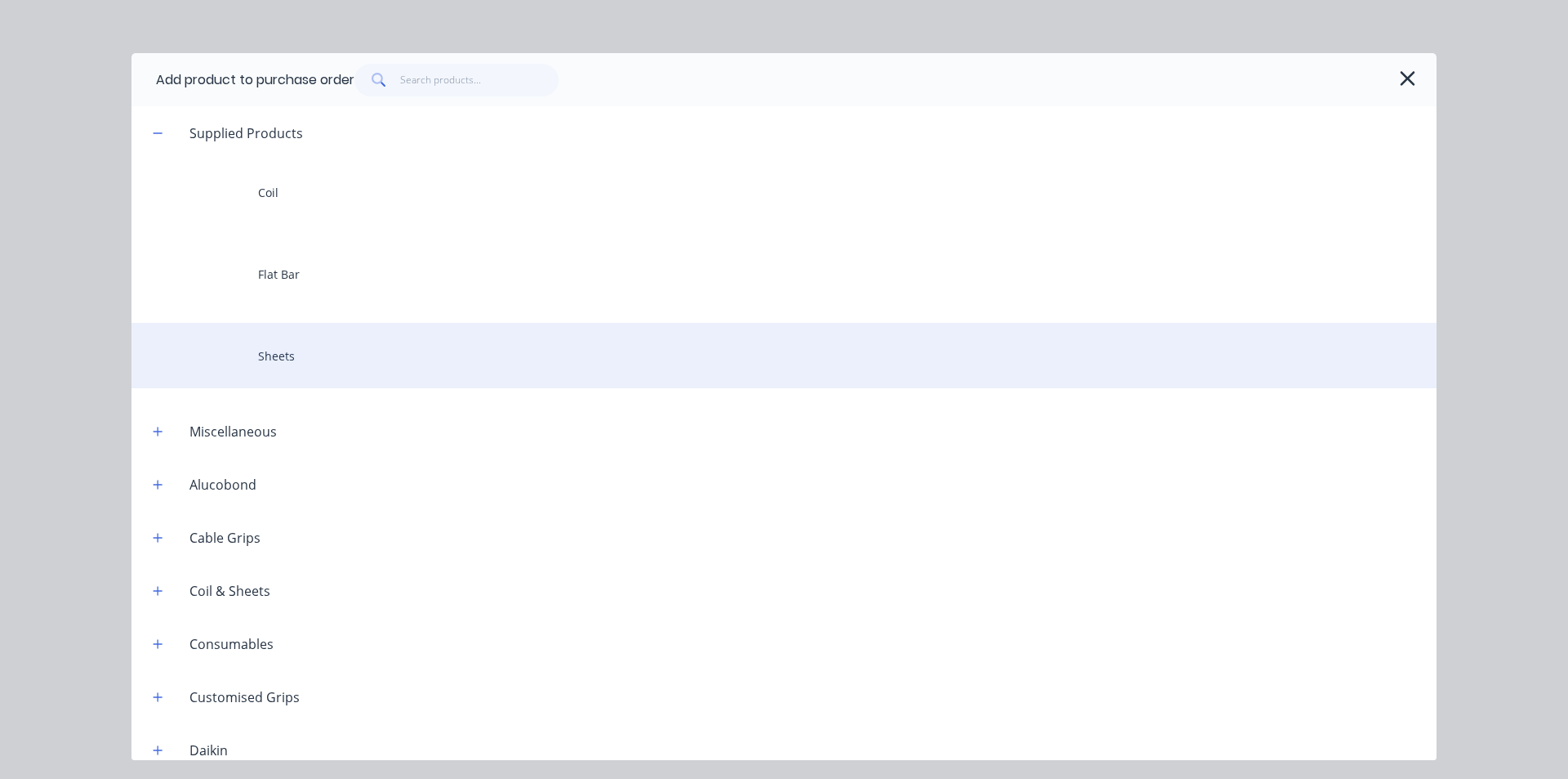
click at [368, 337] on div "Sheets" at bounding box center [784, 356] width 1306 height 65
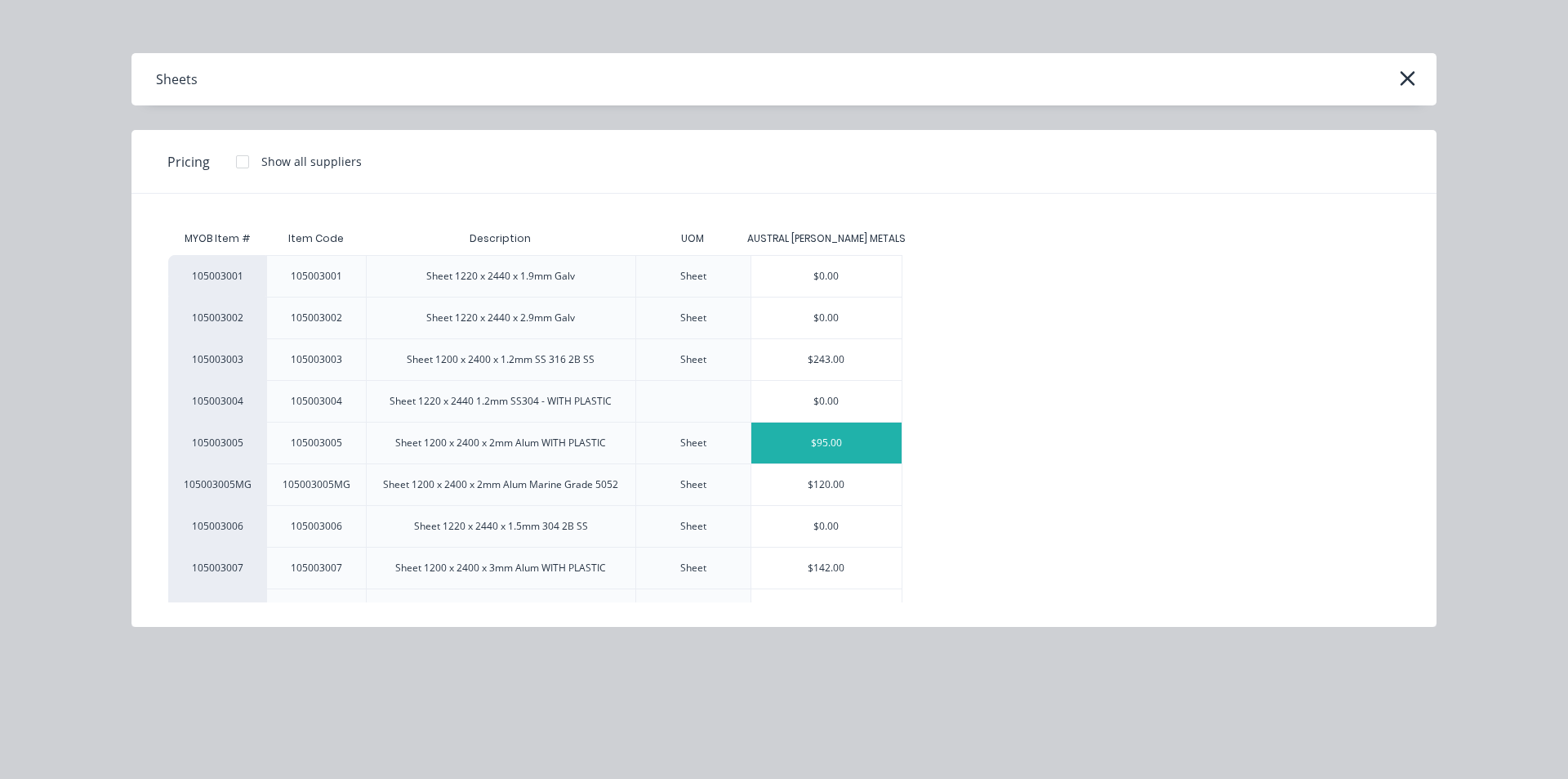
click at [831, 453] on div "$95.00" at bounding box center [827, 442] width 152 height 41
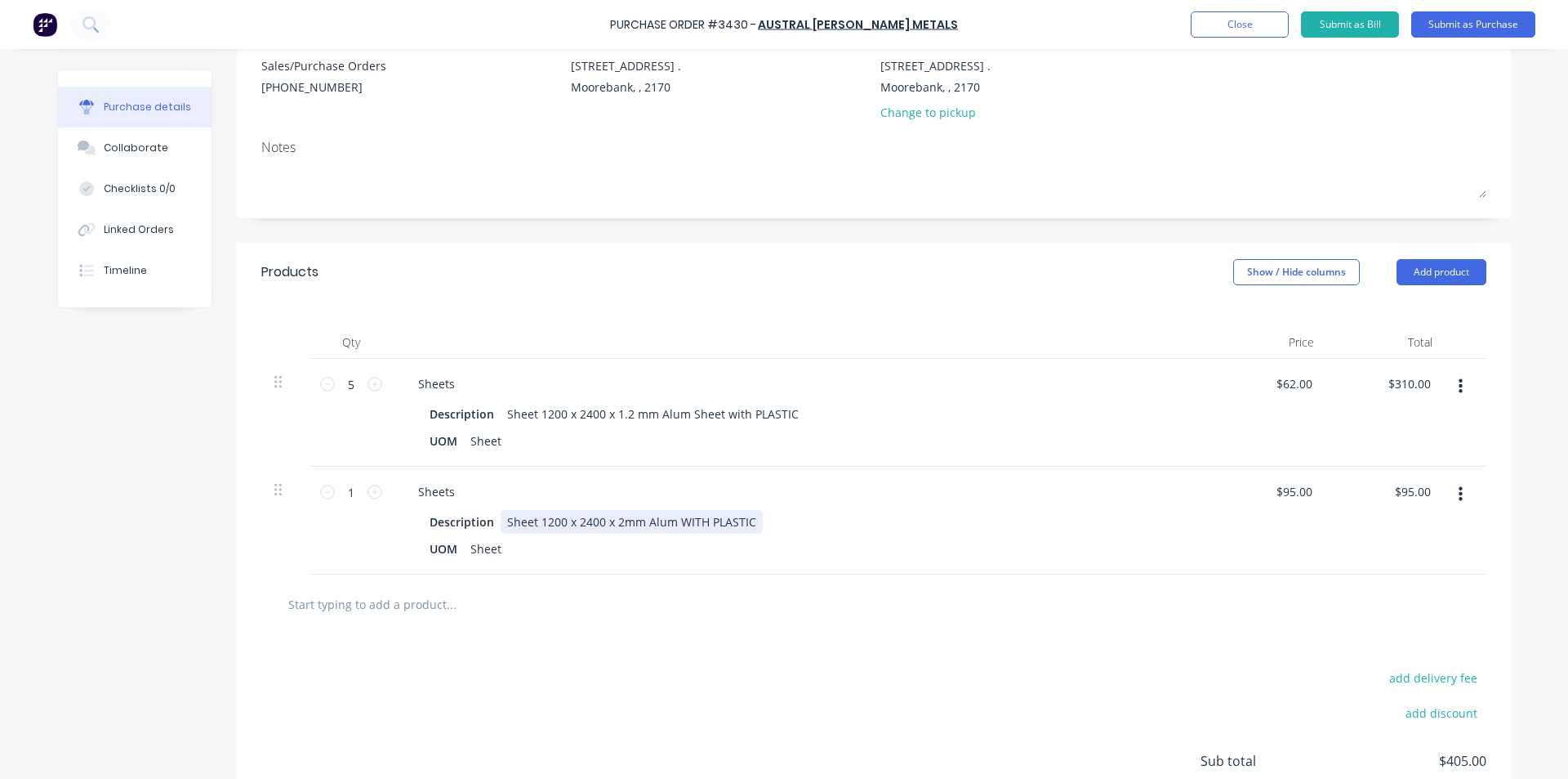
drag, startPoint x: 1311, startPoint y: 497, endPoint x: 1093, endPoint y: 503, distance: 218.1
click at [1093, 503] on div "1 1 Sheets Description Sheet 1200 x 2400 x 2mm Alum WITH PLASTIC UOM Sheet $95.…" at bounding box center [874, 520] width 1225 height 108
type input "95"
type input "$102.00"
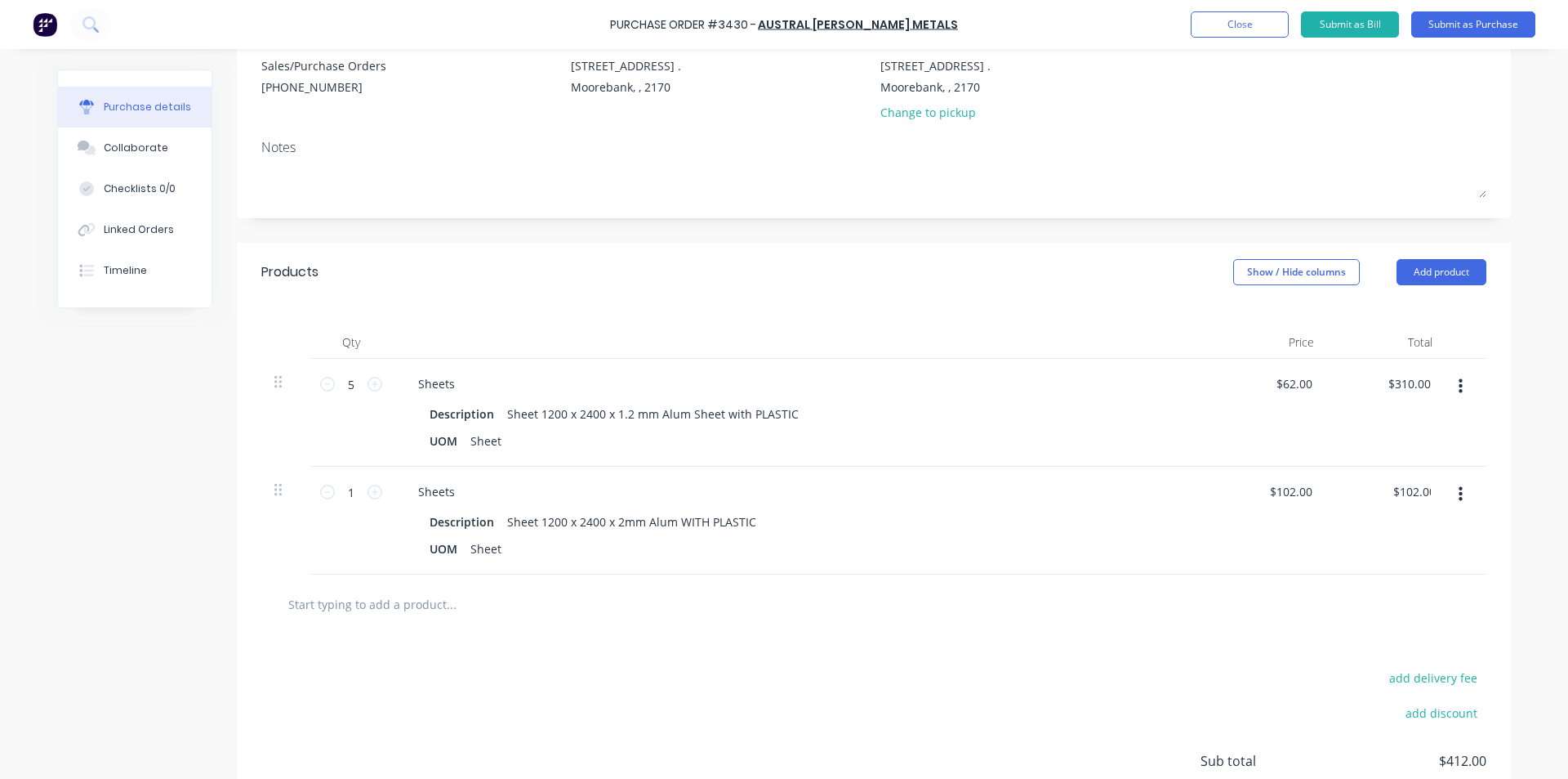
click at [1053, 749] on div "add delivery fee add discount Sub total $412.00 Tax $41.20 Total $453.20" at bounding box center [874, 768] width 1275 height 269
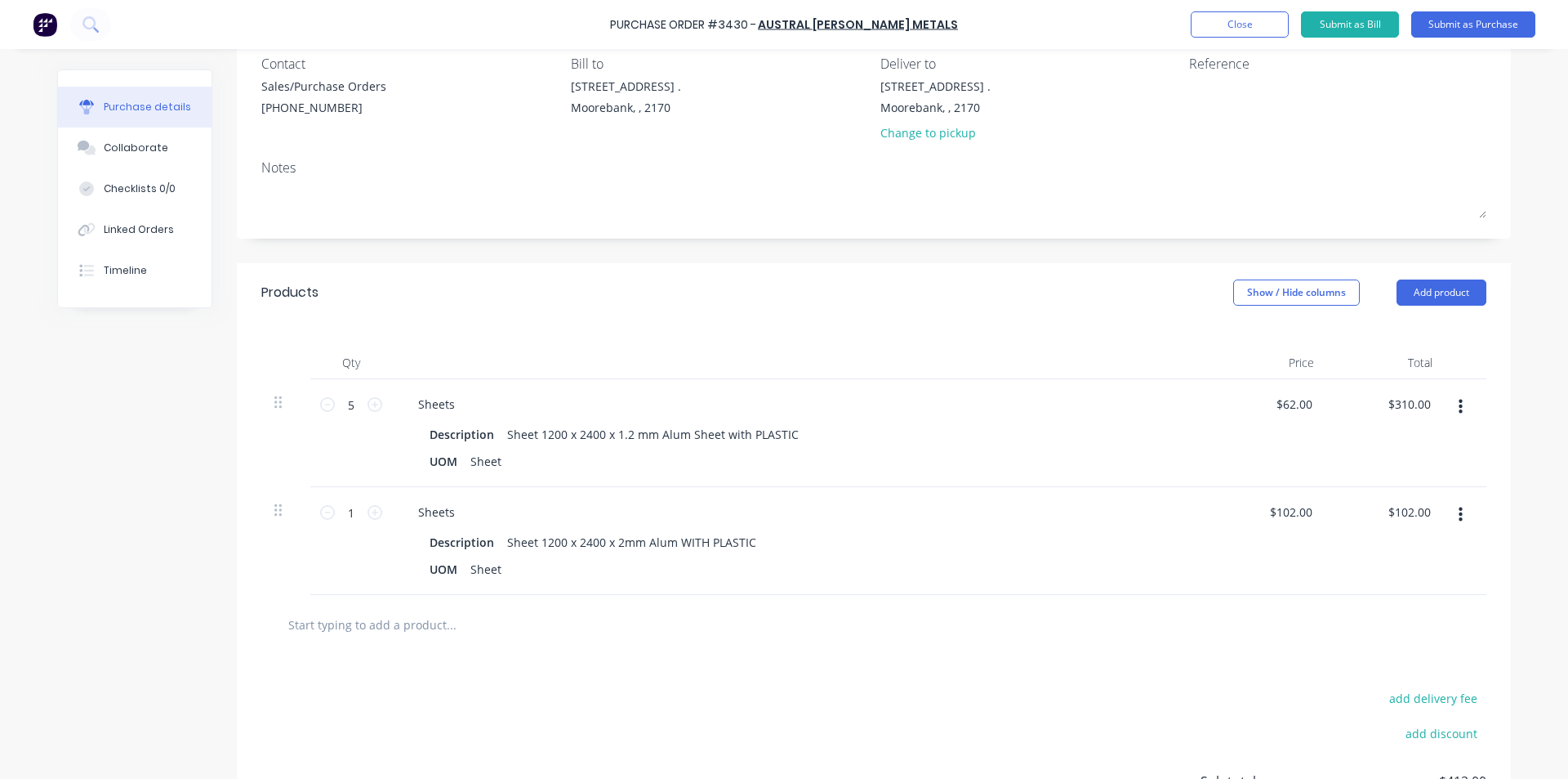
scroll to position [0, 0]
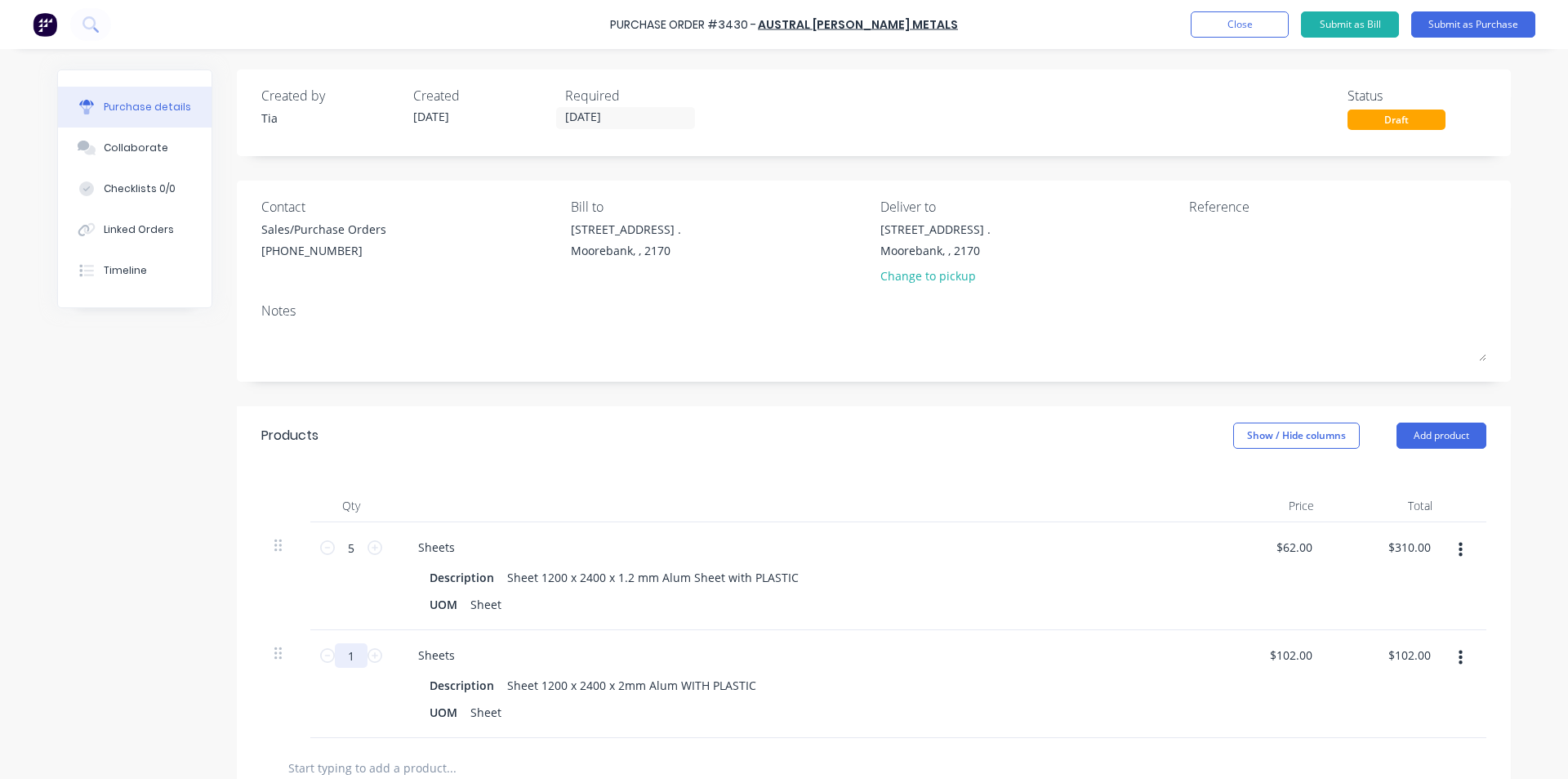
drag, startPoint x: 361, startPoint y: 659, endPoint x: 313, endPoint y: 659, distance: 48.0
click at [313, 663] on div "1 1" at bounding box center [351, 684] width 81 height 108
type input "15"
type input "$1,530.00"
type input "15"
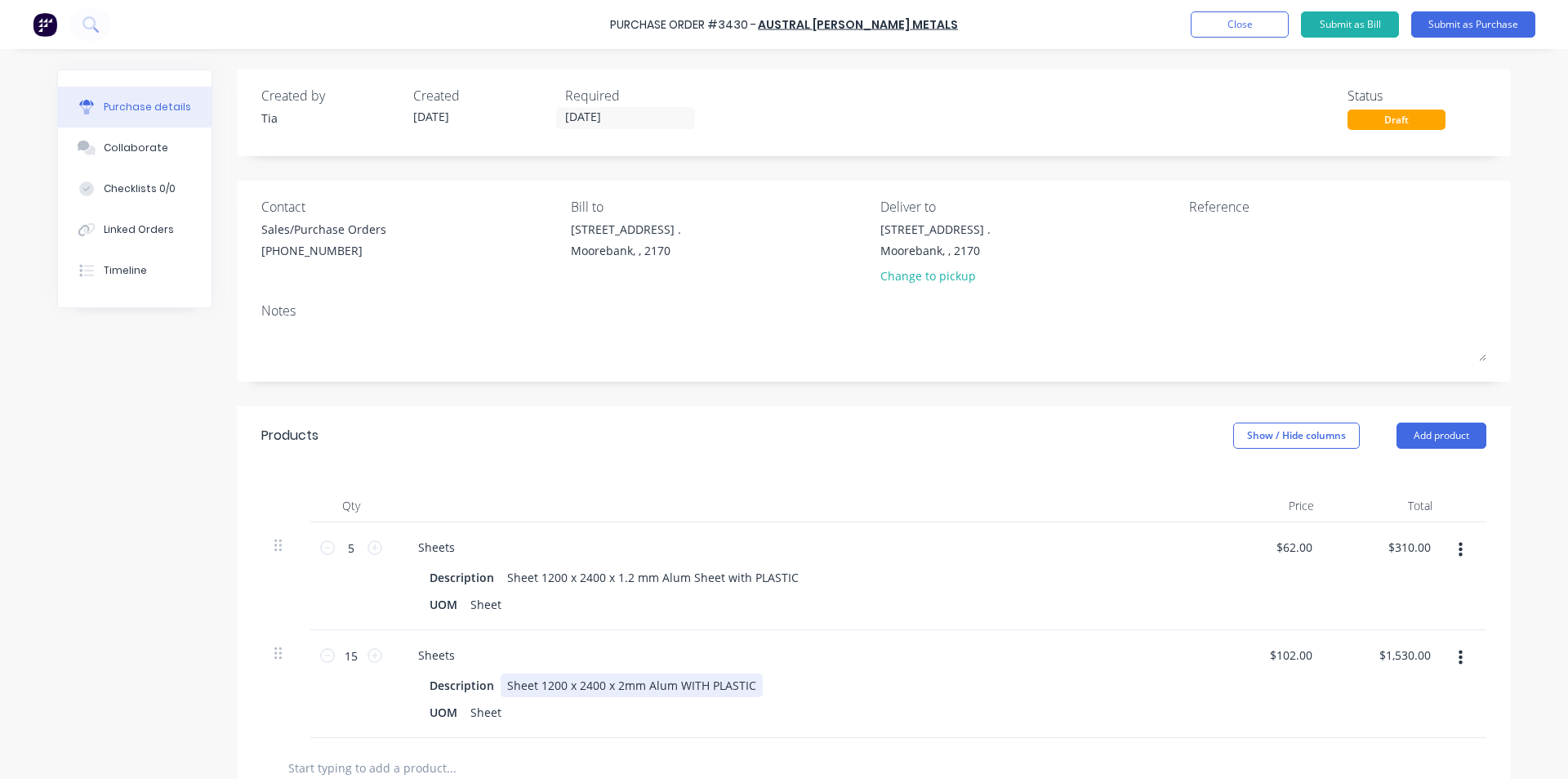
click at [897, 683] on div "Description Sheet 1200 x 2400 x 2mm Alum WITH PLASTIC" at bounding box center [796, 686] width 748 height 24
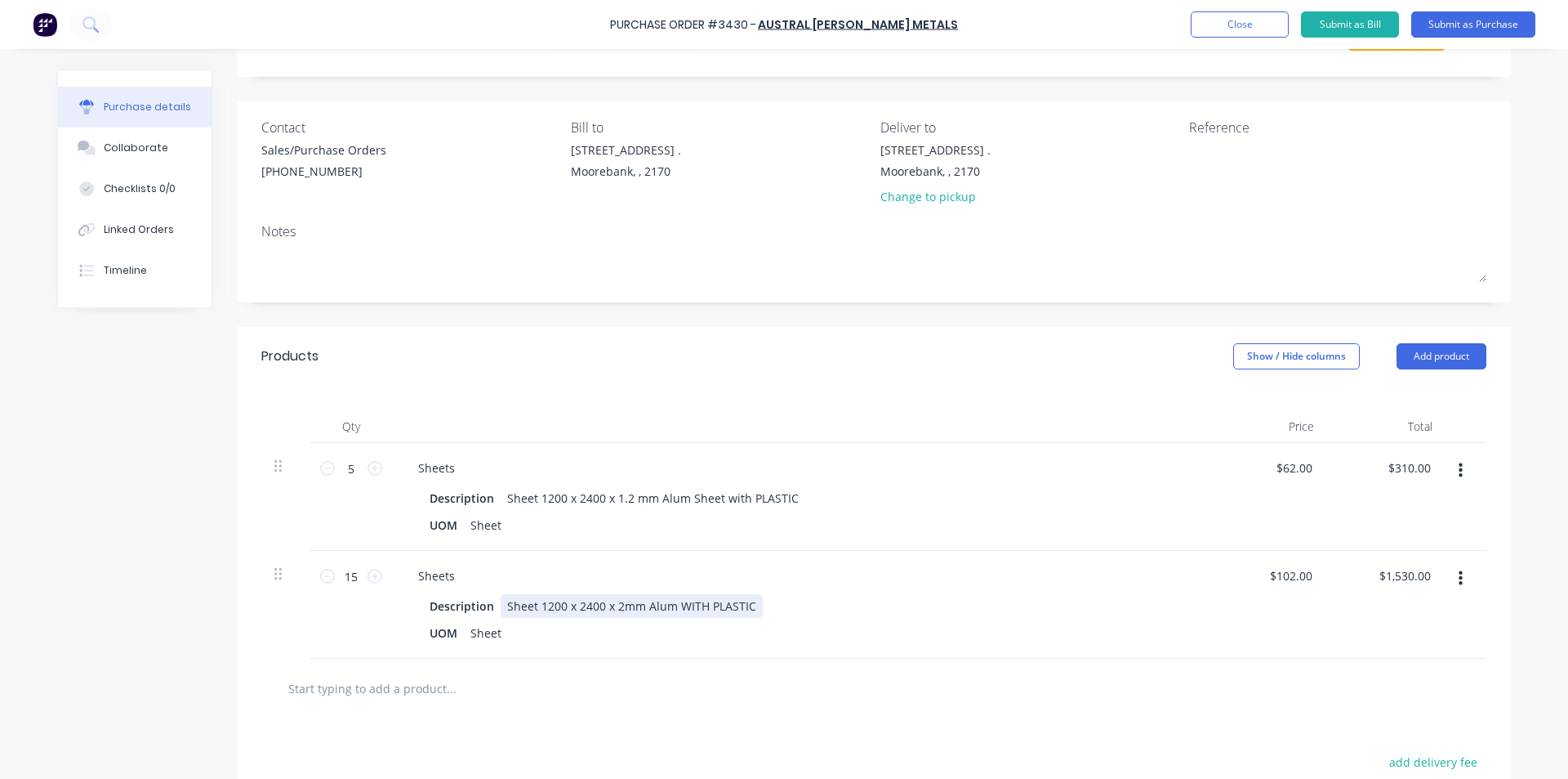
scroll to position [304, 0]
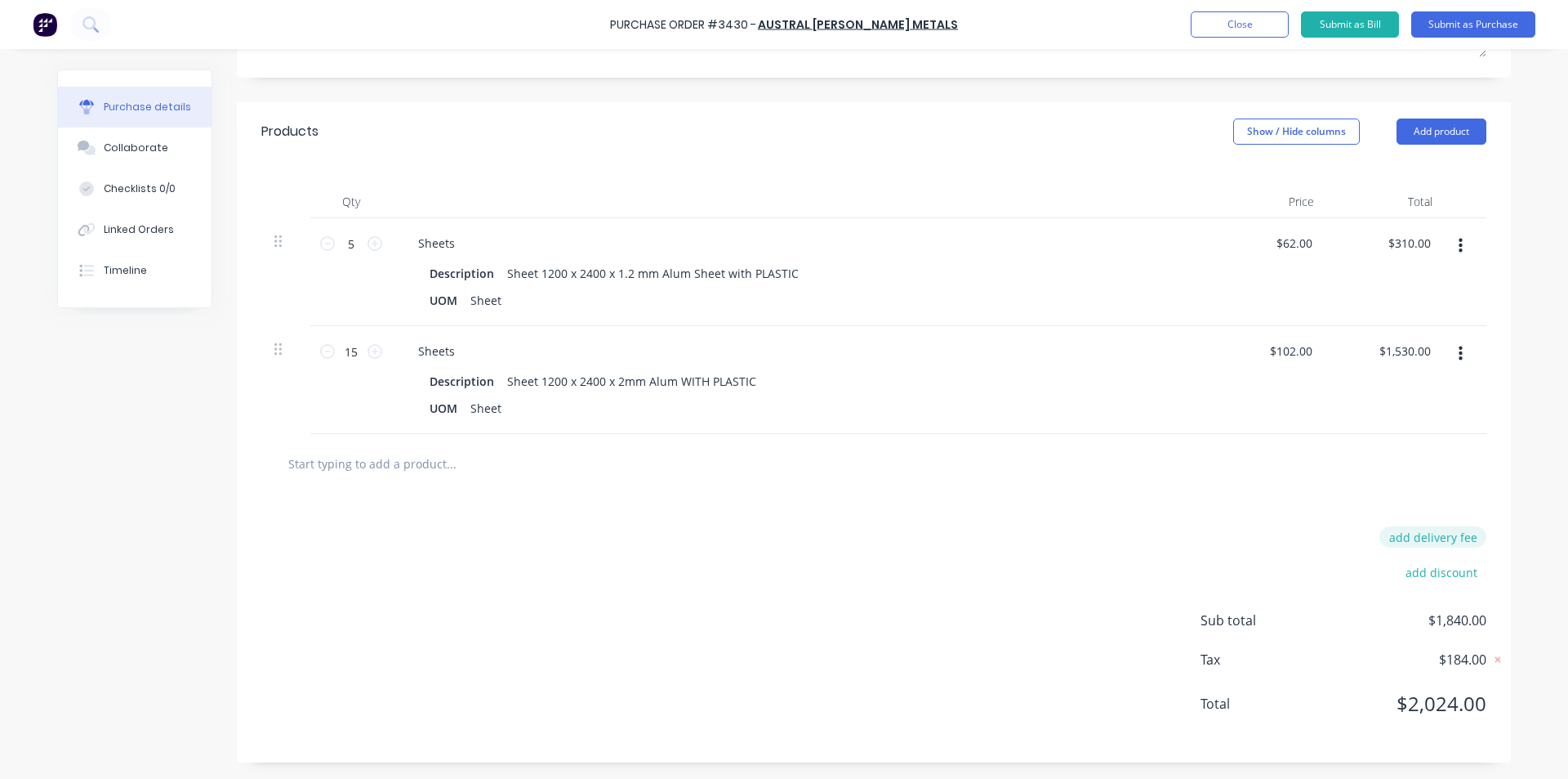
click at [1444, 534] on button "add delivery fee" at bounding box center [1433, 536] width 107 height 21
type input "$65.00"
click at [792, 683] on div "Delivery fee $65.00 add discount Sub total $1,840.00 Tax $184.00 Total $2,024.00" at bounding box center [874, 629] width 1275 height 273
click at [682, 397] on div "UOM Sheet" at bounding box center [796, 408] width 748 height 24
click at [702, 384] on div "Sheet 1200 x 2400 x 2mm Alum WITH PLASTIC" at bounding box center [632, 382] width 262 height 24
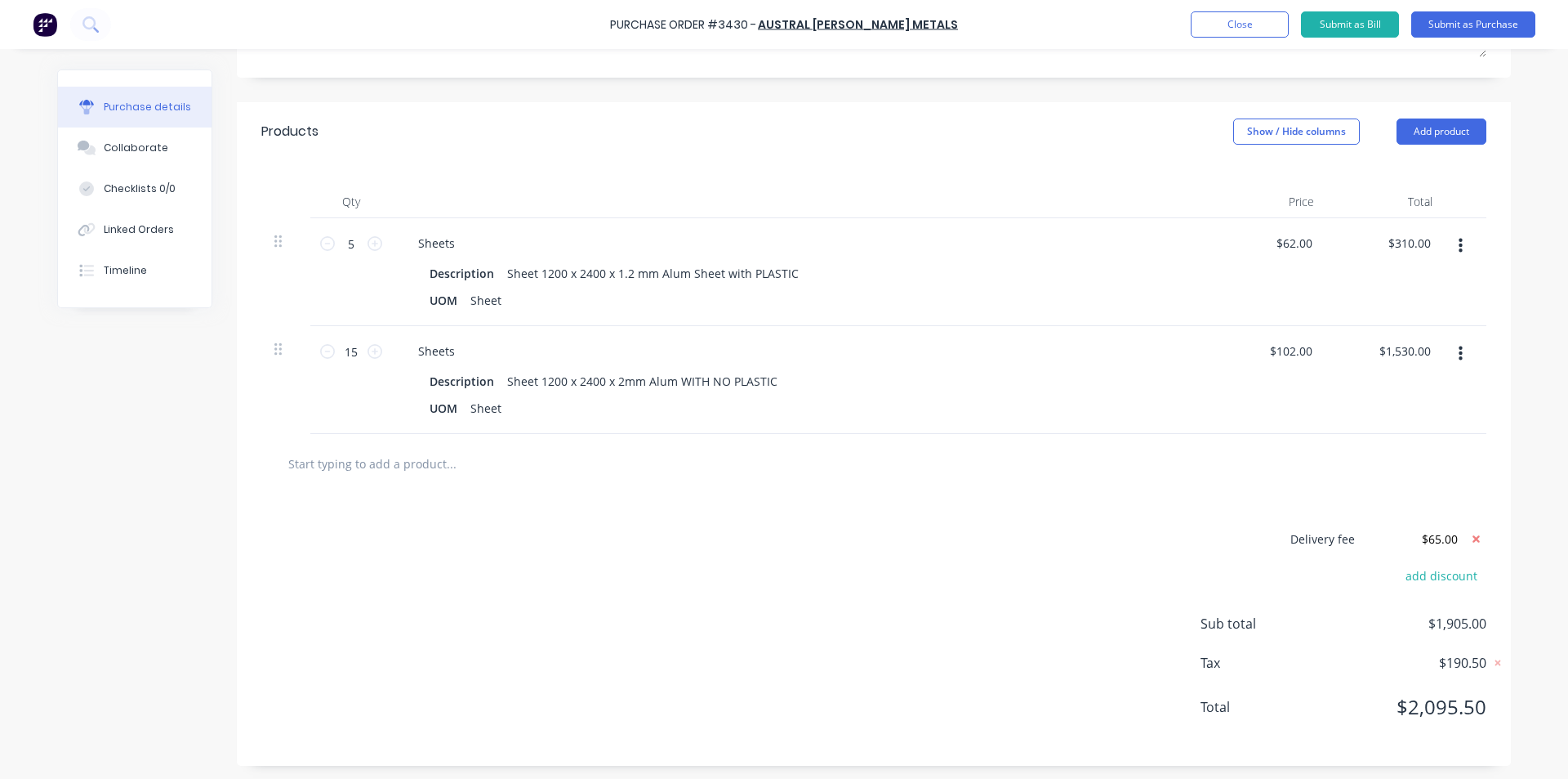
drag, startPoint x: 802, startPoint y: 509, endPoint x: 816, endPoint y: 527, distance: 22.8
click at [802, 510] on div "Delivery fee $65.00 add discount Sub total $1,905.00 Tax $190.50 Total $2,095.50" at bounding box center [874, 629] width 1275 height 273
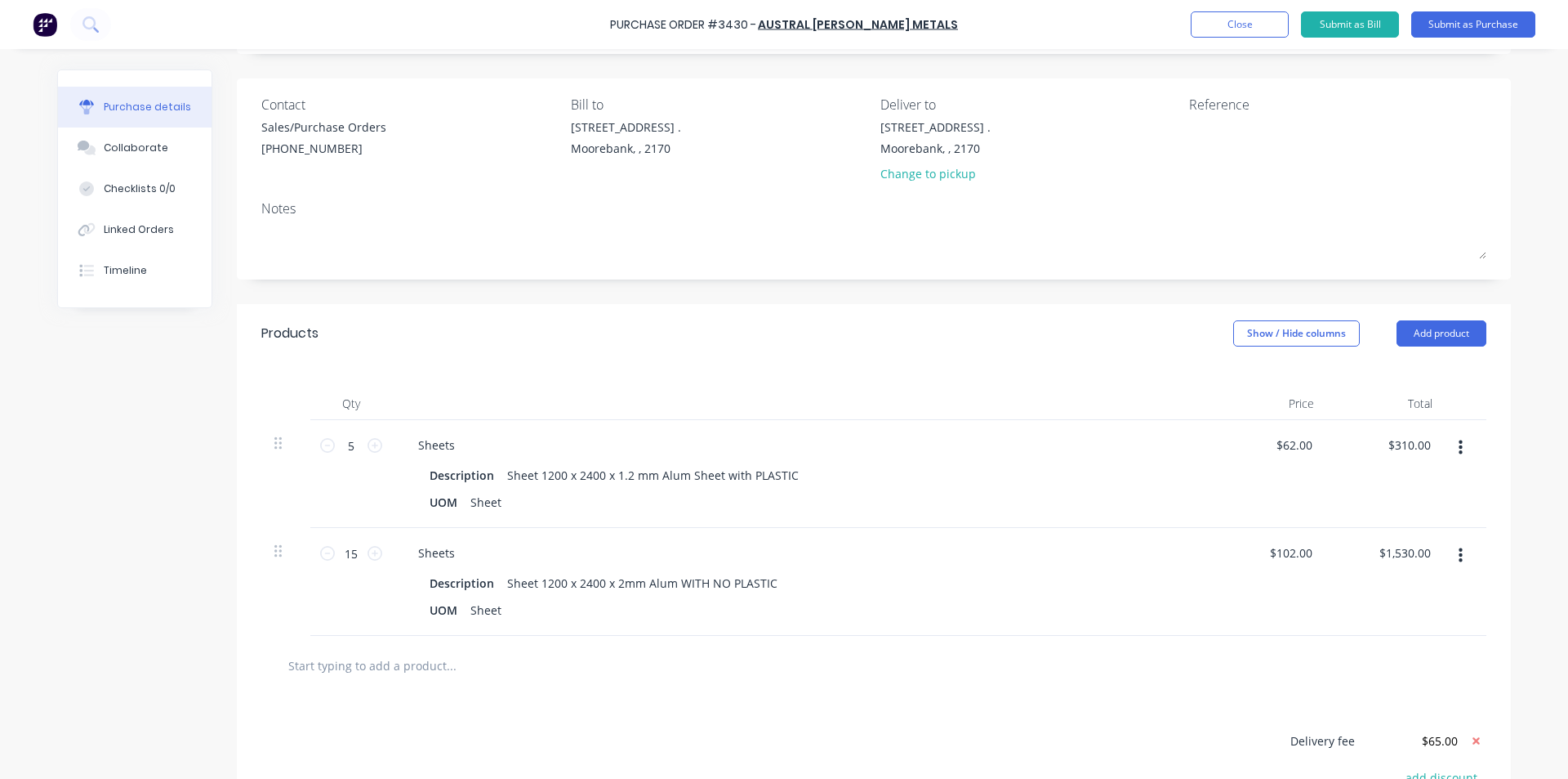
scroll to position [0, 0]
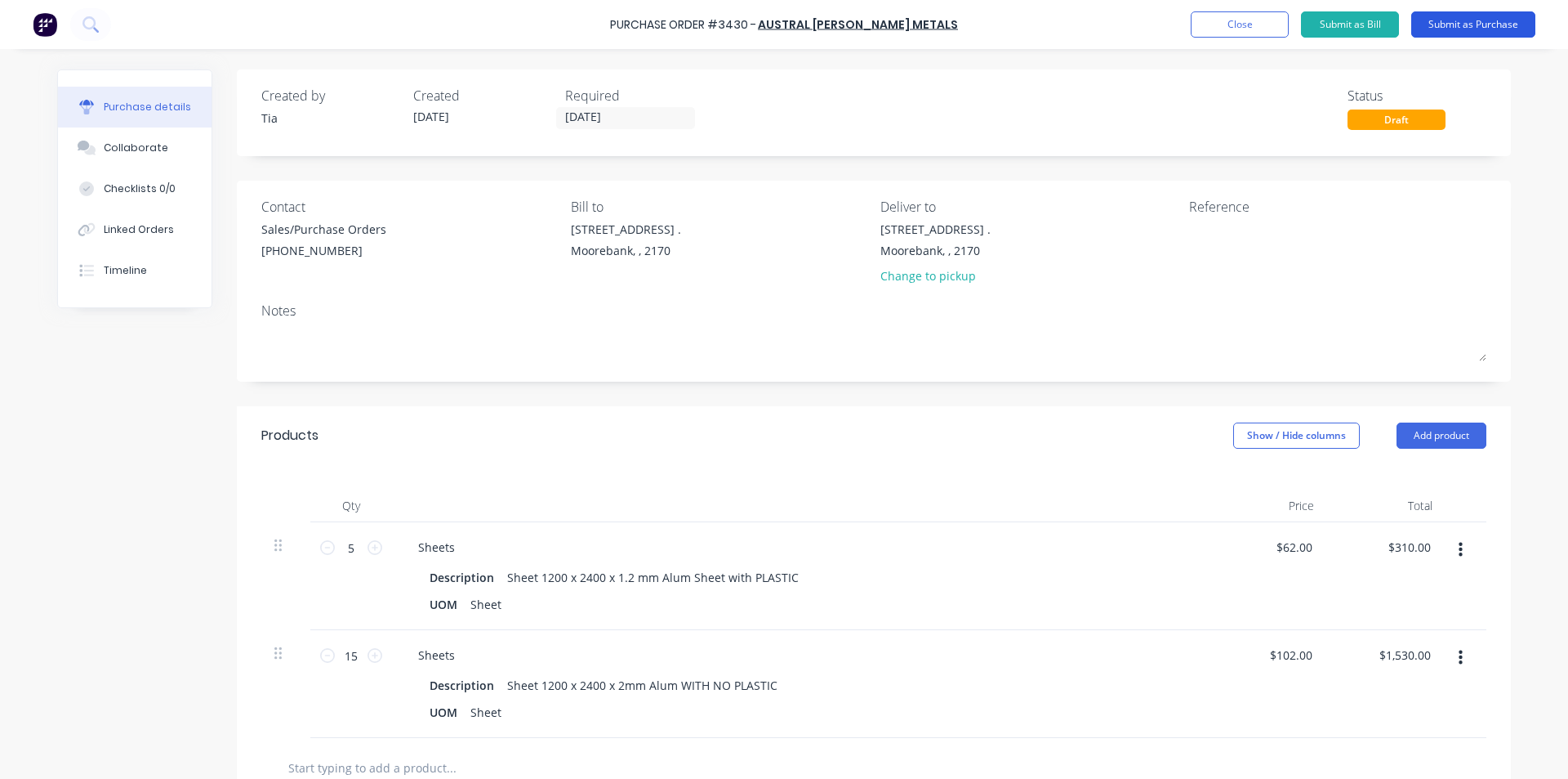
click at [1445, 35] on button "Submit as Purchase" at bounding box center [1473, 25] width 124 height 26
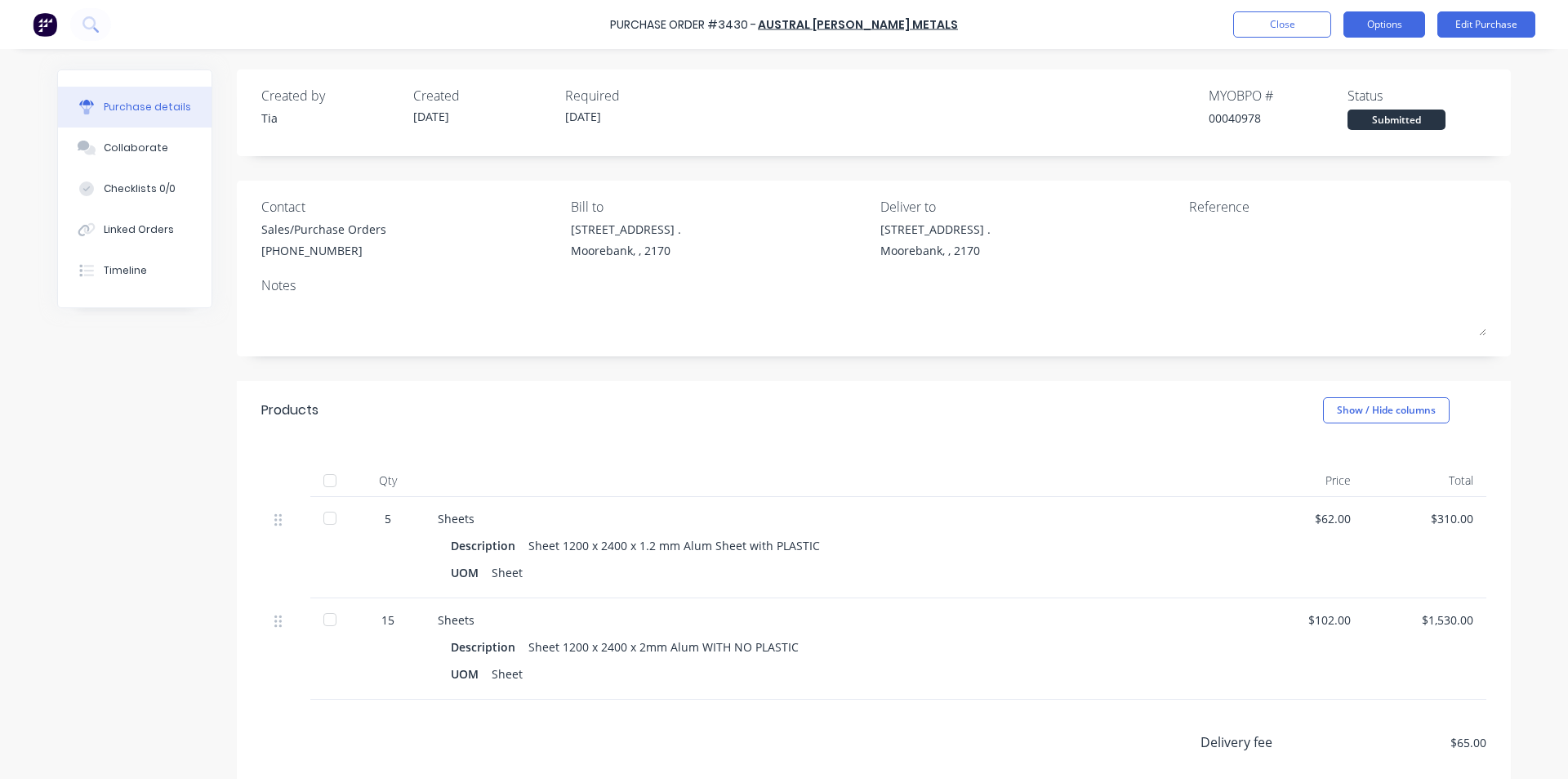
click at [1382, 16] on button "Options" at bounding box center [1385, 25] width 81 height 26
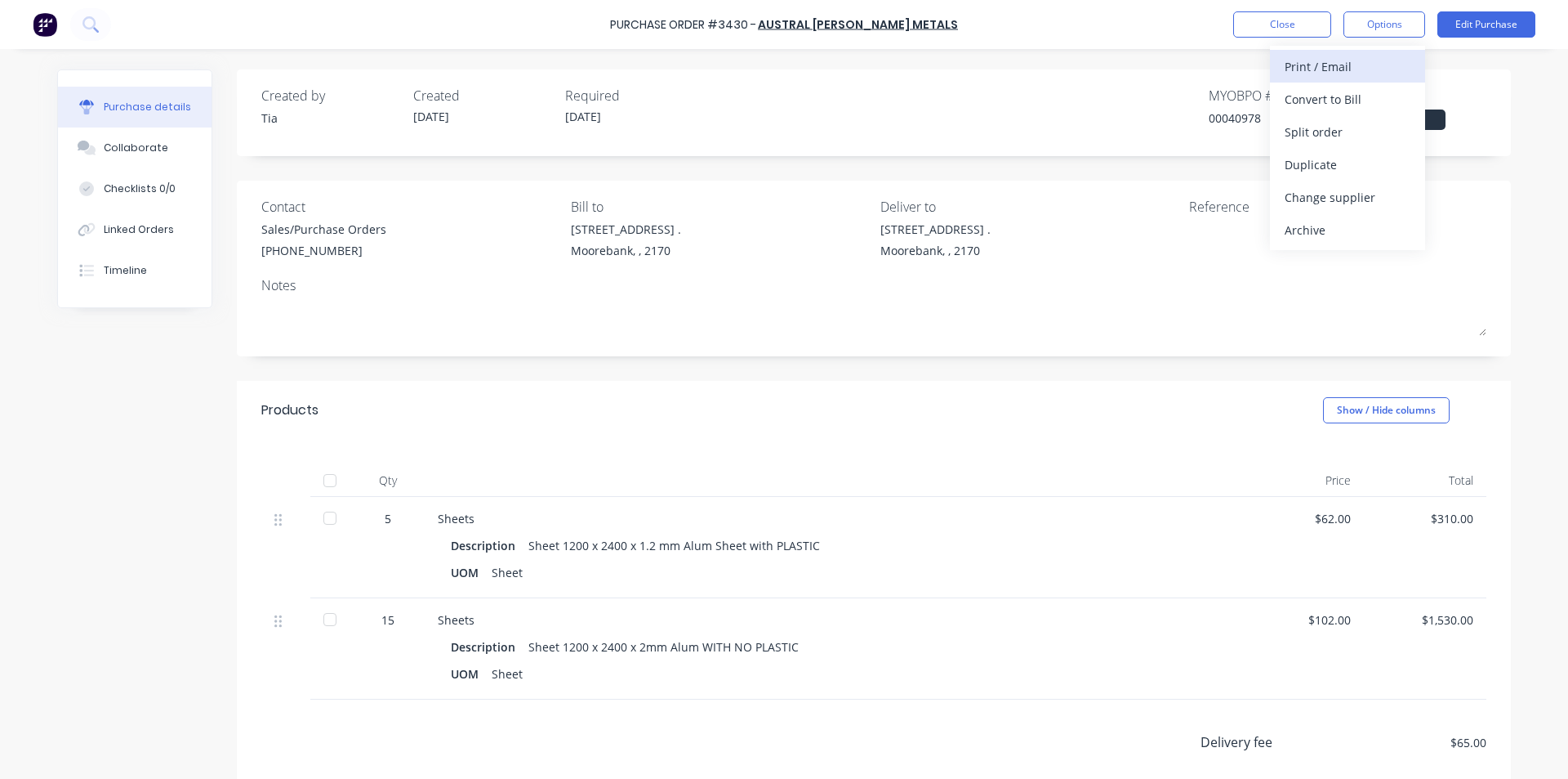
click at [1362, 56] on div "Print / Email" at bounding box center [1347, 66] width 126 height 24
click at [1358, 133] on div "Without pricing" at bounding box center [1347, 132] width 126 height 24
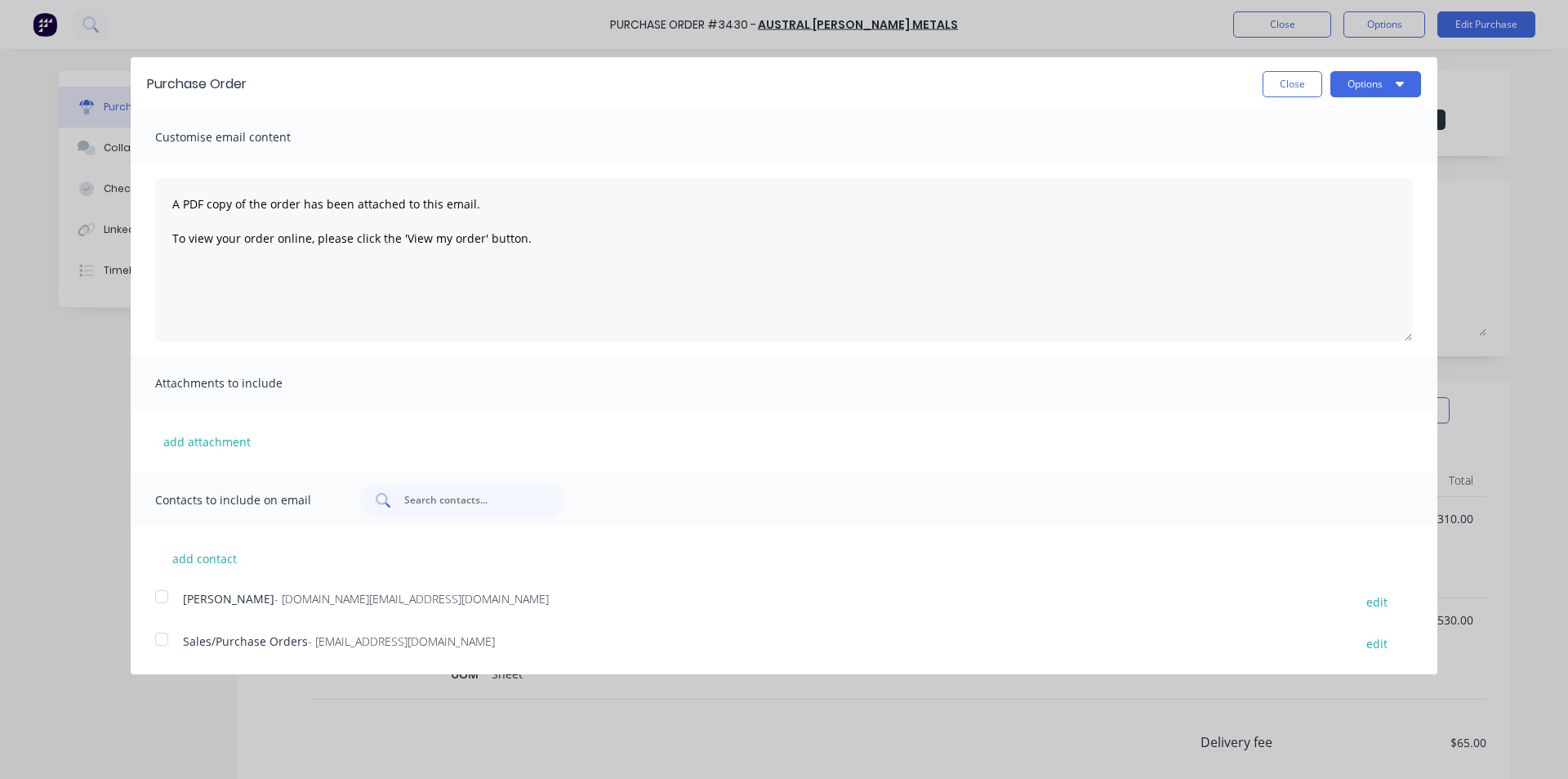
click at [445, 504] on input "text" at bounding box center [470, 500] width 136 height 16
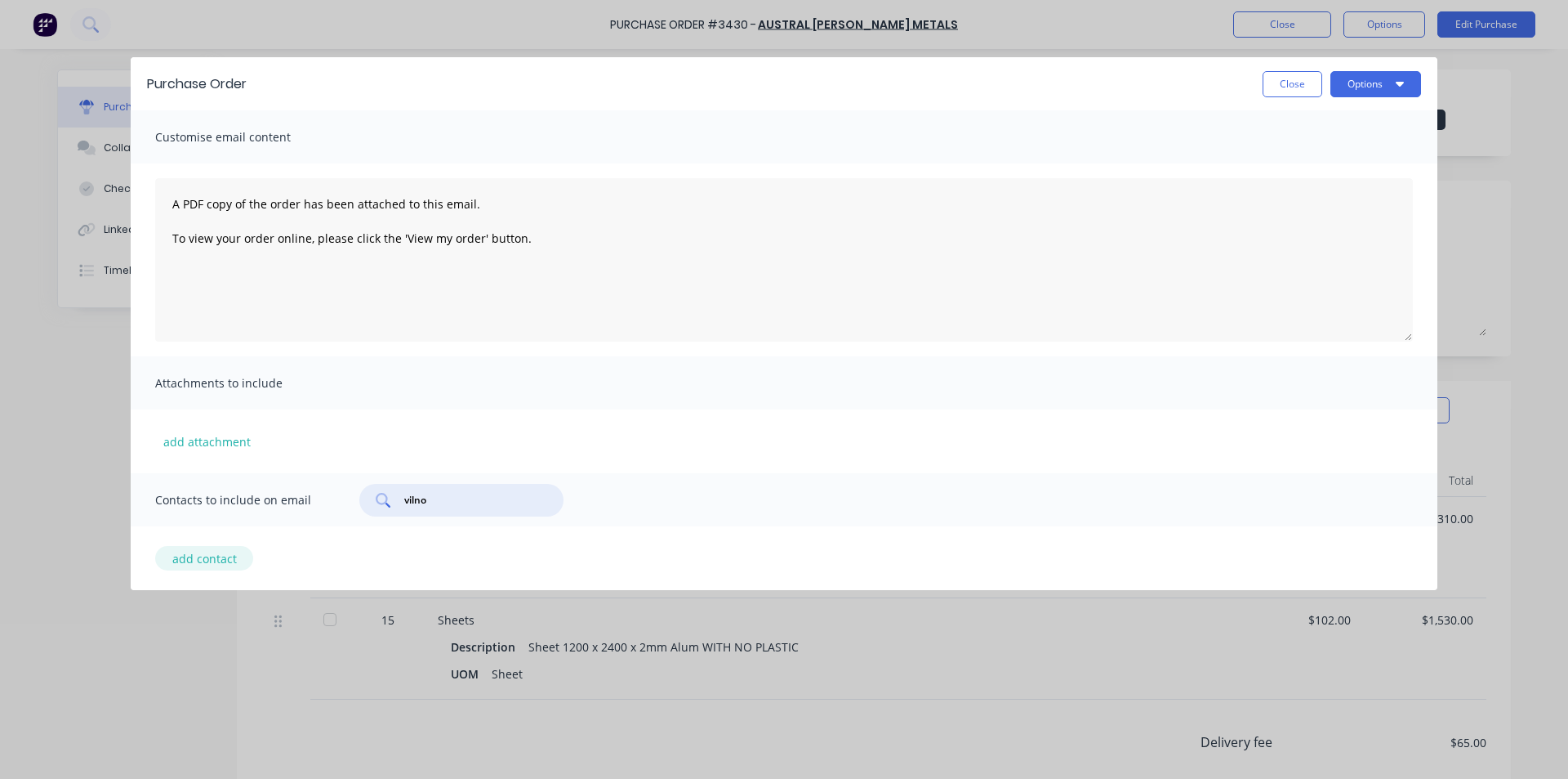
type input "vilno"
click at [221, 559] on button "add contact" at bounding box center [204, 558] width 98 height 25
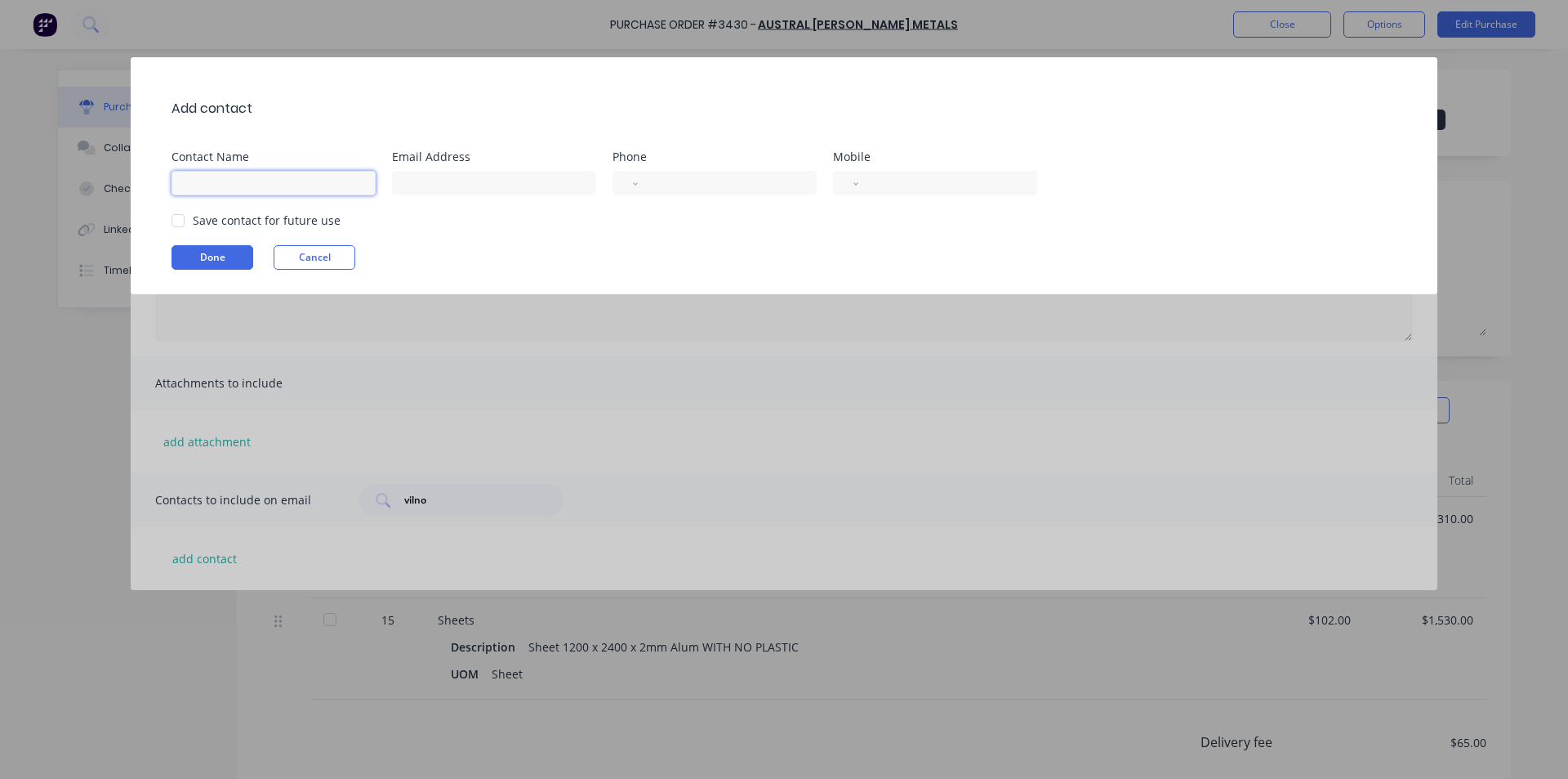
click at [232, 193] on input at bounding box center [273, 182] width 204 height 25
type input "Tia B"
type input "accounts@vilno.com.au"
select select "AU"
type input "(02) 9600 8488"
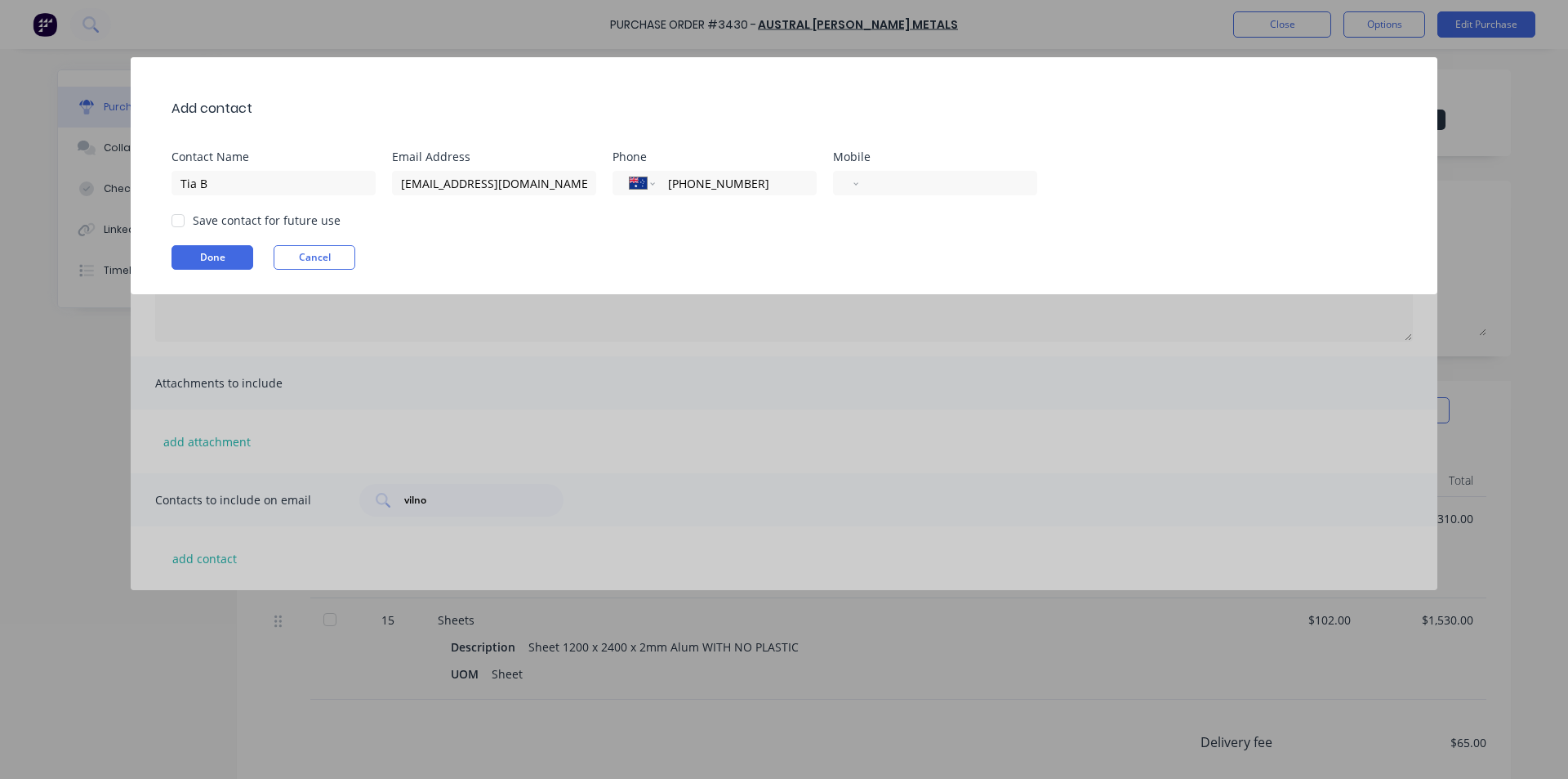
click at [198, 240] on div "Add contact Contact Name Tia B Email Address accounts@vilno.com.au Phone Intern…" at bounding box center [784, 175] width 1307 height 237
click at [203, 250] on button "Done" at bounding box center [212, 257] width 81 height 25
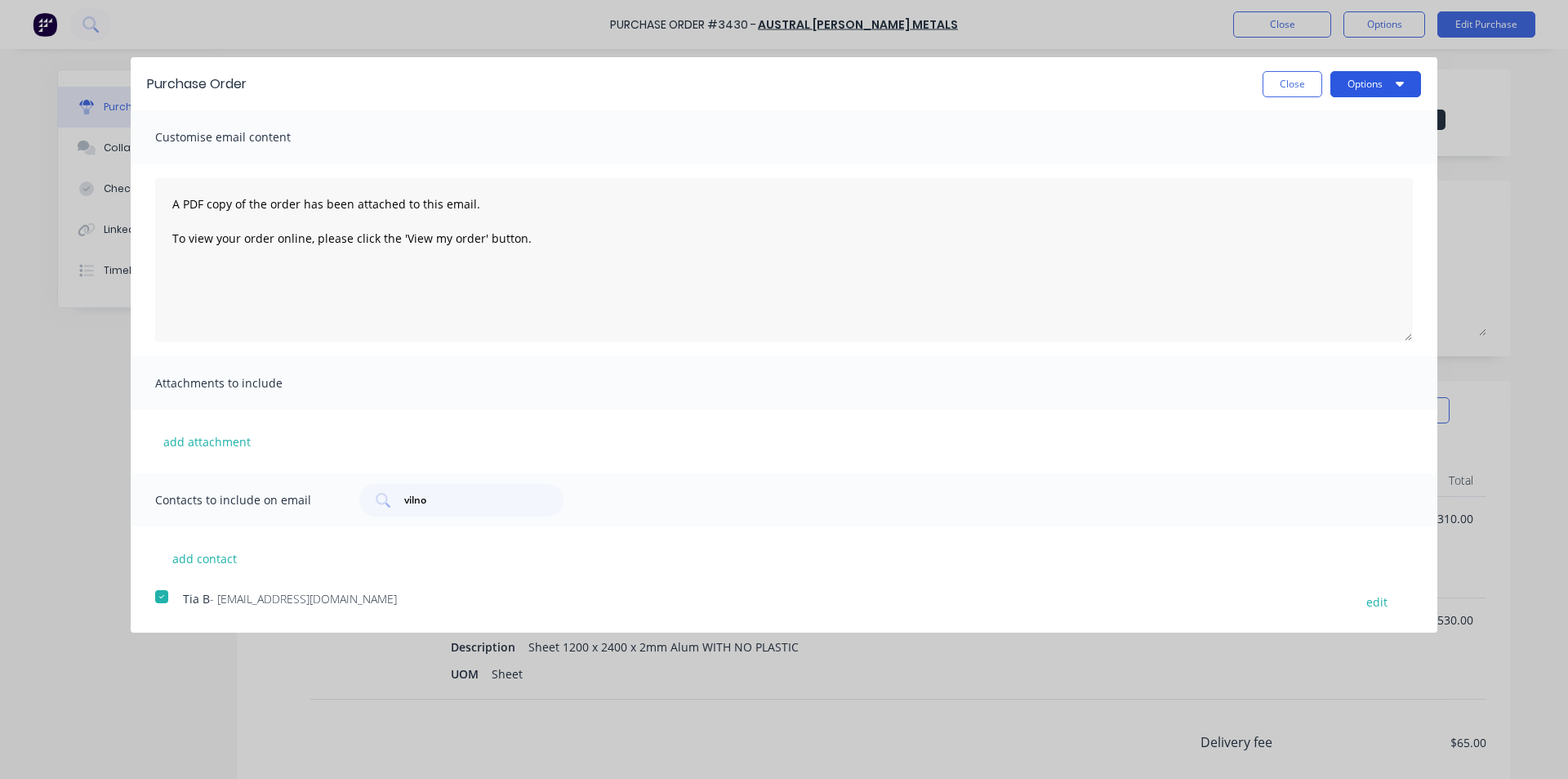
click at [1352, 83] on button "Options" at bounding box center [1376, 84] width 91 height 26
click at [1354, 167] on div "Email" at bounding box center [1343, 159] width 126 height 24
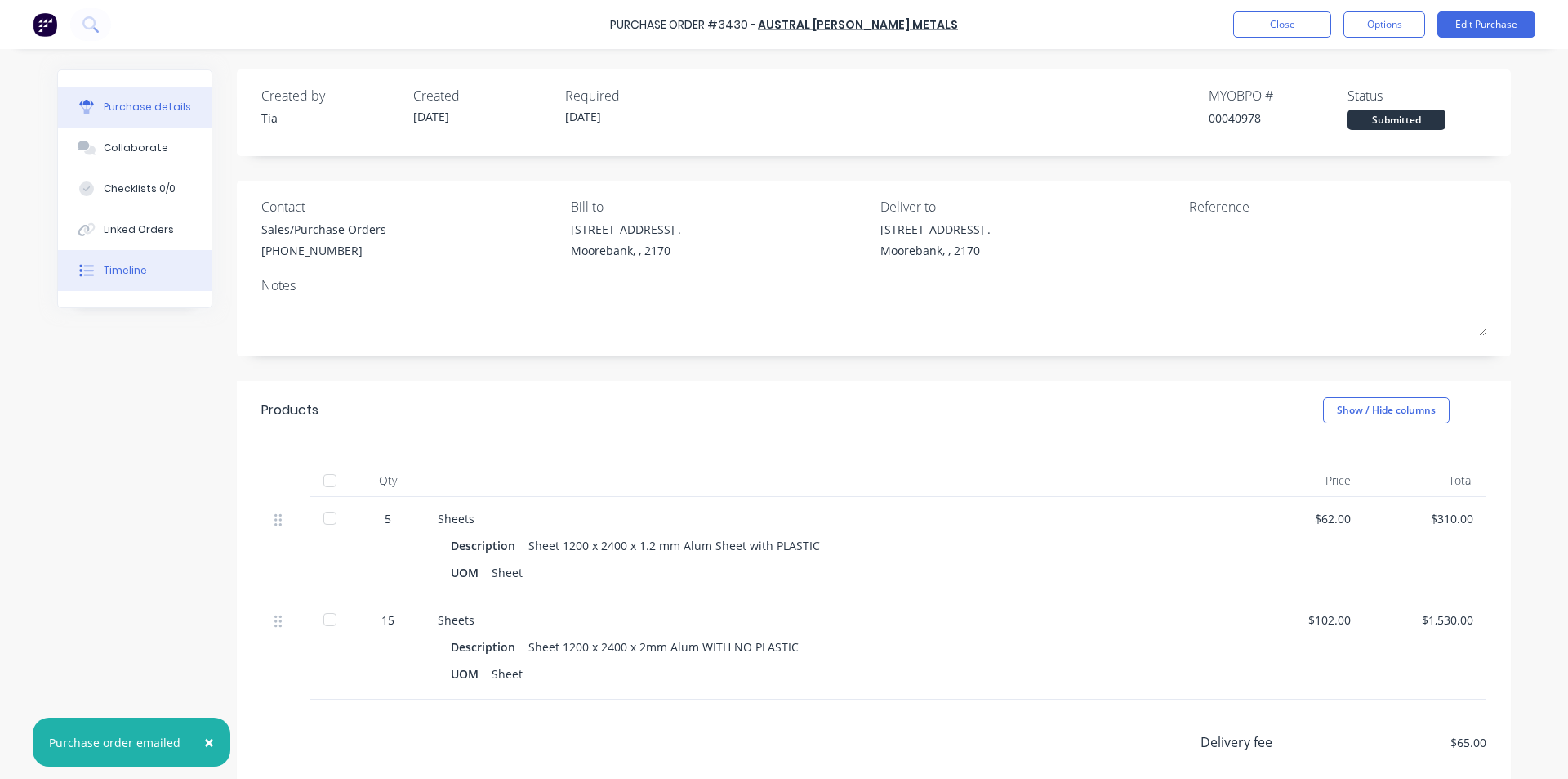
click at [108, 259] on button "Timeline" at bounding box center [135, 270] width 154 height 41
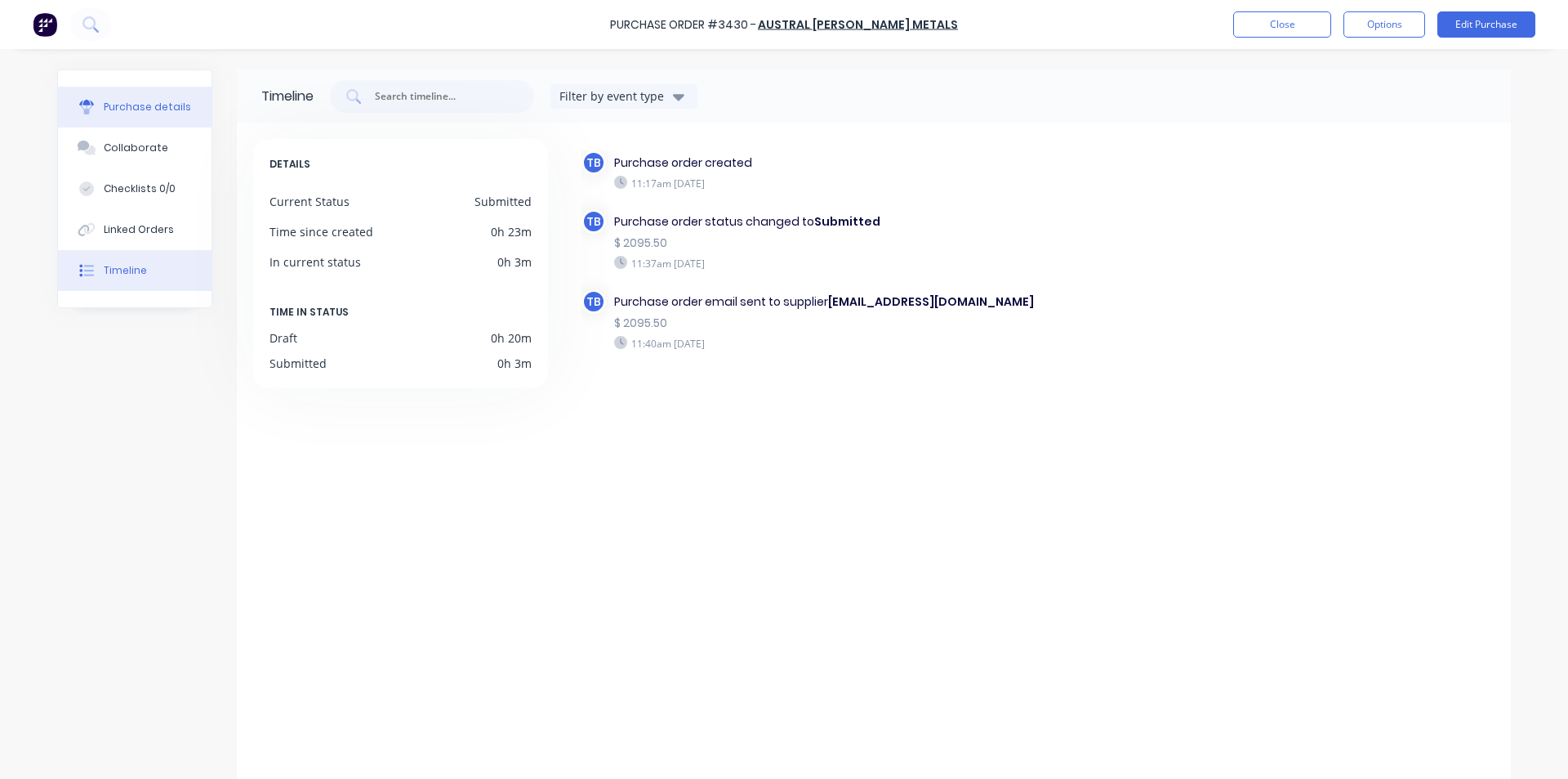
click at [191, 91] on button "Purchase details" at bounding box center [135, 106] width 154 height 41
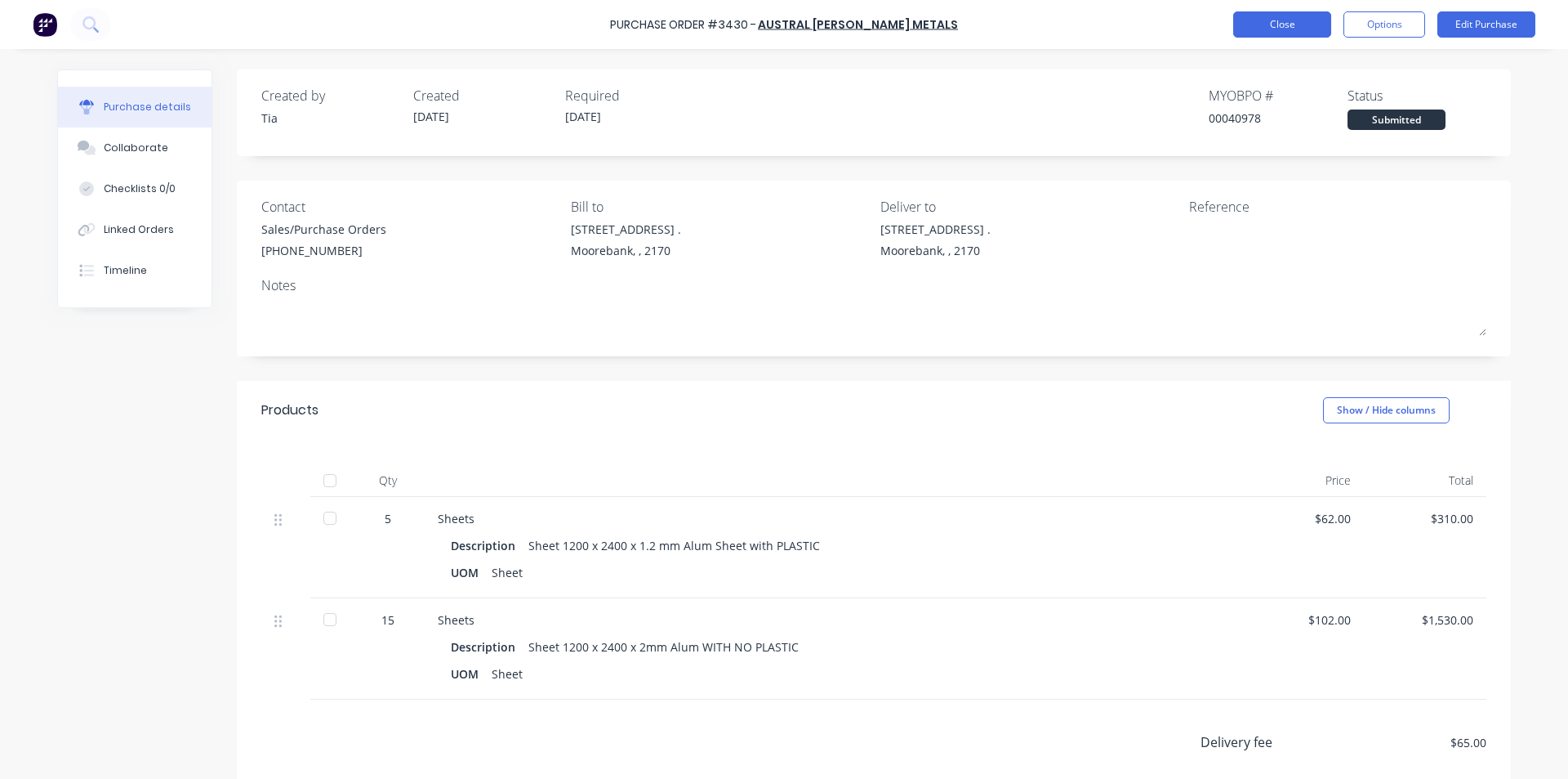
click at [1289, 22] on button "Close" at bounding box center [1282, 25] width 98 height 26
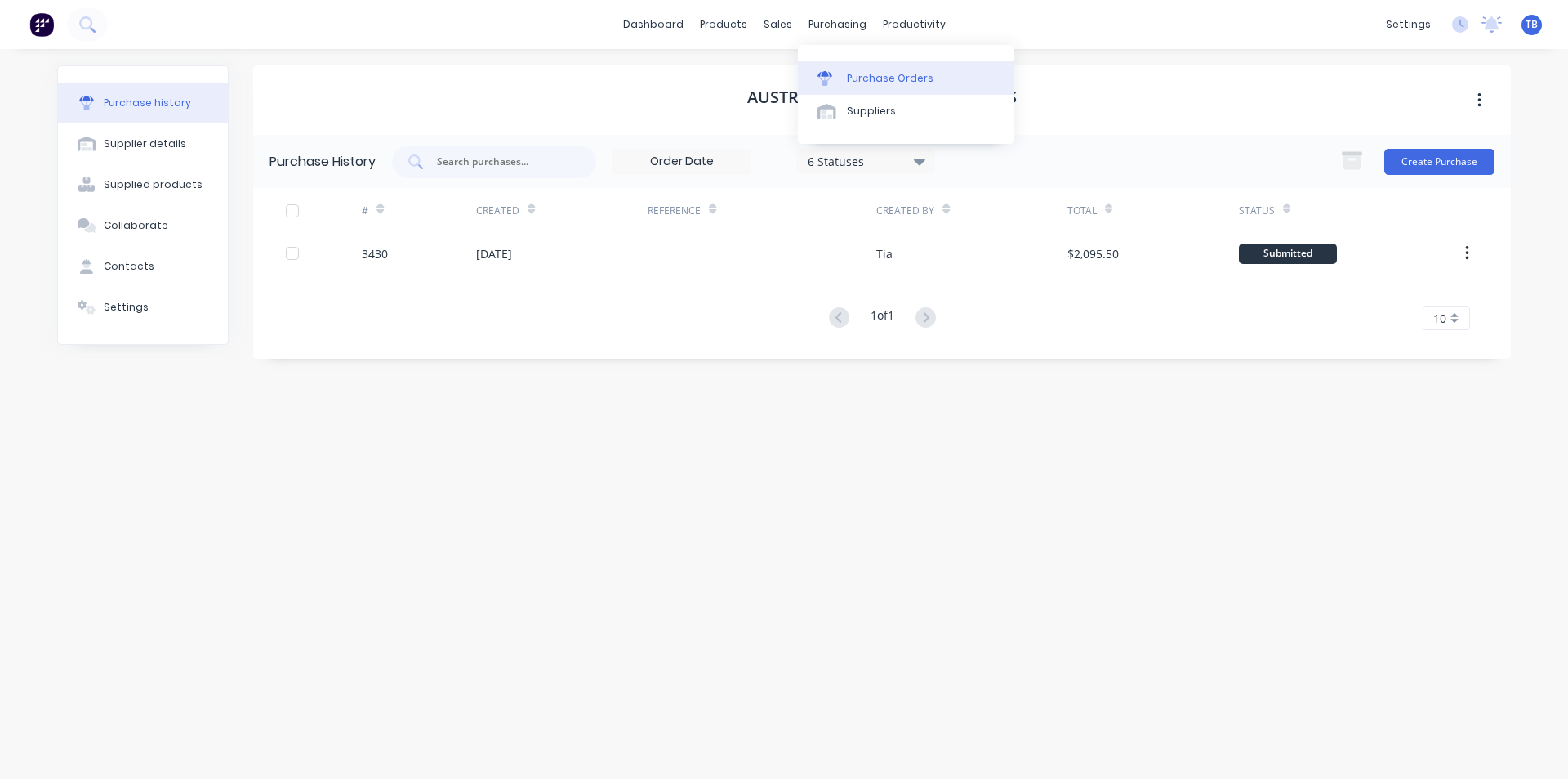
click at [850, 77] on div "Purchase Orders" at bounding box center [889, 78] width 86 height 15
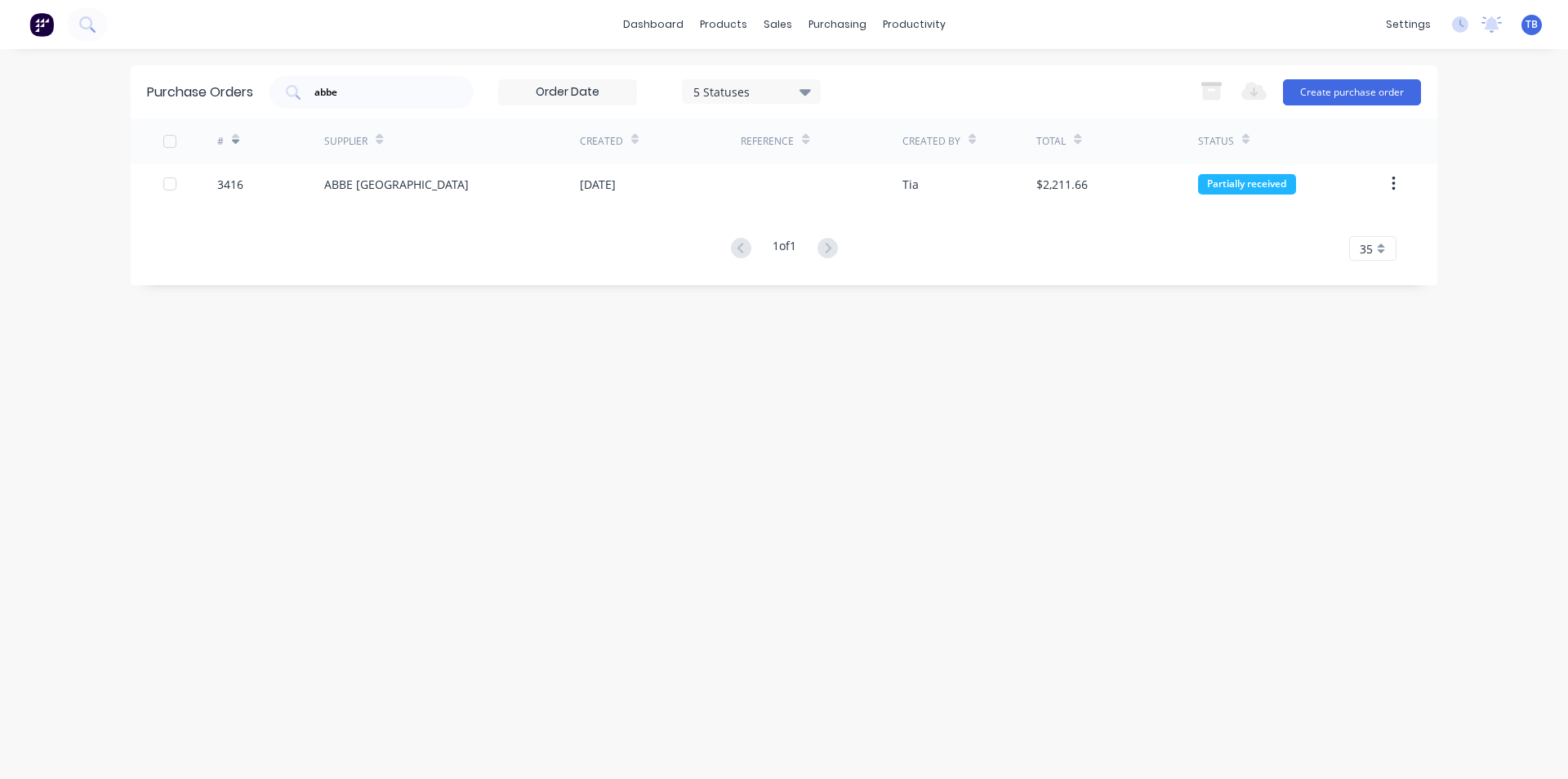
drag, startPoint x: 138, startPoint y: 74, endPoint x: 8, endPoint y: 53, distance: 131.7
click at [6, 53] on div "dashboard products sales purchasing productivity dashboard products Product Cat…" at bounding box center [784, 390] width 1568 height 779
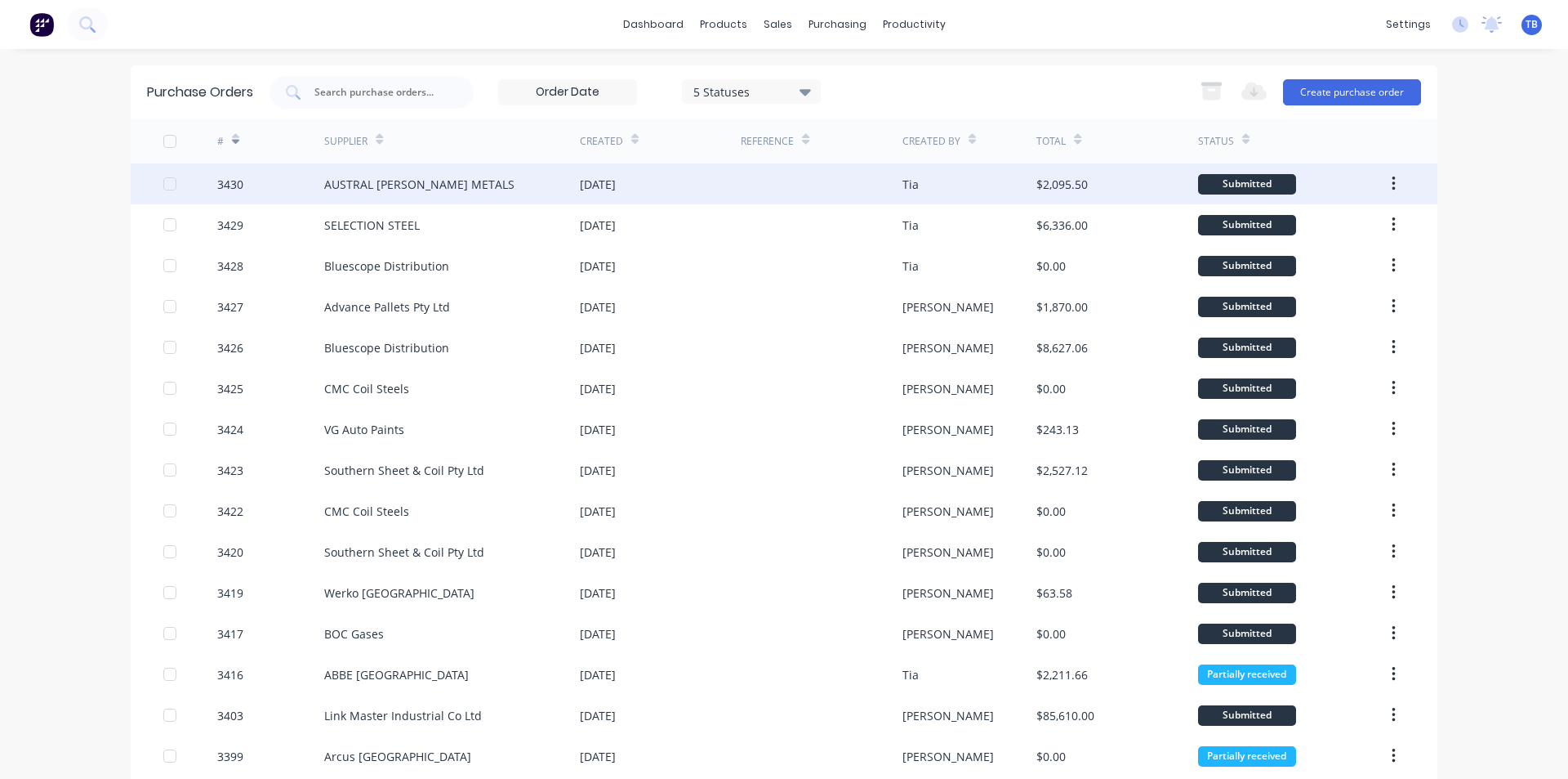
click at [498, 180] on div "AUSTRAL WRIGHT METALS" at bounding box center [452, 183] width 256 height 41
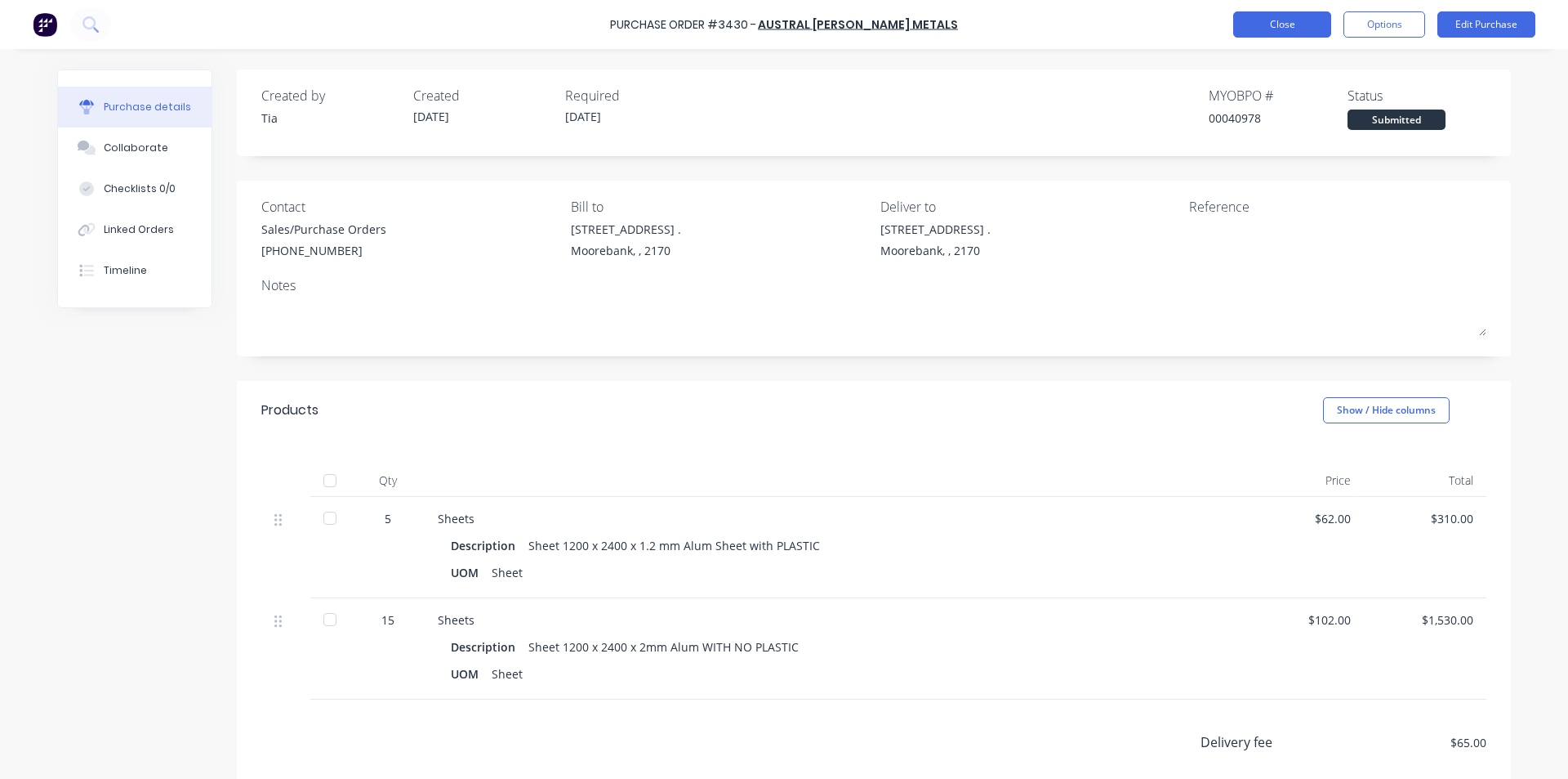
click at [1277, 25] on button "Close" at bounding box center [1282, 25] width 98 height 26
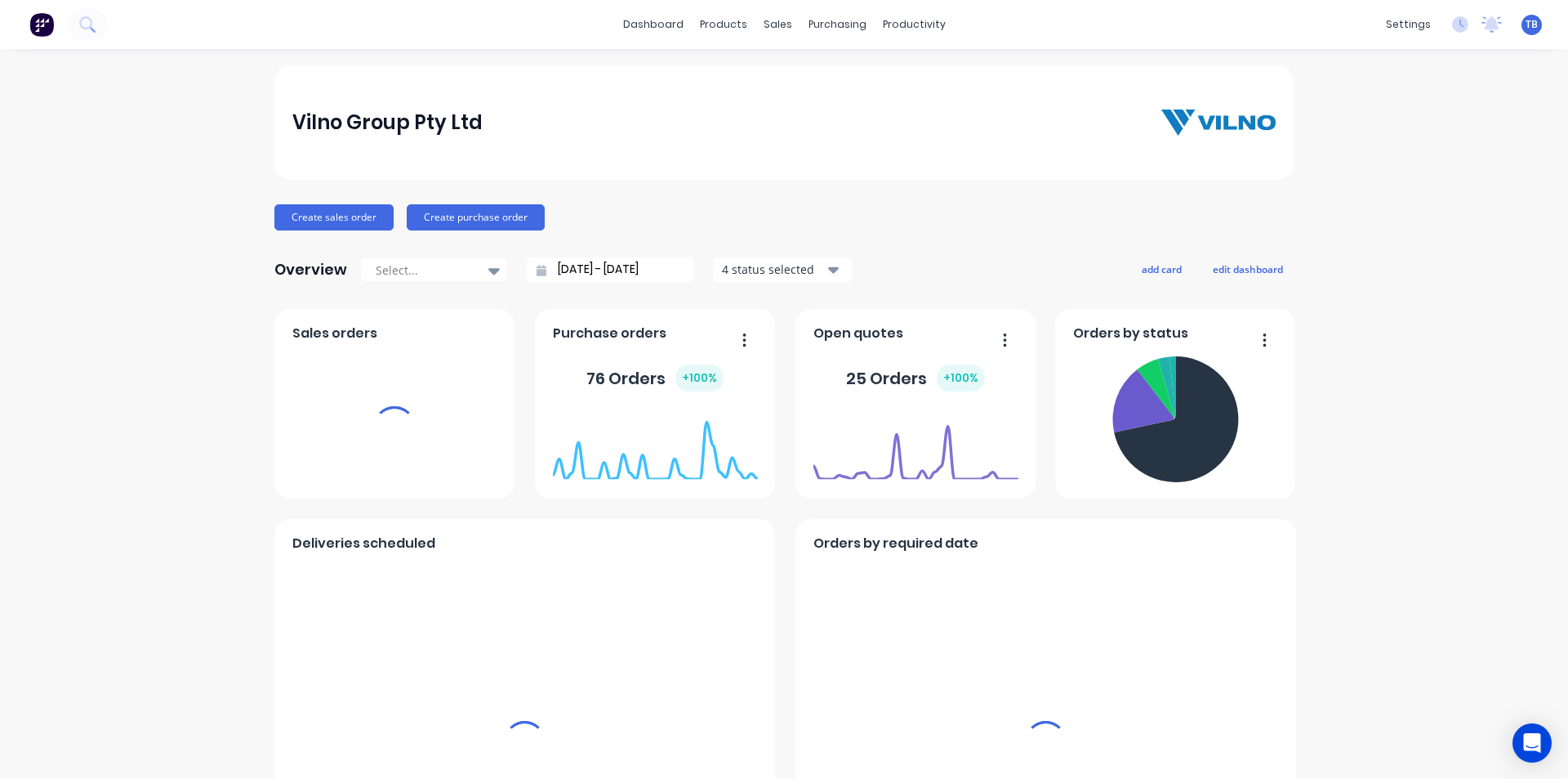
click at [776, 27] on div "sales" at bounding box center [778, 24] width 45 height 25
click at [784, 18] on div "sales" at bounding box center [778, 24] width 45 height 25
click at [774, 28] on div "sales" at bounding box center [778, 24] width 45 height 25
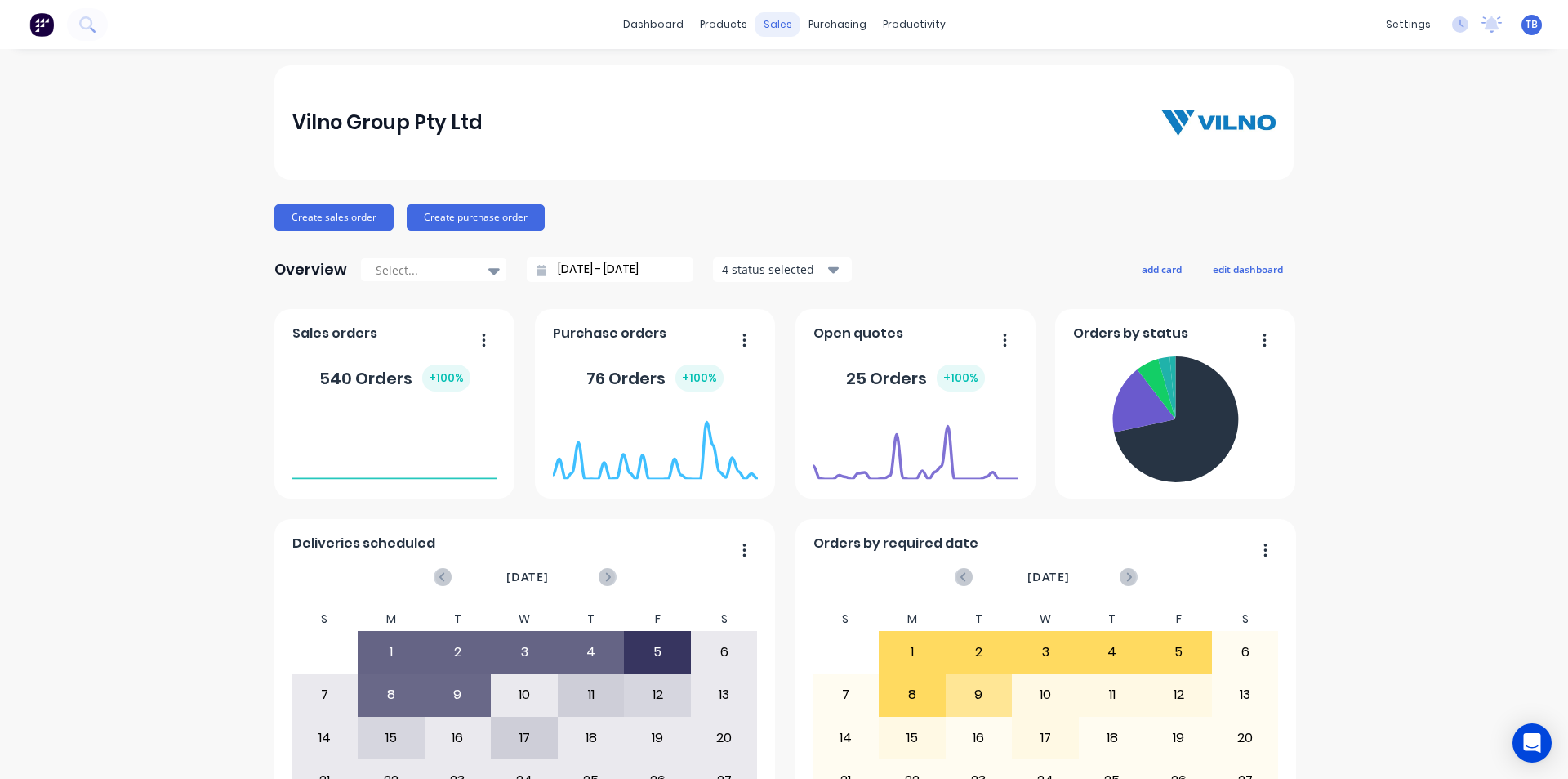
click at [770, 28] on div "sales" at bounding box center [778, 24] width 45 height 25
click at [773, 25] on div "sales" at bounding box center [778, 24] width 45 height 25
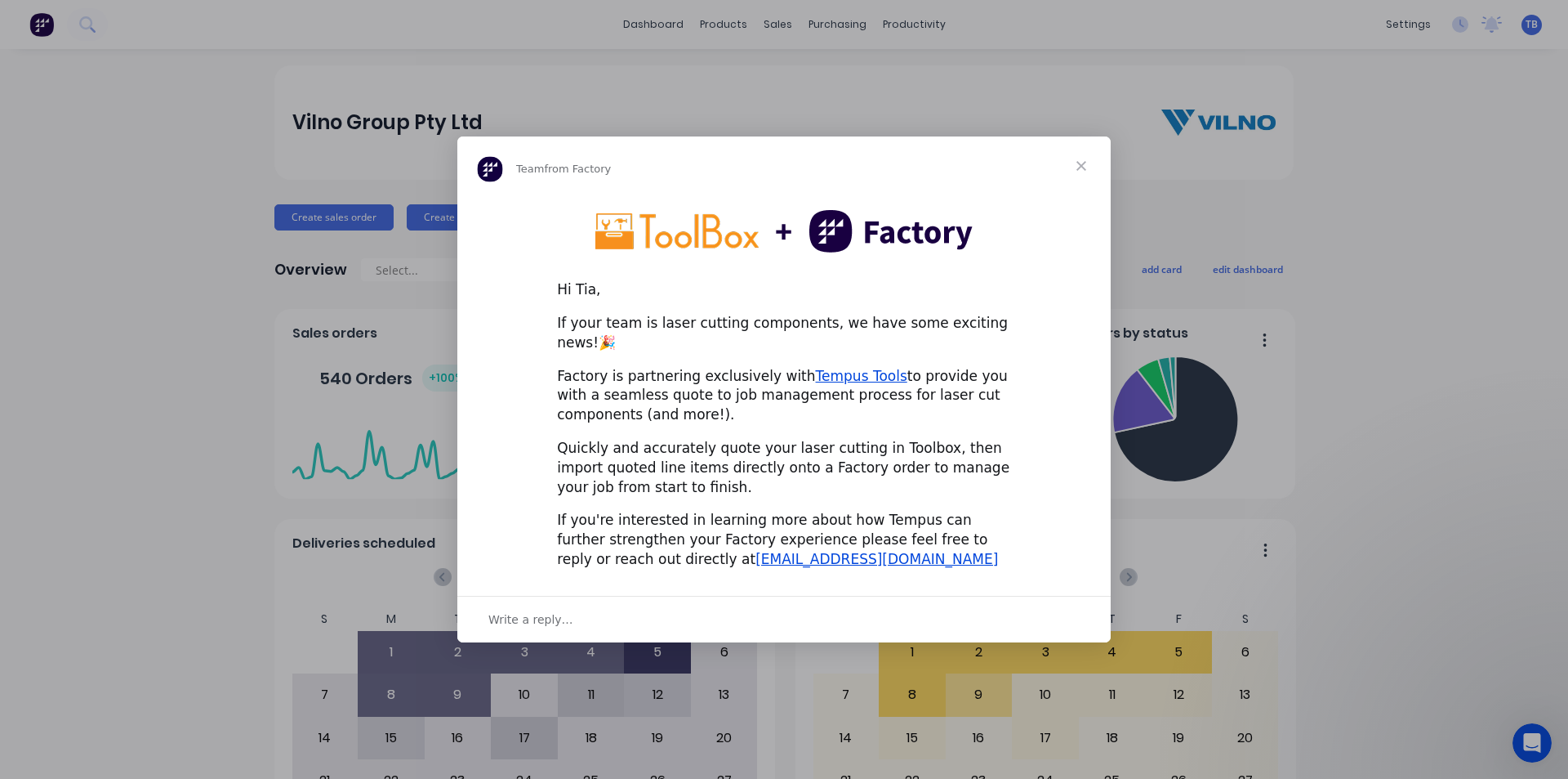
click at [1090, 178] on span "Close" at bounding box center [1081, 166] width 58 height 58
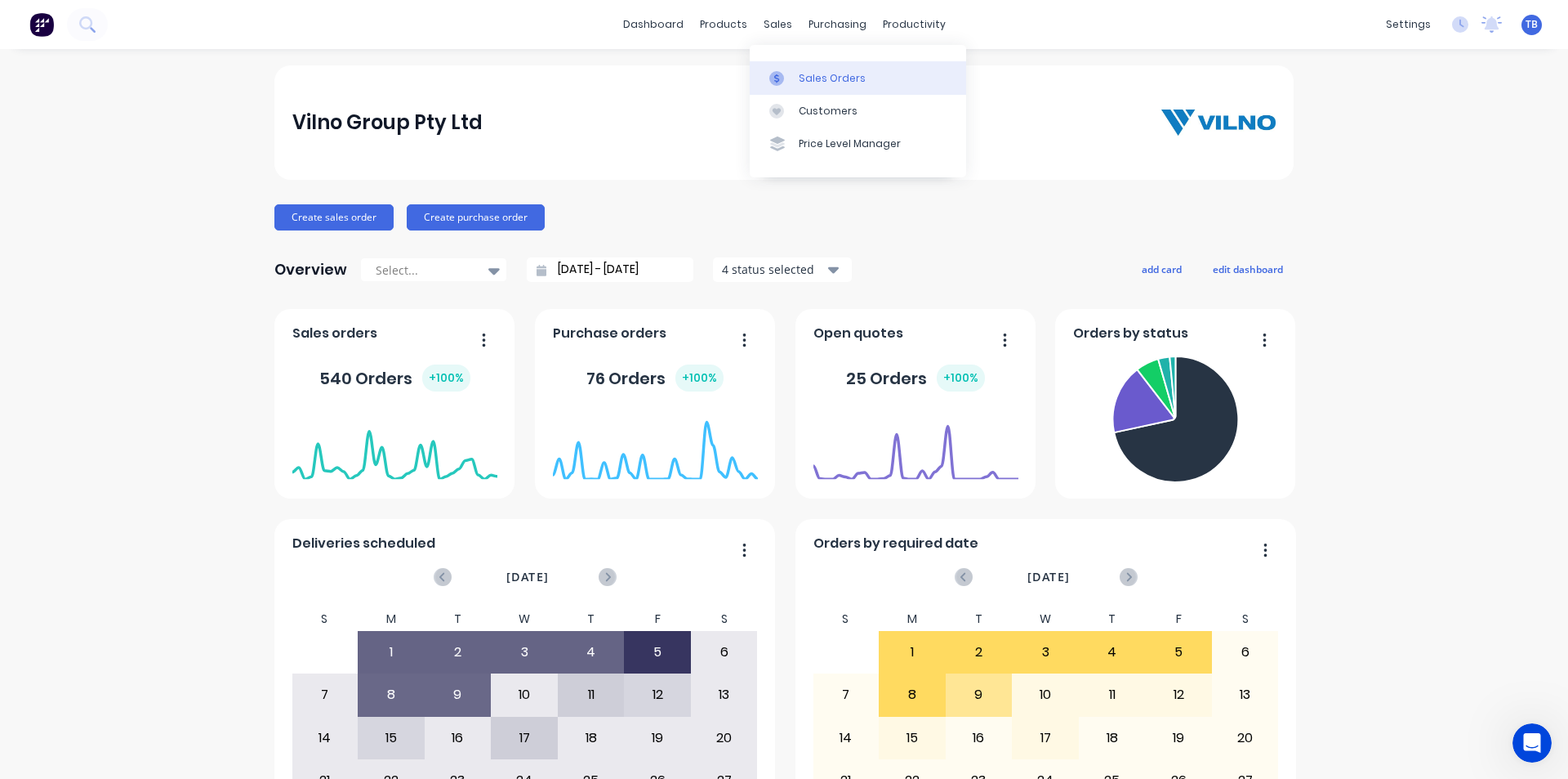
click at [783, 77] on icon at bounding box center [777, 78] width 15 height 15
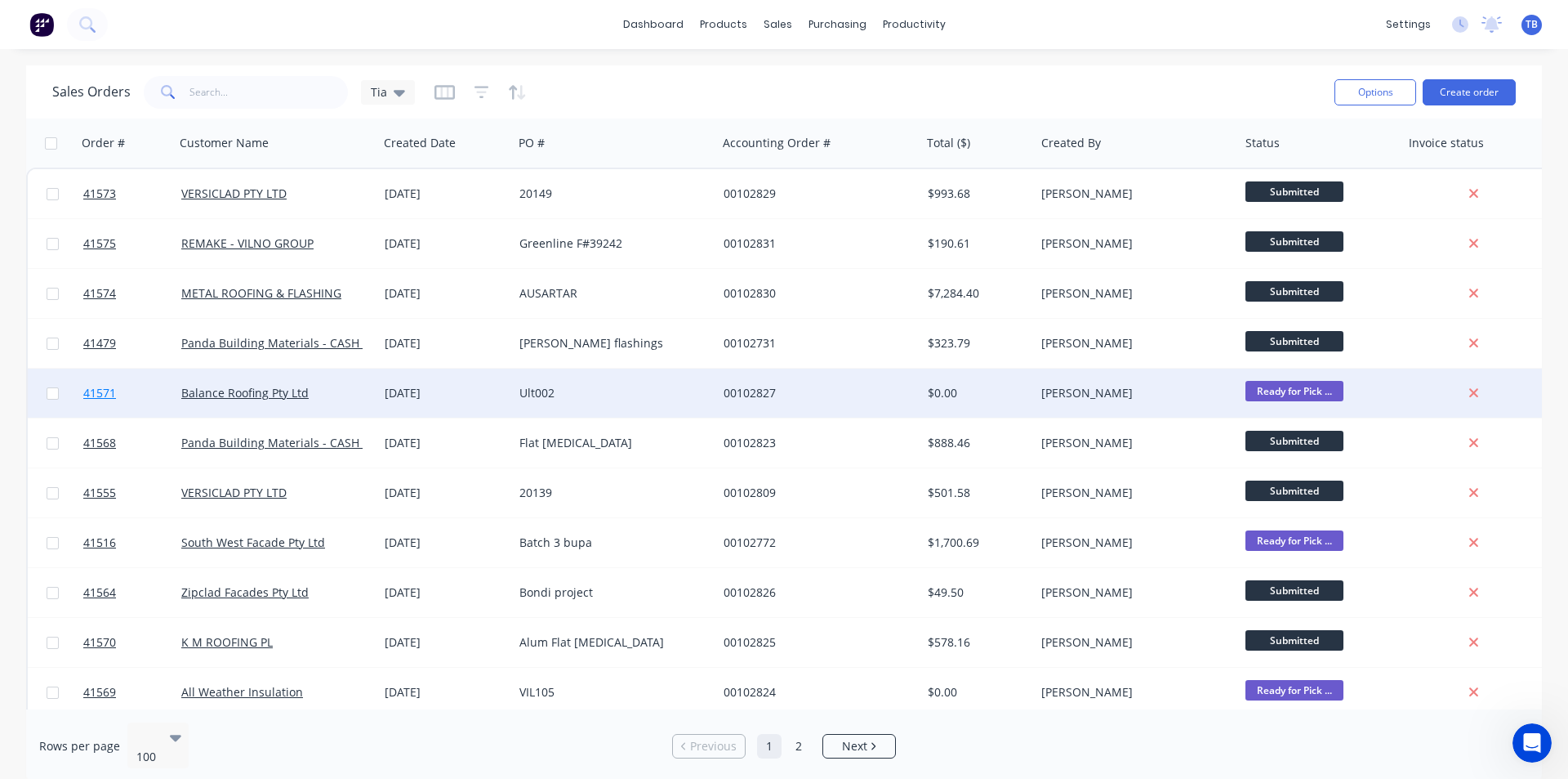
click at [97, 394] on span "41571" at bounding box center [99, 392] width 33 height 16
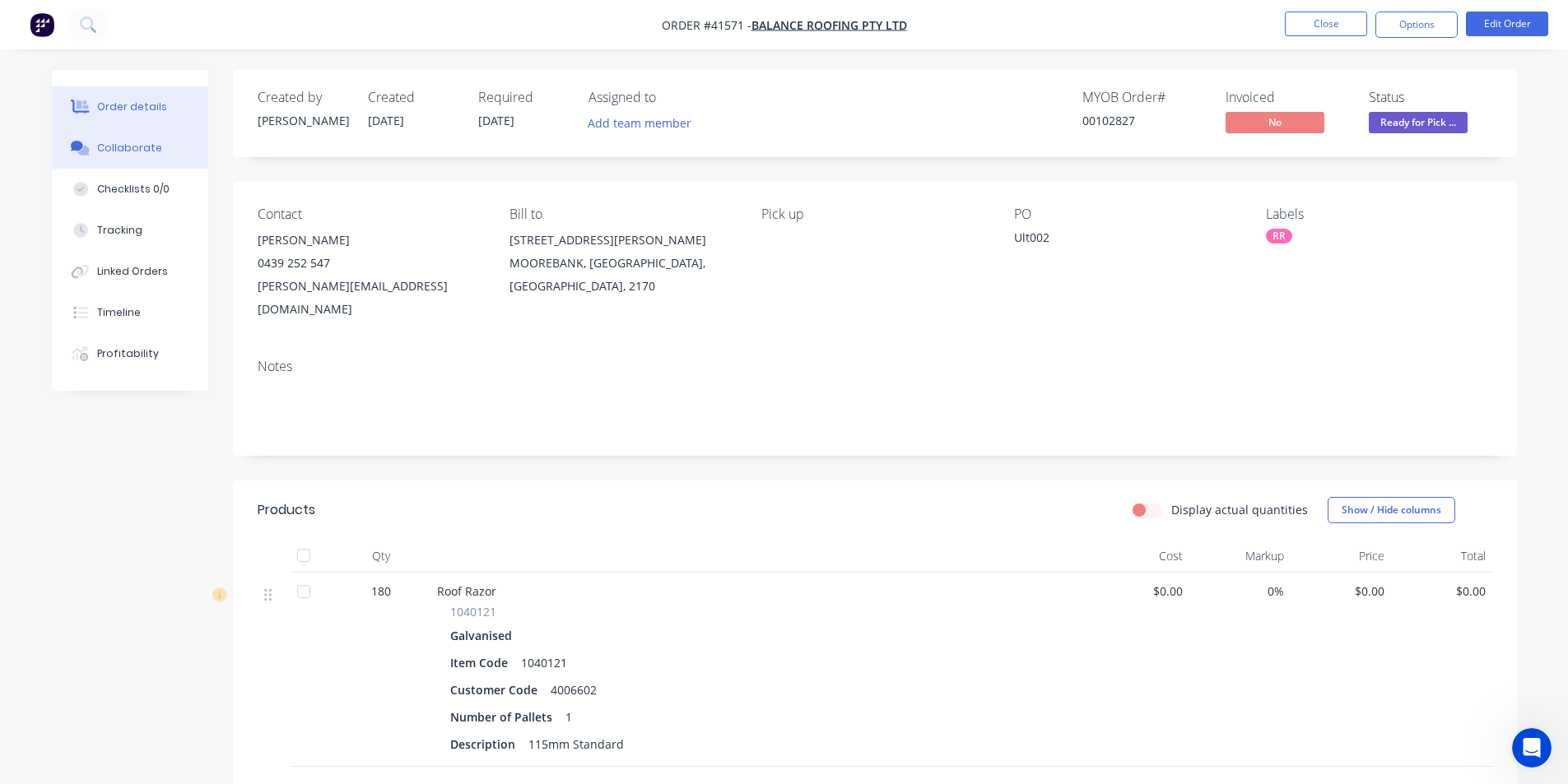
click at [138, 147] on div "Collaborate" at bounding box center [129, 148] width 65 height 15
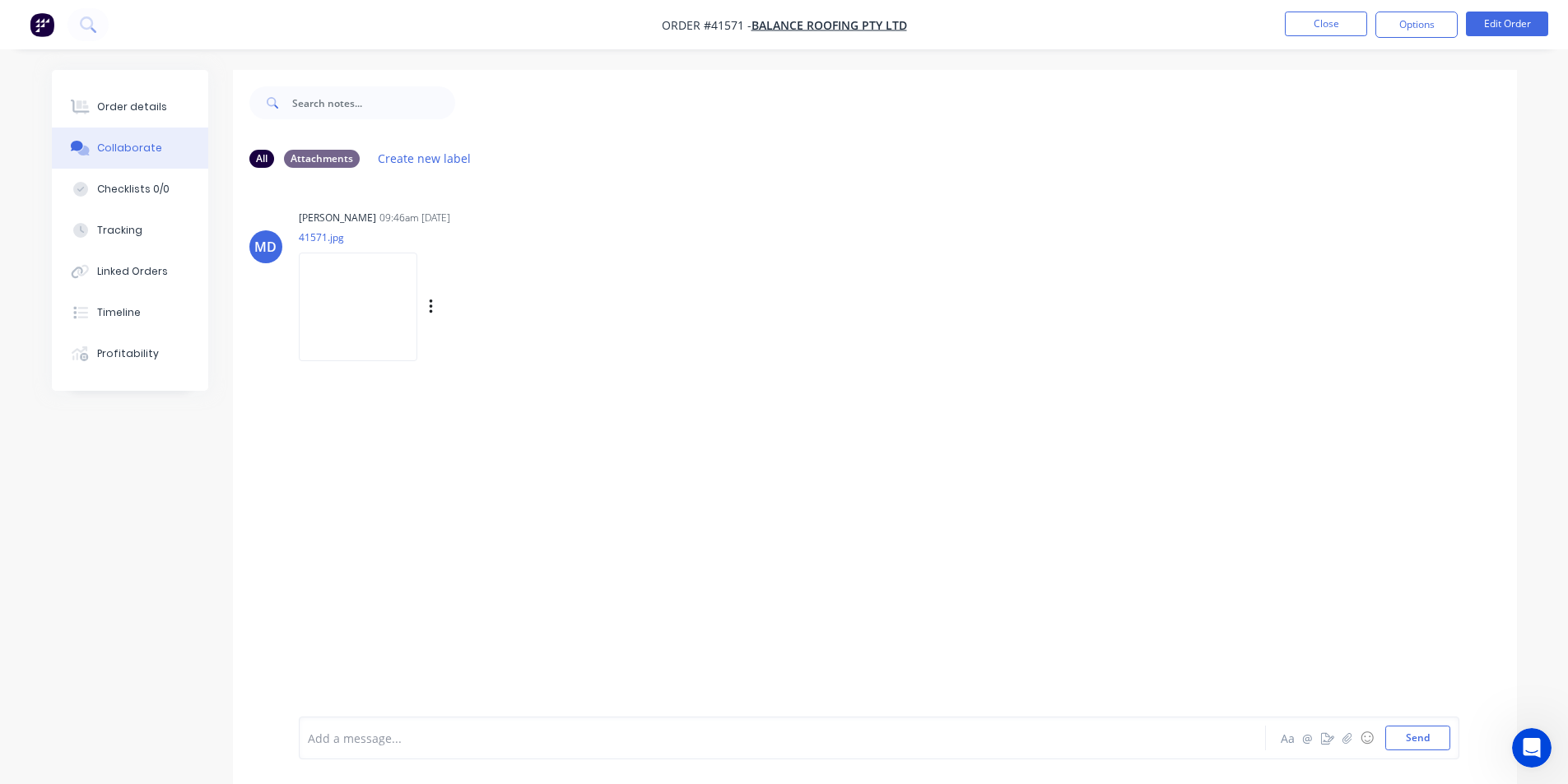
click at [409, 340] on img at bounding box center [357, 306] width 119 height 108
click at [143, 107] on div "Order details" at bounding box center [132, 107] width 70 height 15
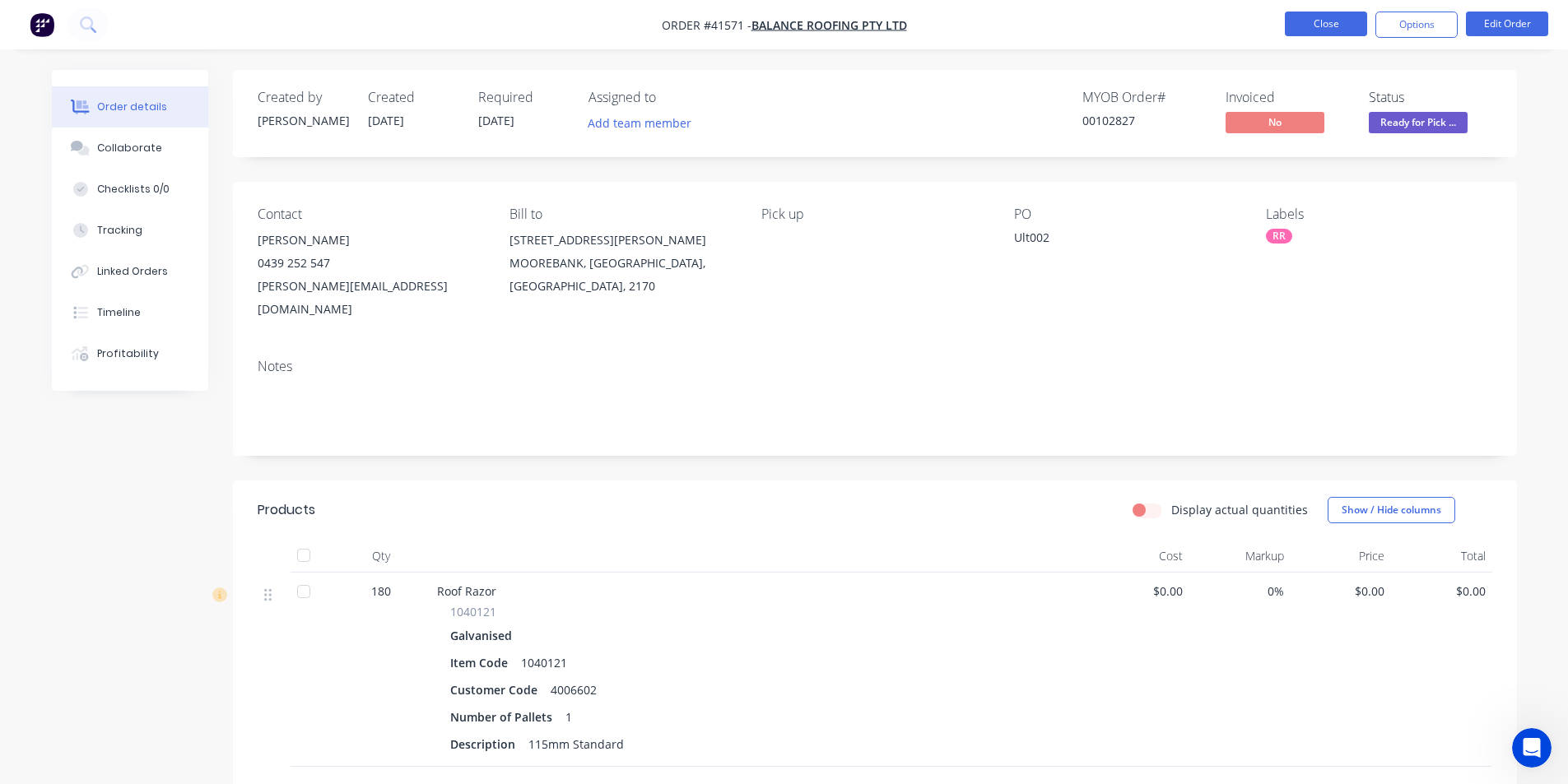
click at [1335, 21] on button "Close" at bounding box center [1325, 24] width 82 height 25
